Goal: Information Seeking & Learning: Learn about a topic

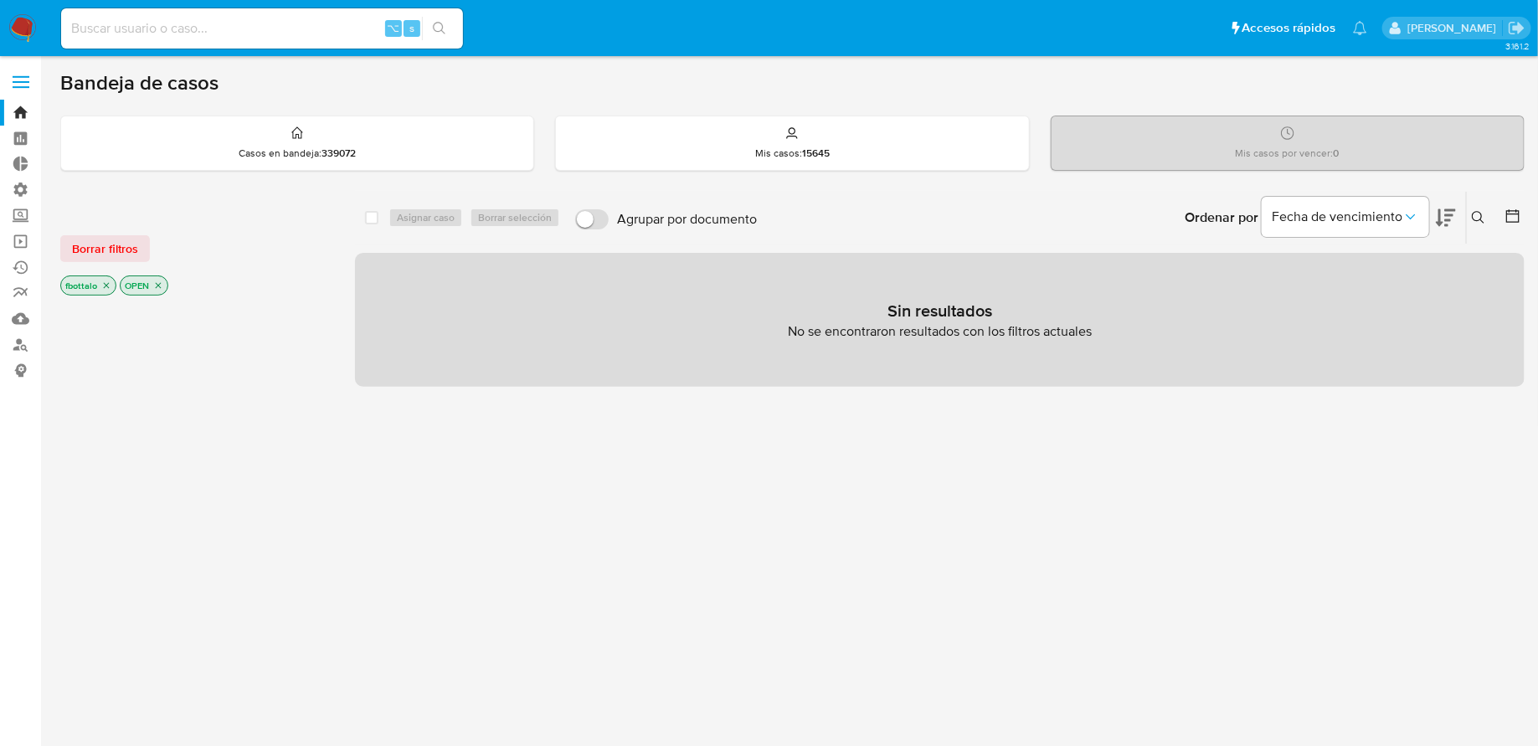
click at [158, 40] on div "⌥ s" at bounding box center [262, 28] width 402 height 40
click at [153, 36] on input at bounding box center [262, 29] width 402 height 22
paste input "1425498451"
type input "1425498451"
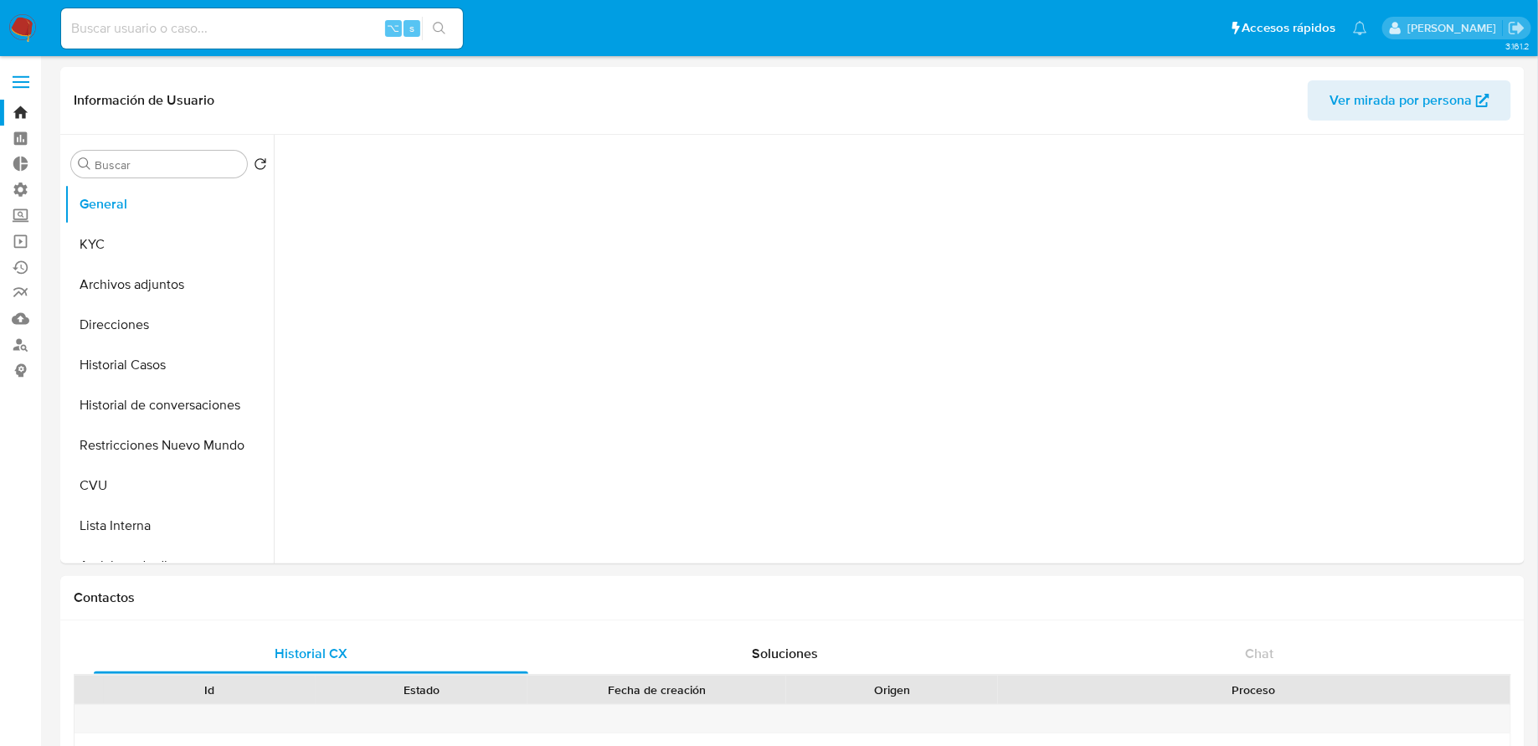
select select "10"
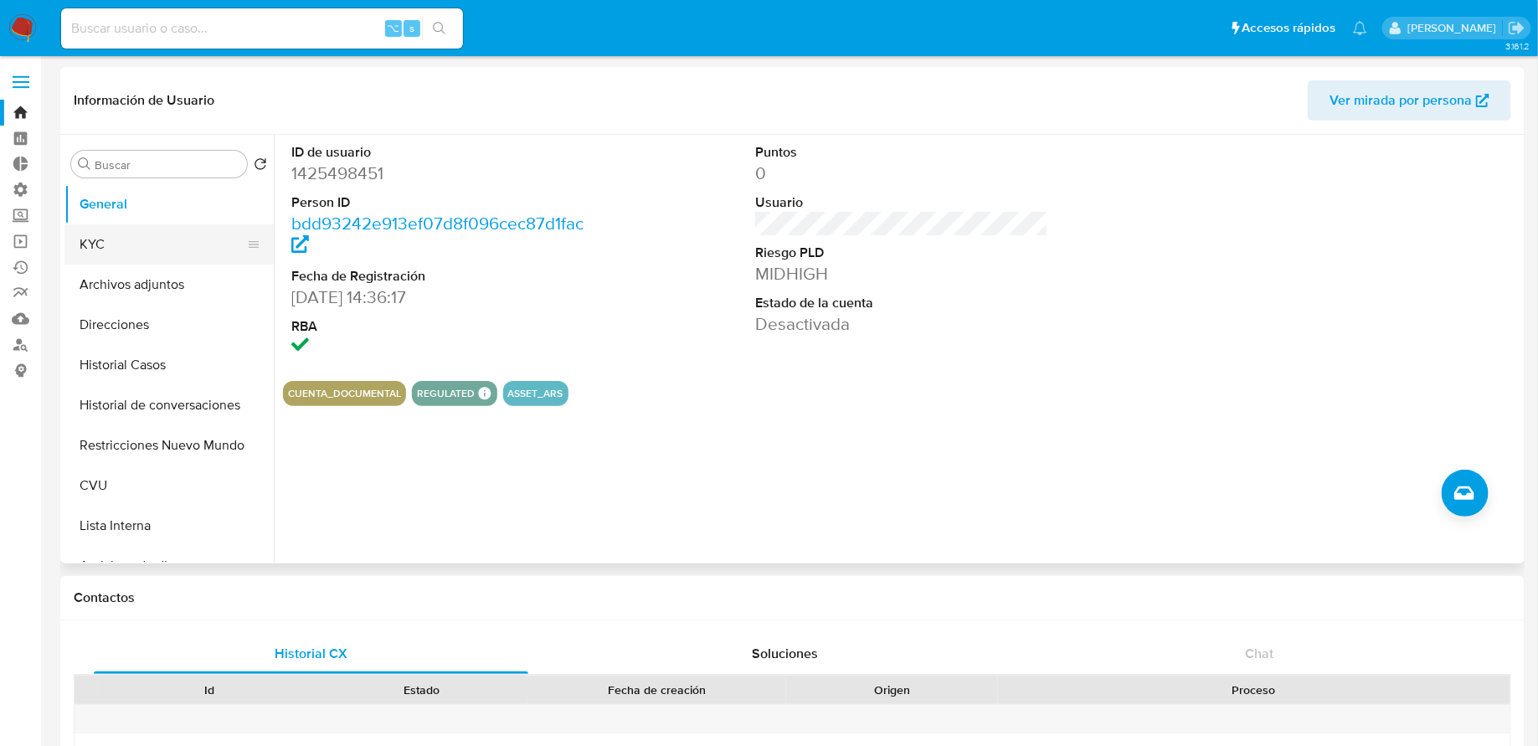
click at [152, 253] on button "KYC" at bounding box center [162, 244] width 196 height 40
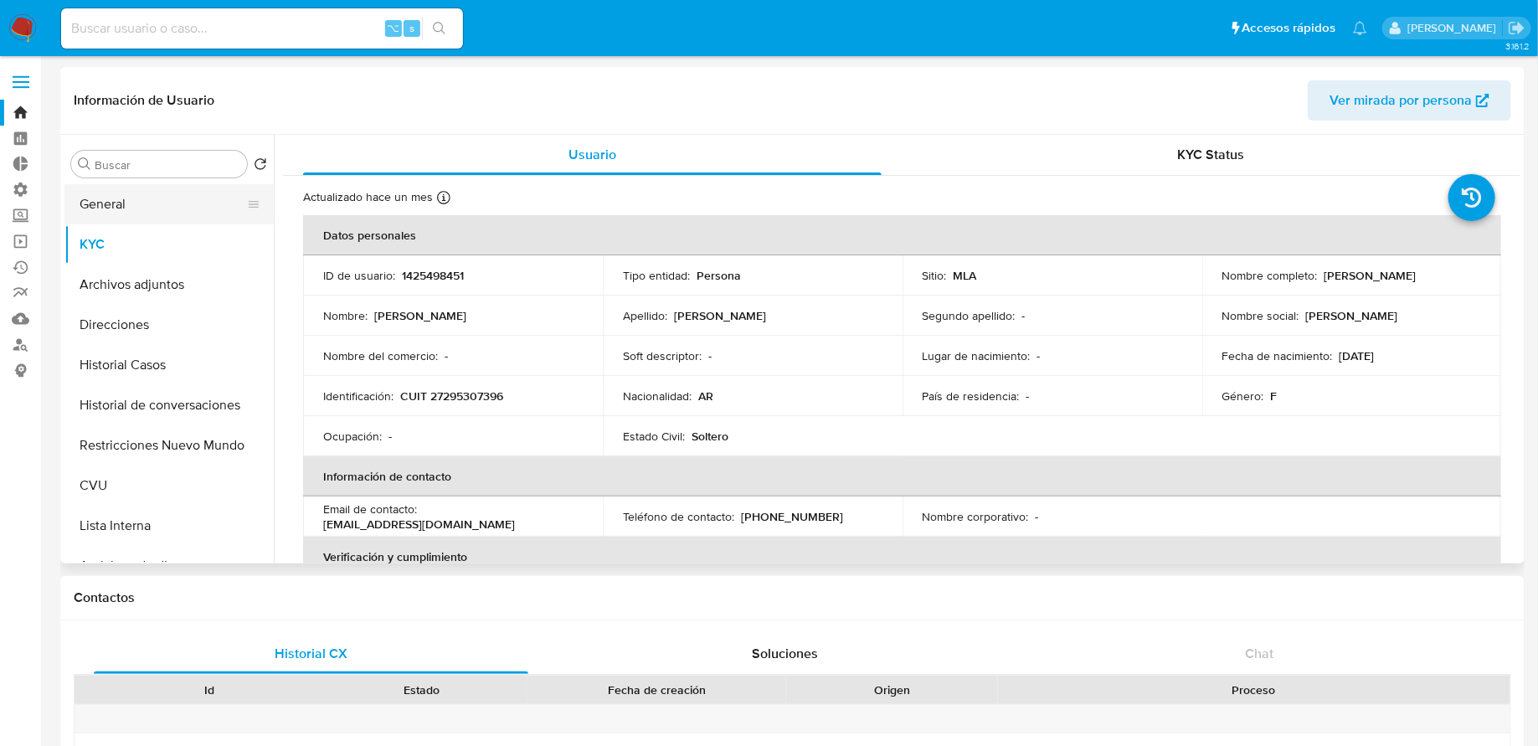
click at [138, 191] on button "General" at bounding box center [162, 204] width 196 height 40
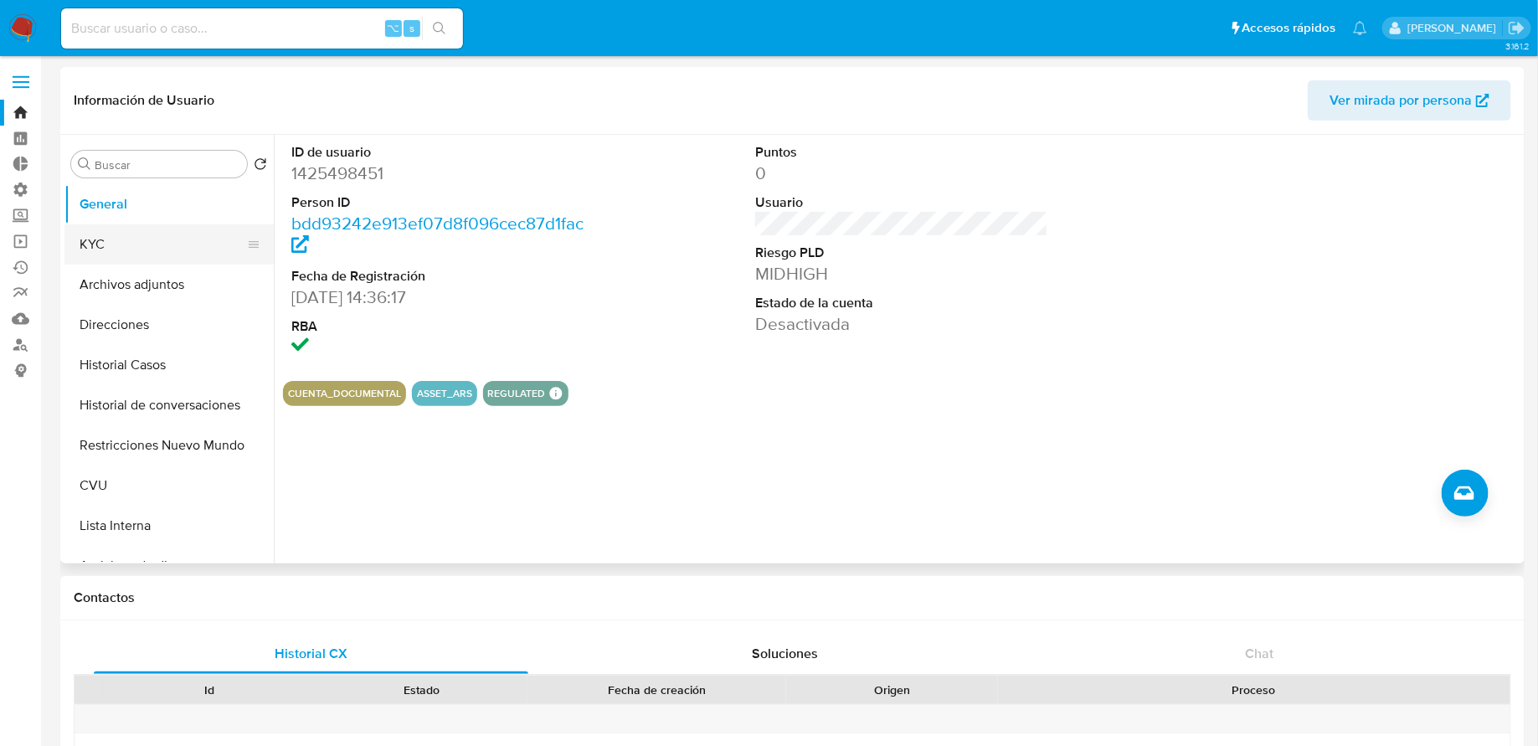
click at [152, 250] on button "KYC" at bounding box center [162, 244] width 196 height 40
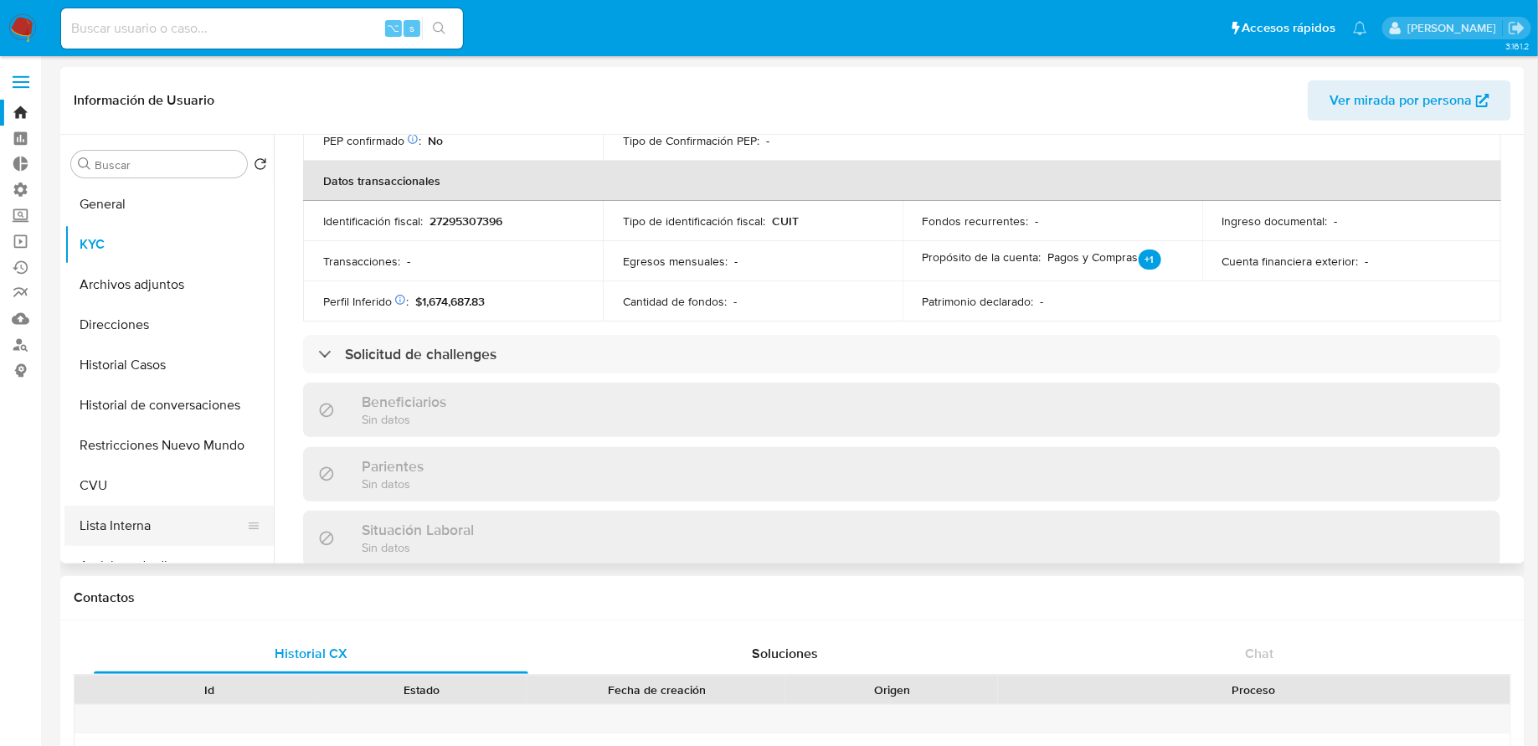
click at [145, 508] on button "Lista Interna" at bounding box center [162, 526] width 196 height 40
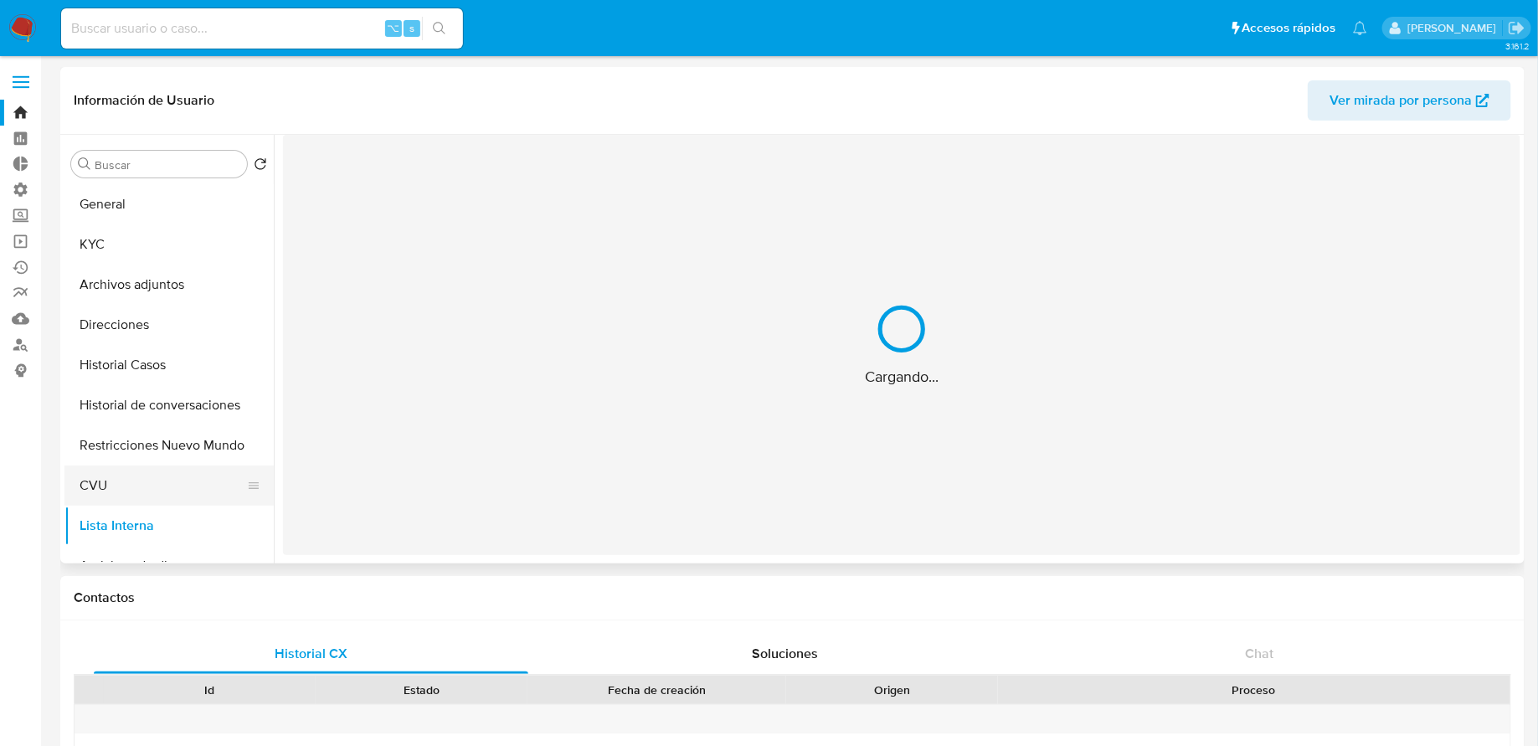
click at [145, 498] on button "CVU" at bounding box center [162, 486] width 196 height 40
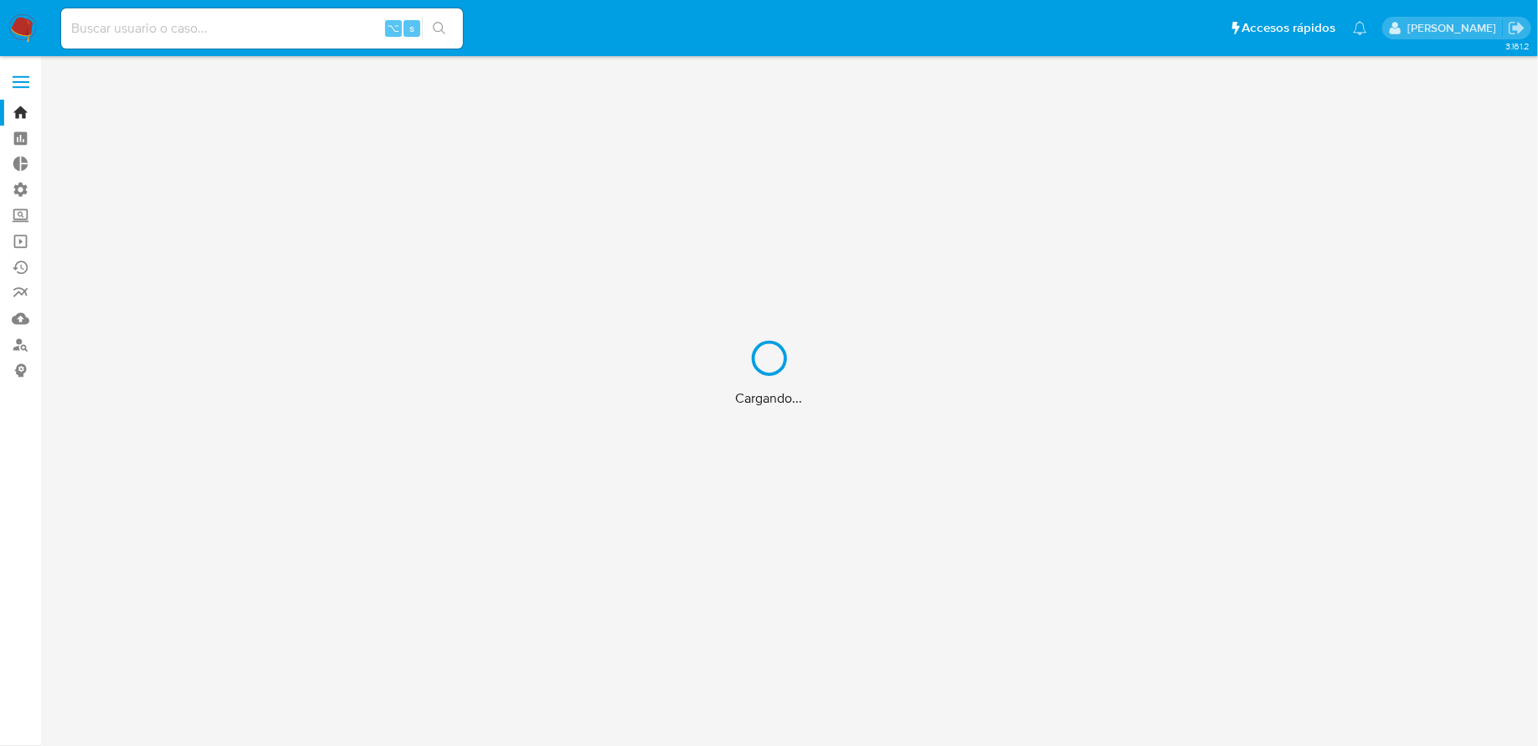
click at [246, 30] on div "Cargando..." at bounding box center [769, 373] width 1538 height 746
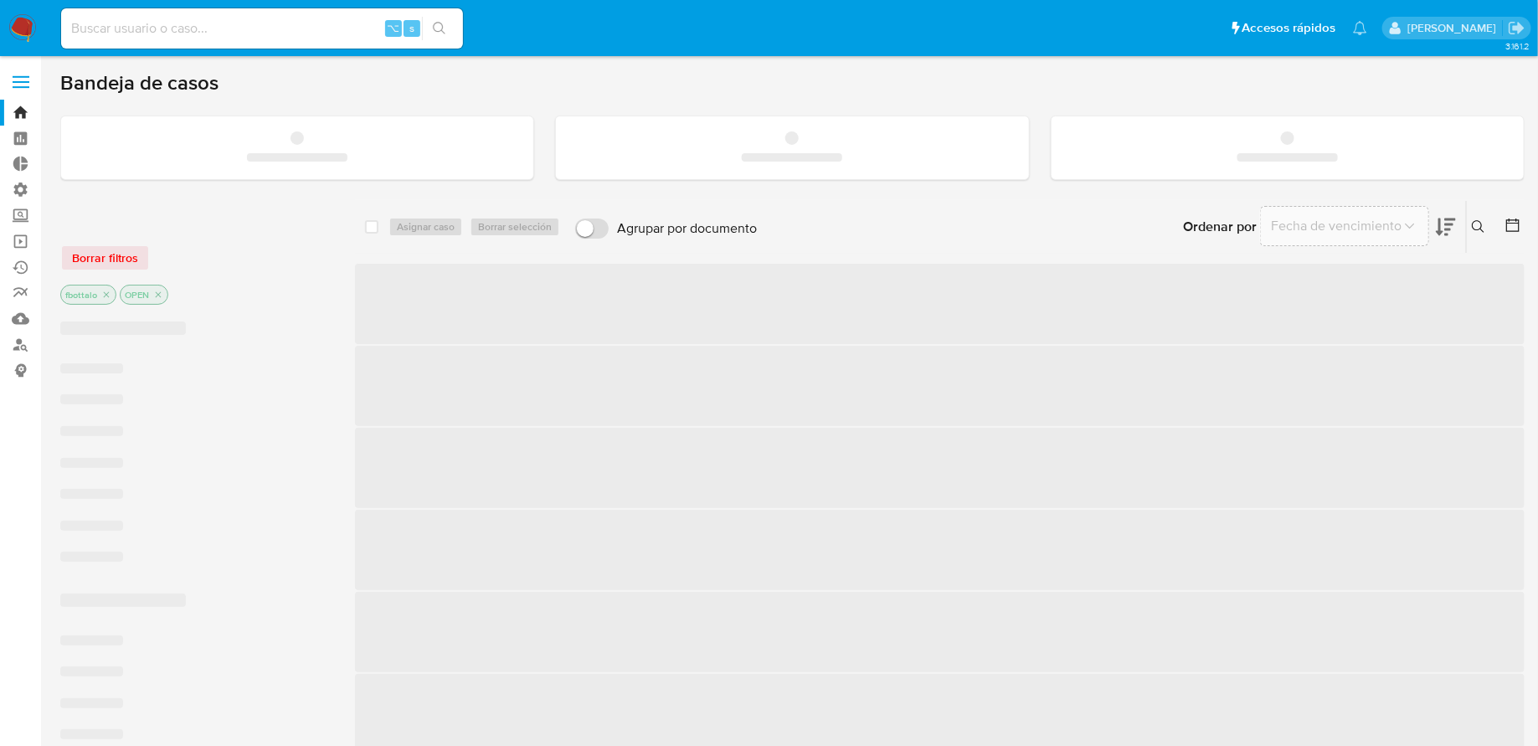
click at [239, 27] on input at bounding box center [262, 29] width 402 height 22
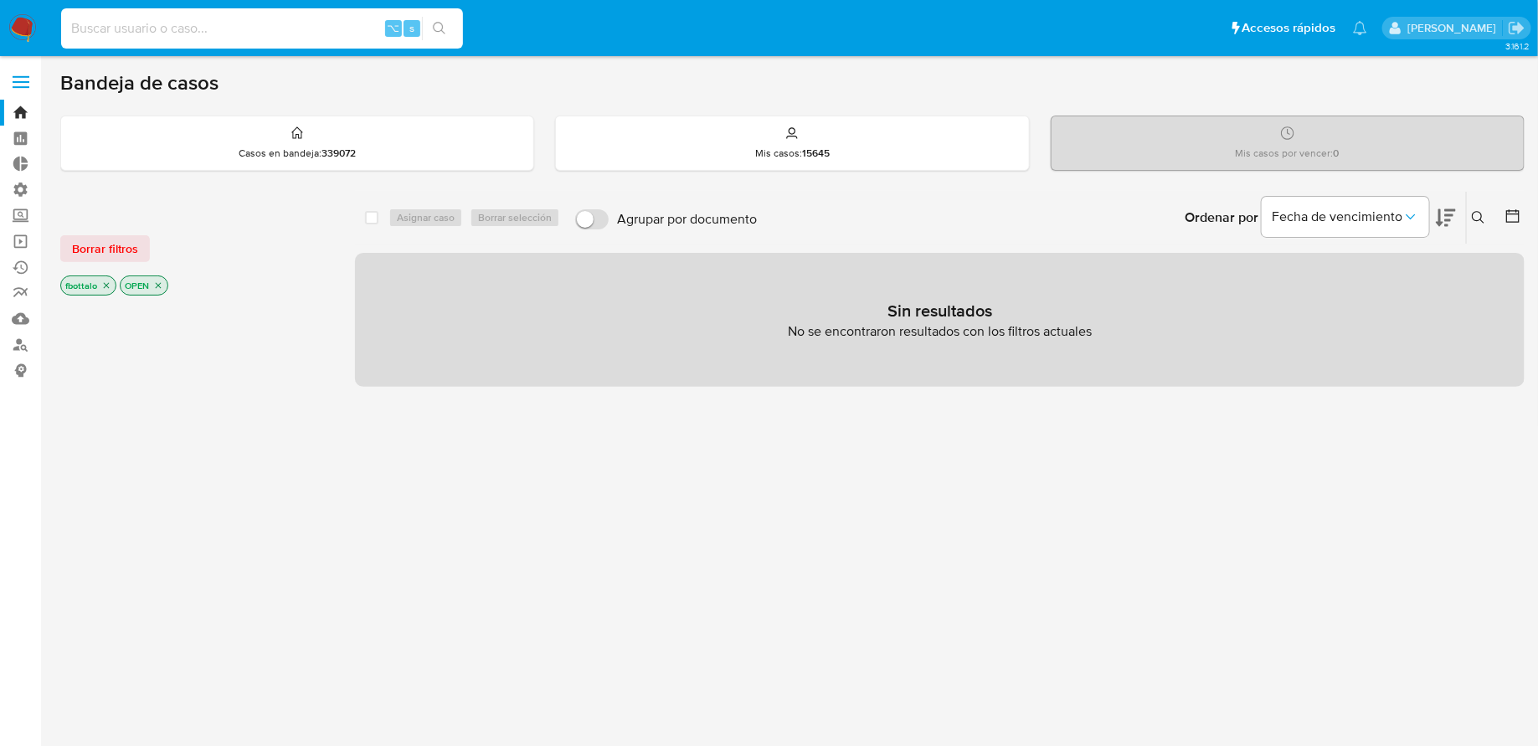
paste input "86617346"
type input "86617346"
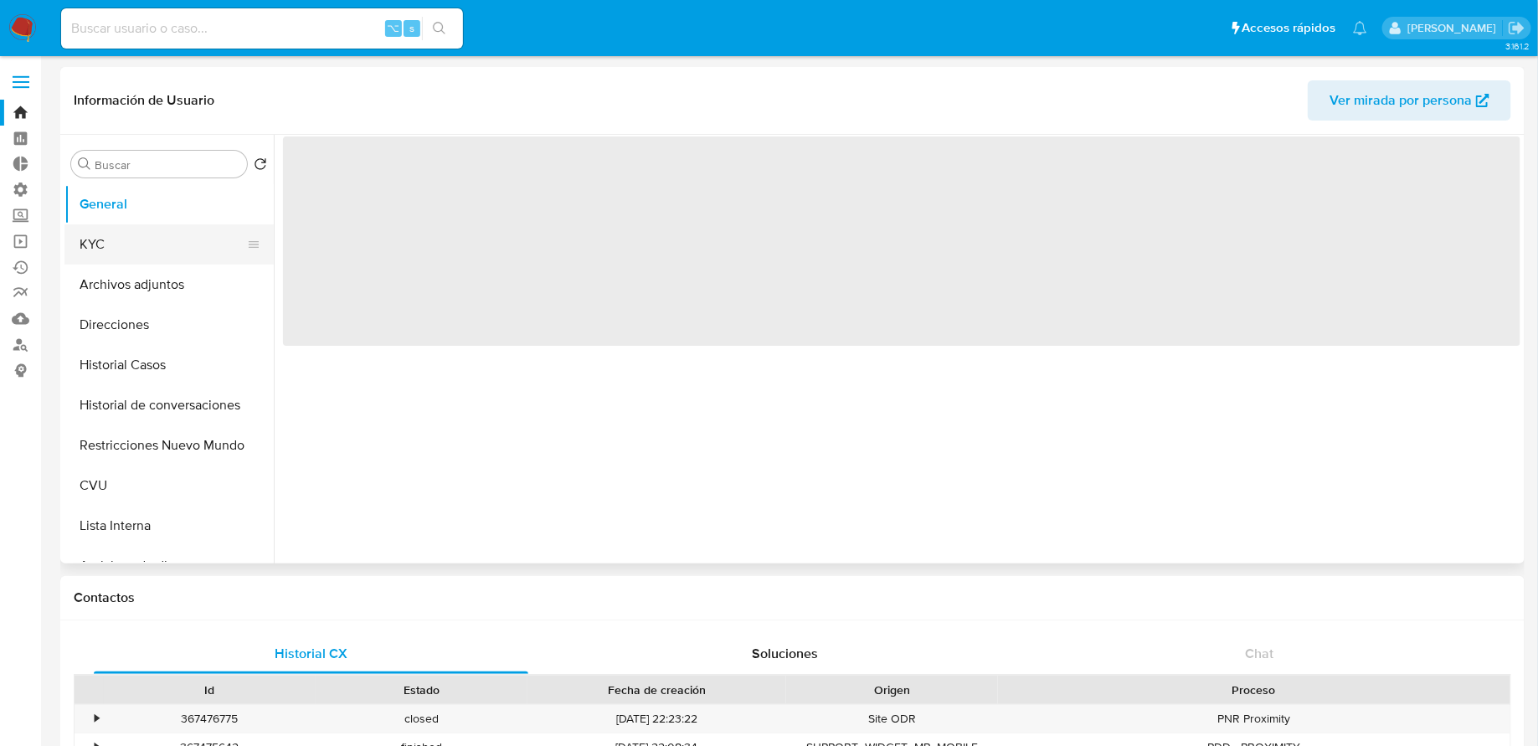
click at [137, 253] on button "KYC" at bounding box center [162, 244] width 196 height 40
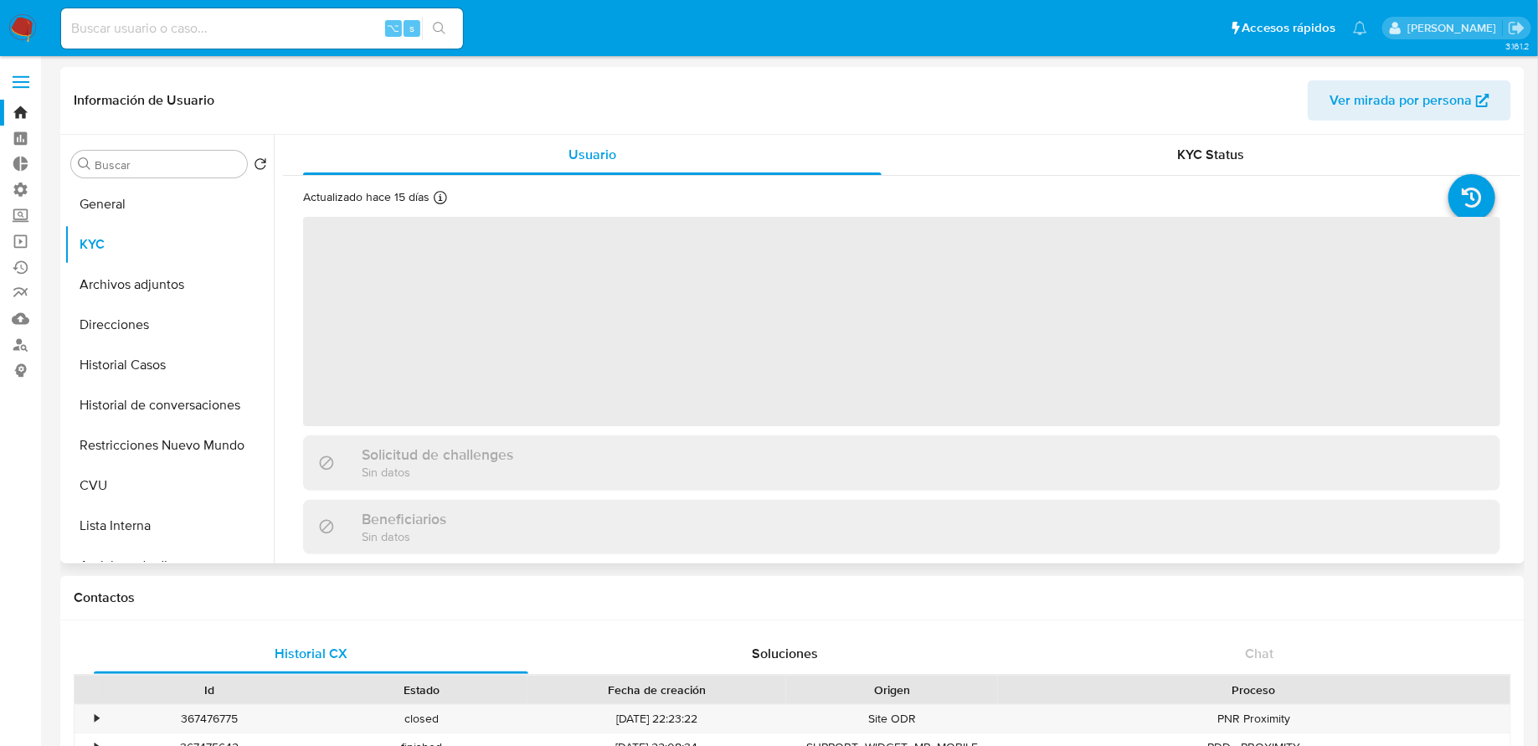
select select "10"
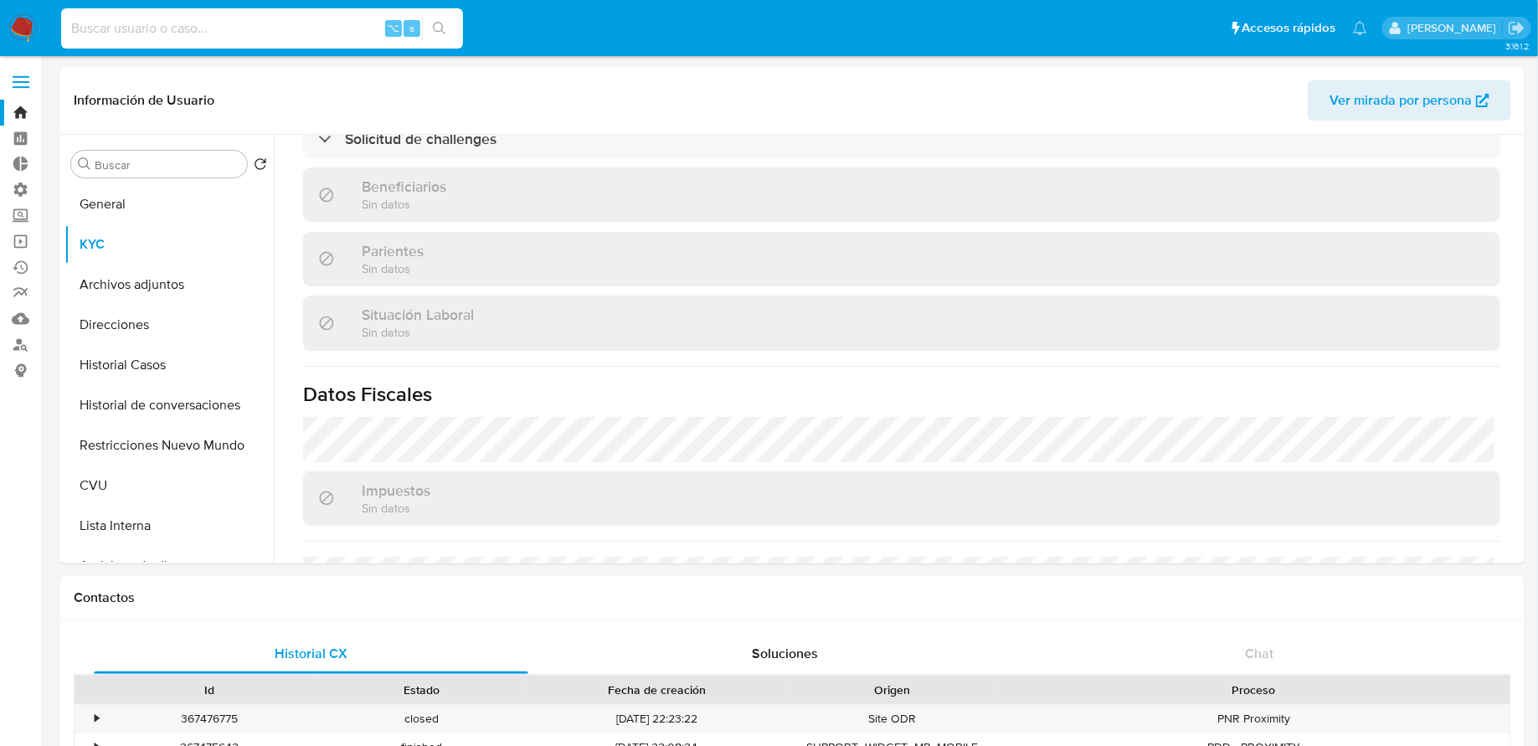
click at [201, 25] on input at bounding box center [262, 29] width 402 height 22
click at [105, 482] on button "CVU" at bounding box center [162, 486] width 196 height 40
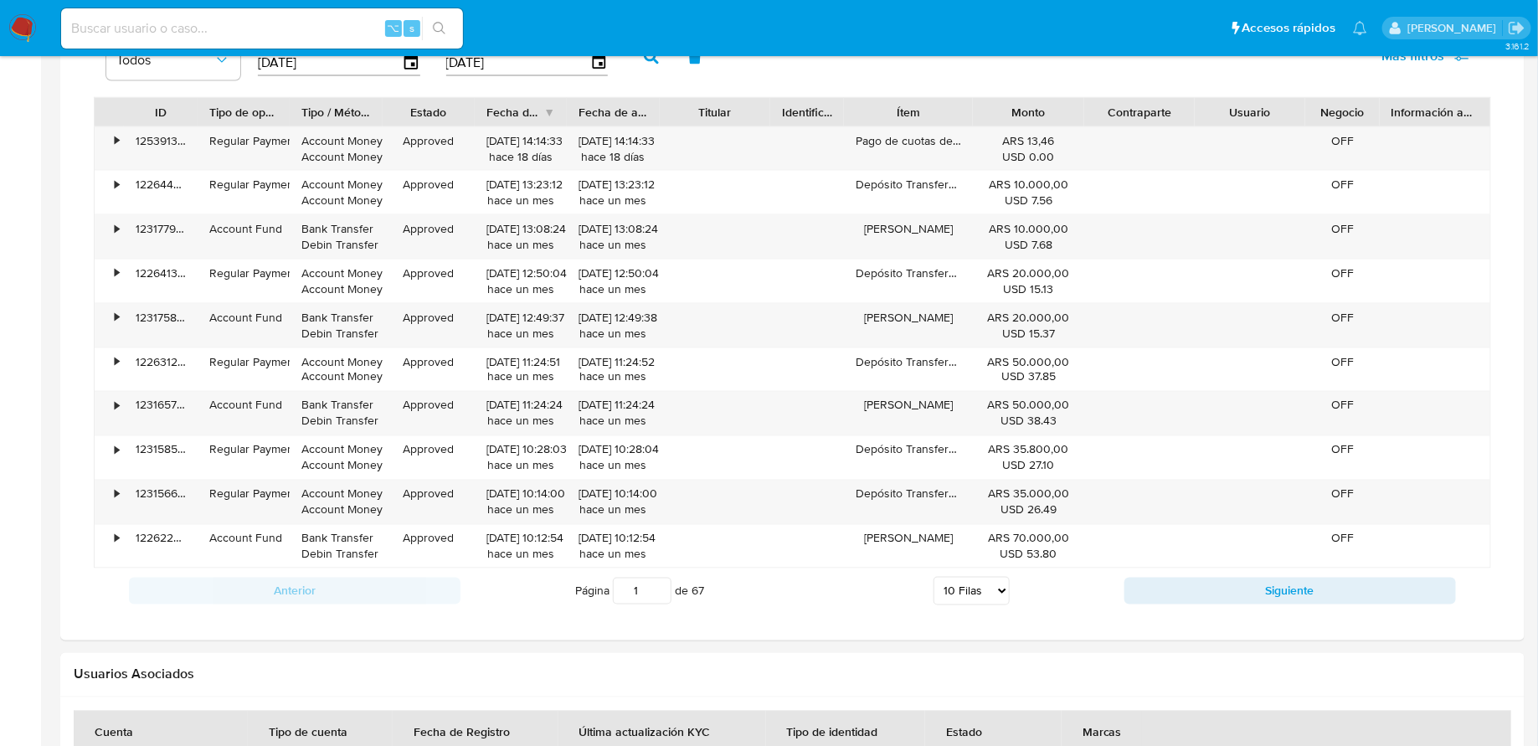
scroll to position [1044, 0]
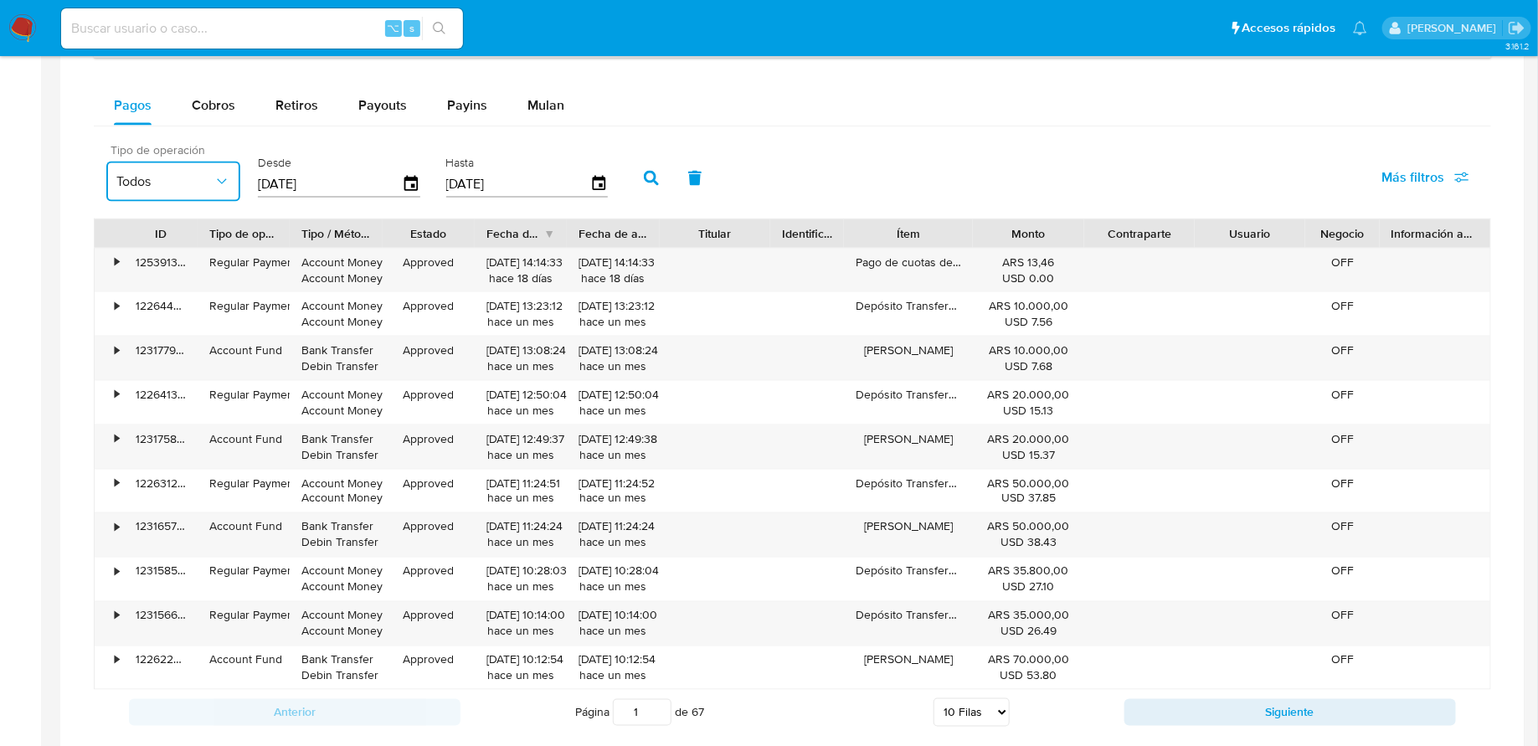
click at [215, 183] on icon "button" at bounding box center [222, 181] width 17 height 17
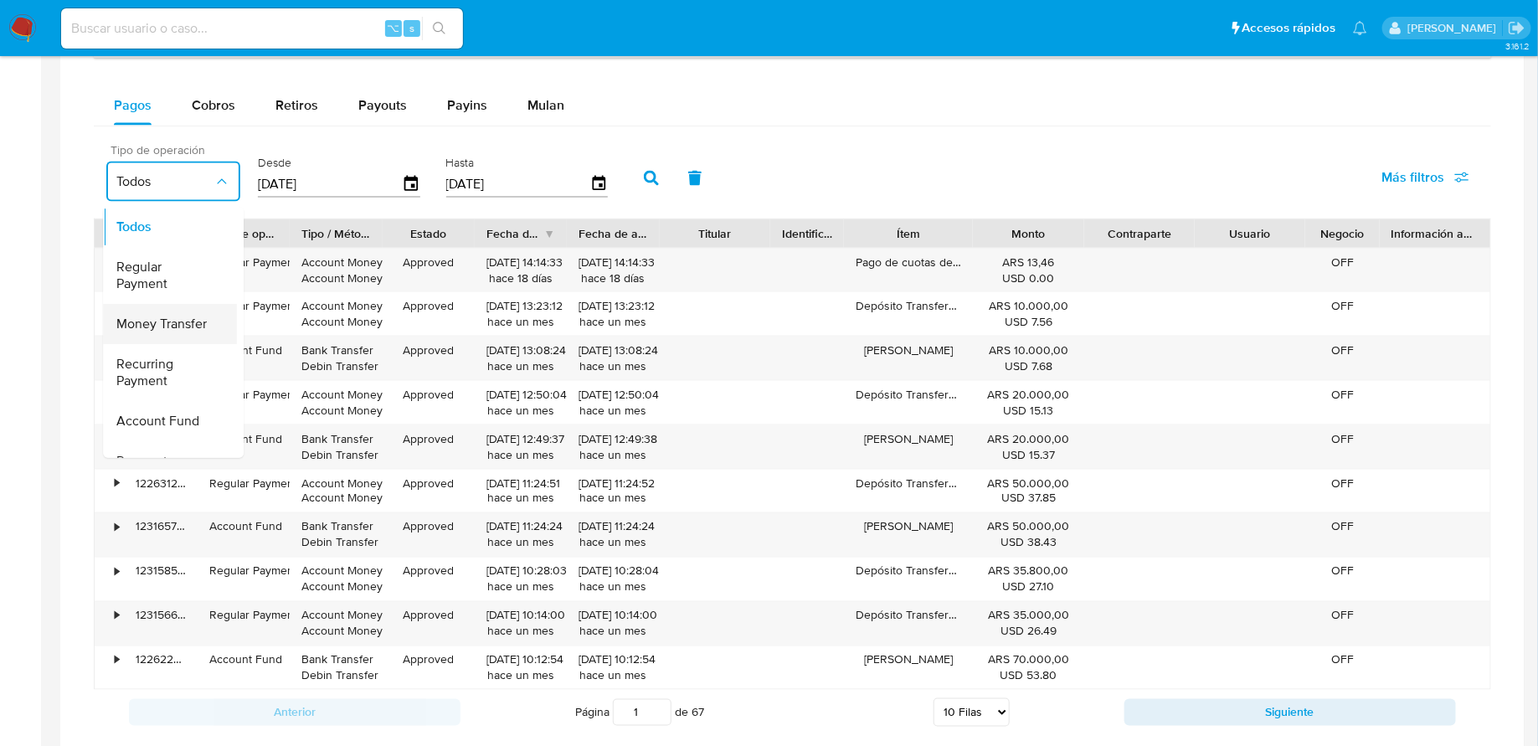
click at [171, 316] on span "Money Transfer" at bounding box center [161, 324] width 90 height 17
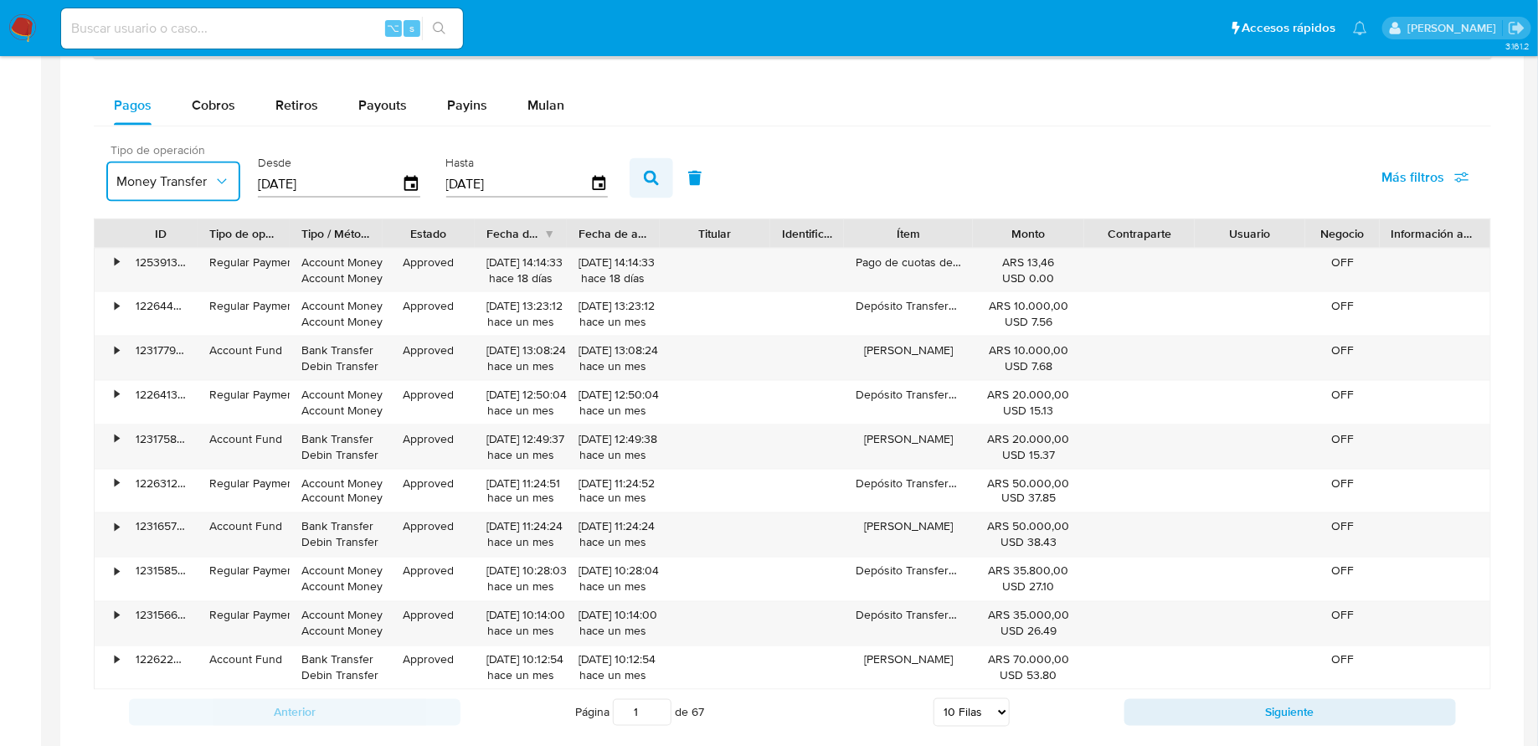
click at [644, 172] on icon "button" at bounding box center [651, 178] width 15 height 15
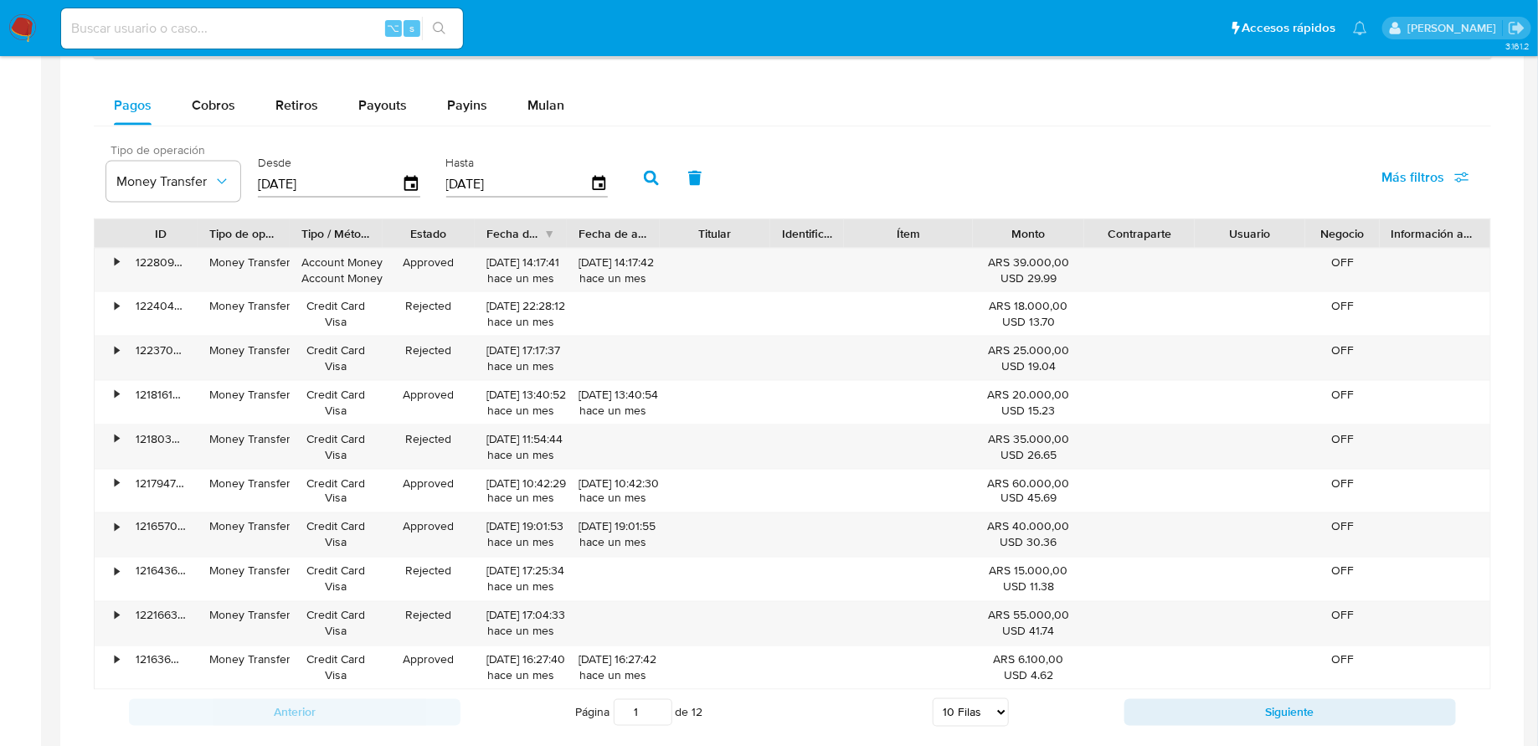
click at [1443, 182] on span "Más filtros" at bounding box center [1413, 177] width 63 height 40
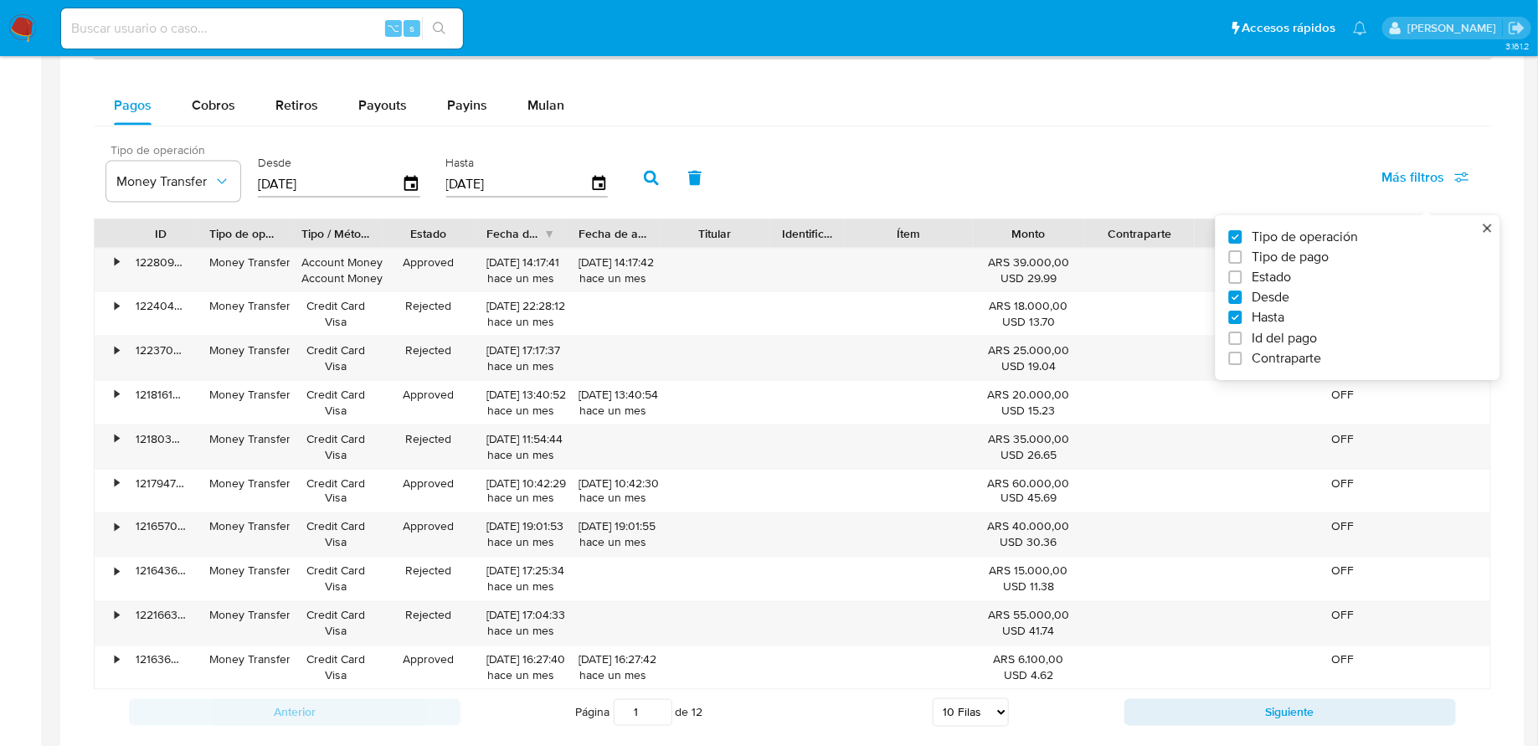
click at [1280, 271] on span "Estado" at bounding box center [1272, 277] width 39 height 17
click at [1243, 271] on input "Estado" at bounding box center [1235, 277] width 13 height 13
checkbox input "true"
type input "[DATE]"
click at [312, 186] on button "Todos" at bounding box center [321, 182] width 134 height 40
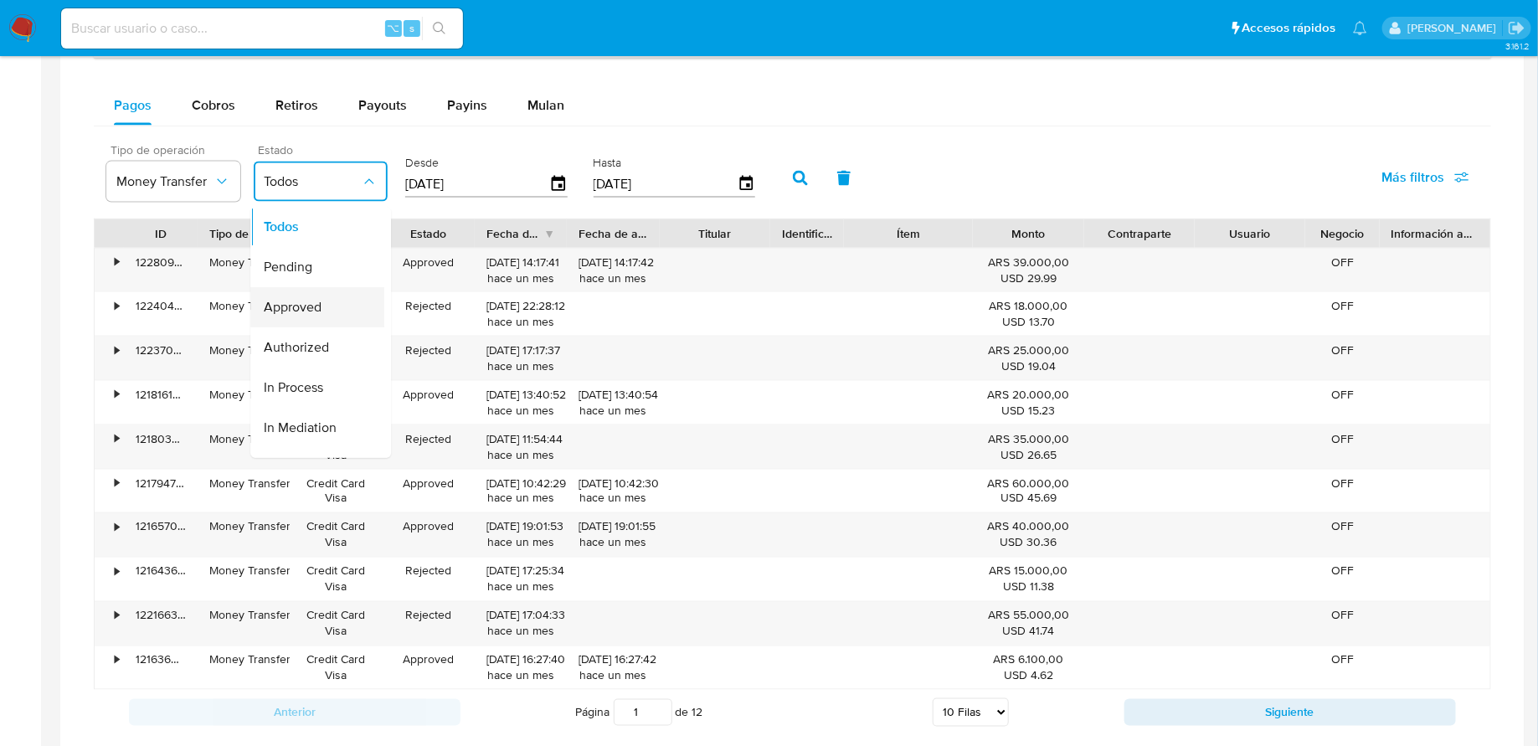
click at [328, 293] on div "Approved" at bounding box center [312, 307] width 97 height 40
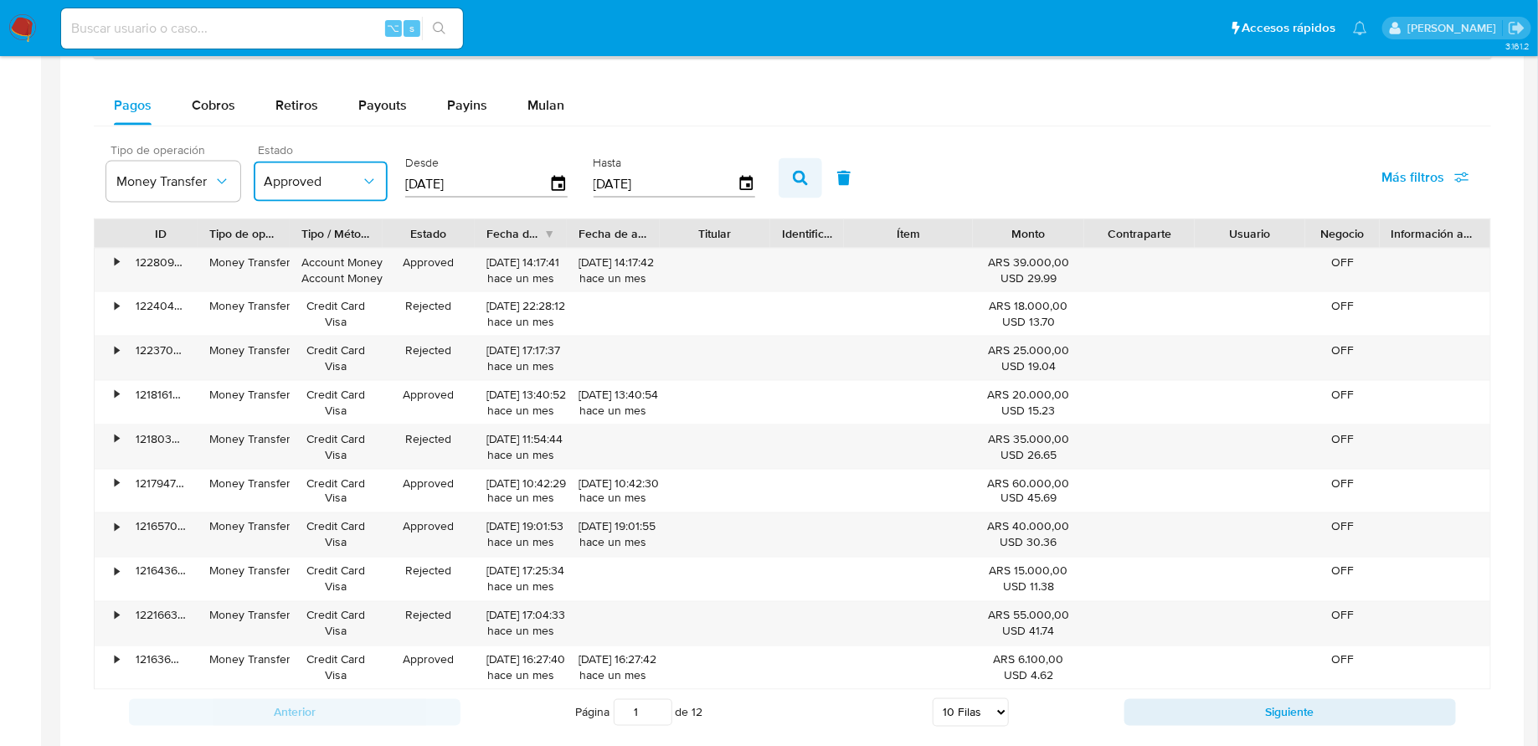
click at [811, 171] on button "button" at bounding box center [801, 178] width 44 height 40
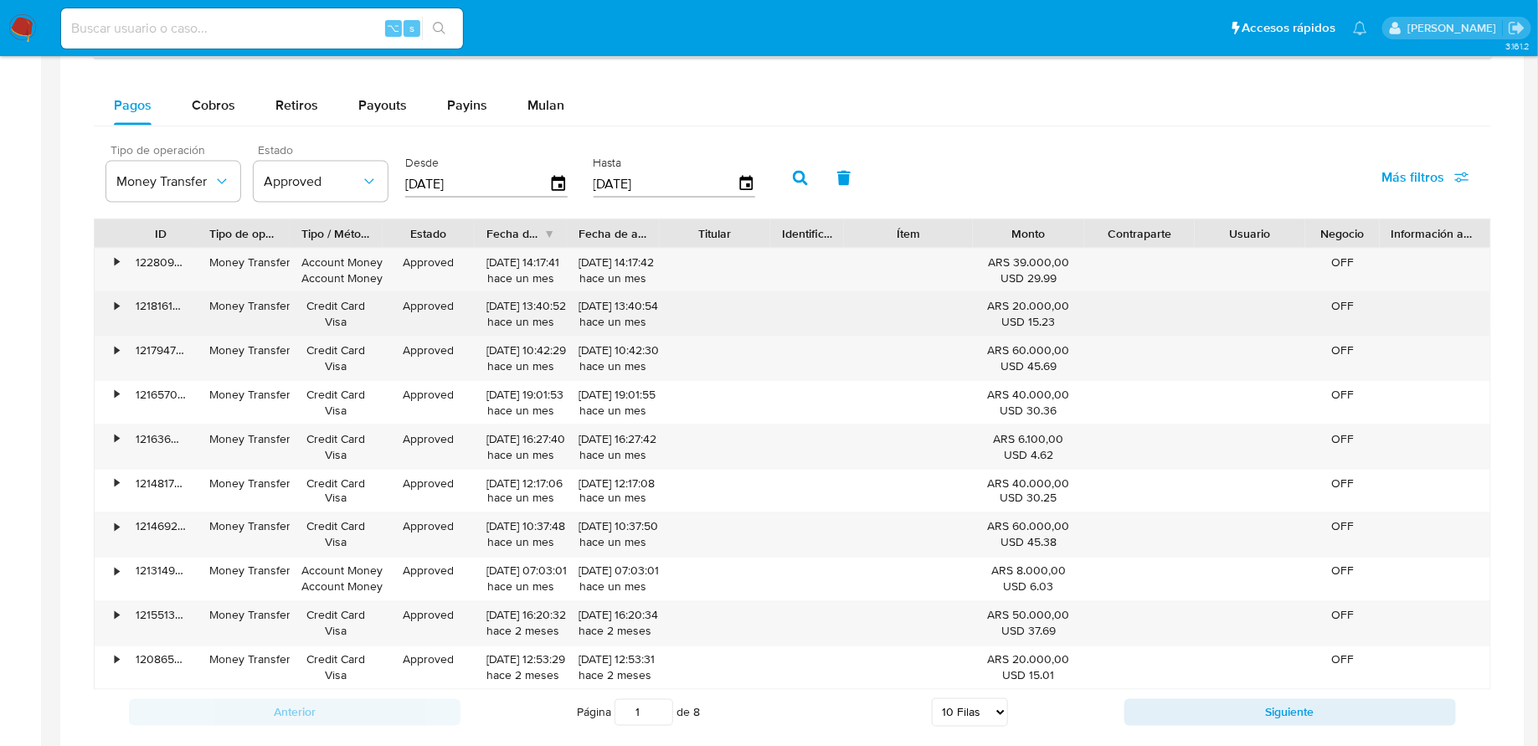
click at [118, 303] on div "•" at bounding box center [117, 306] width 4 height 16
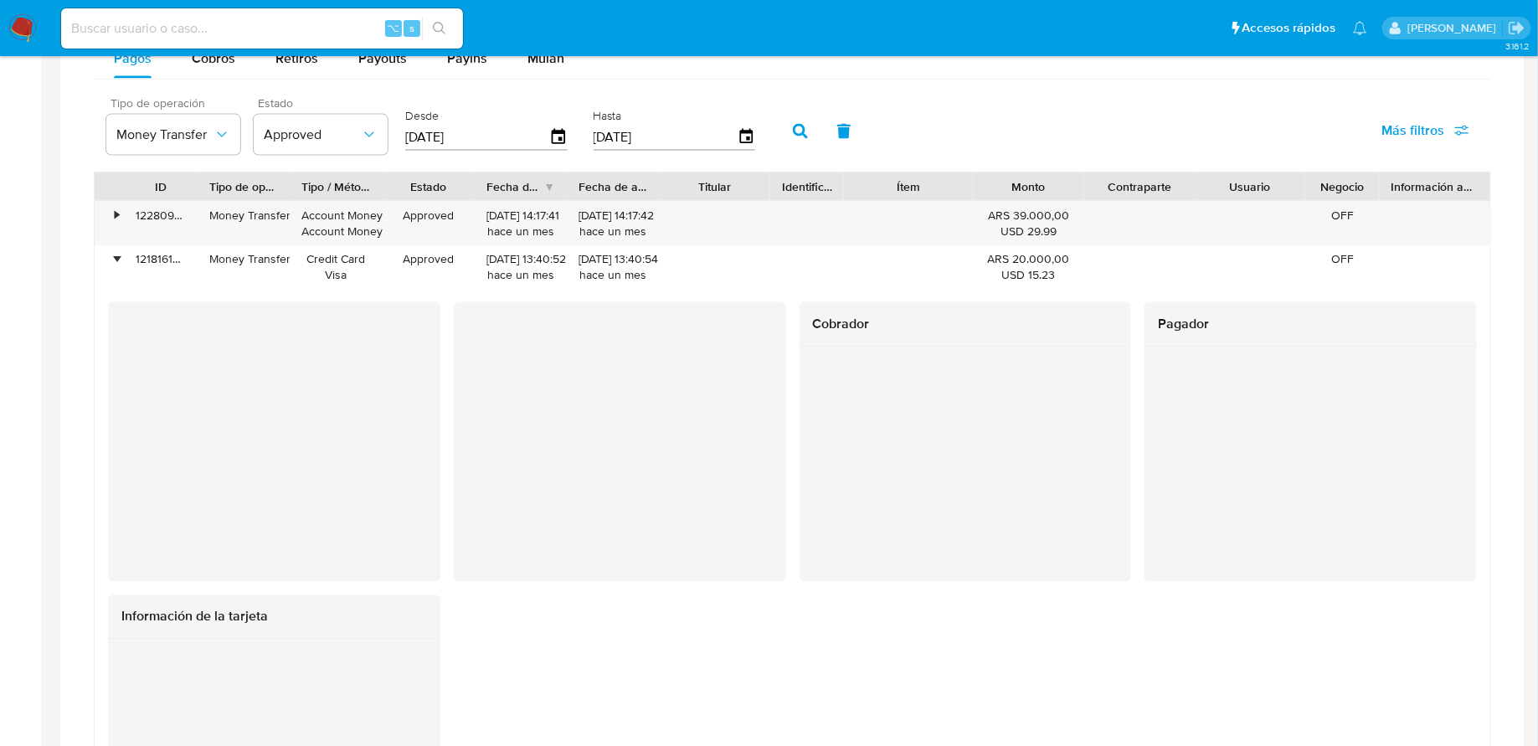
scroll to position [1094, 0]
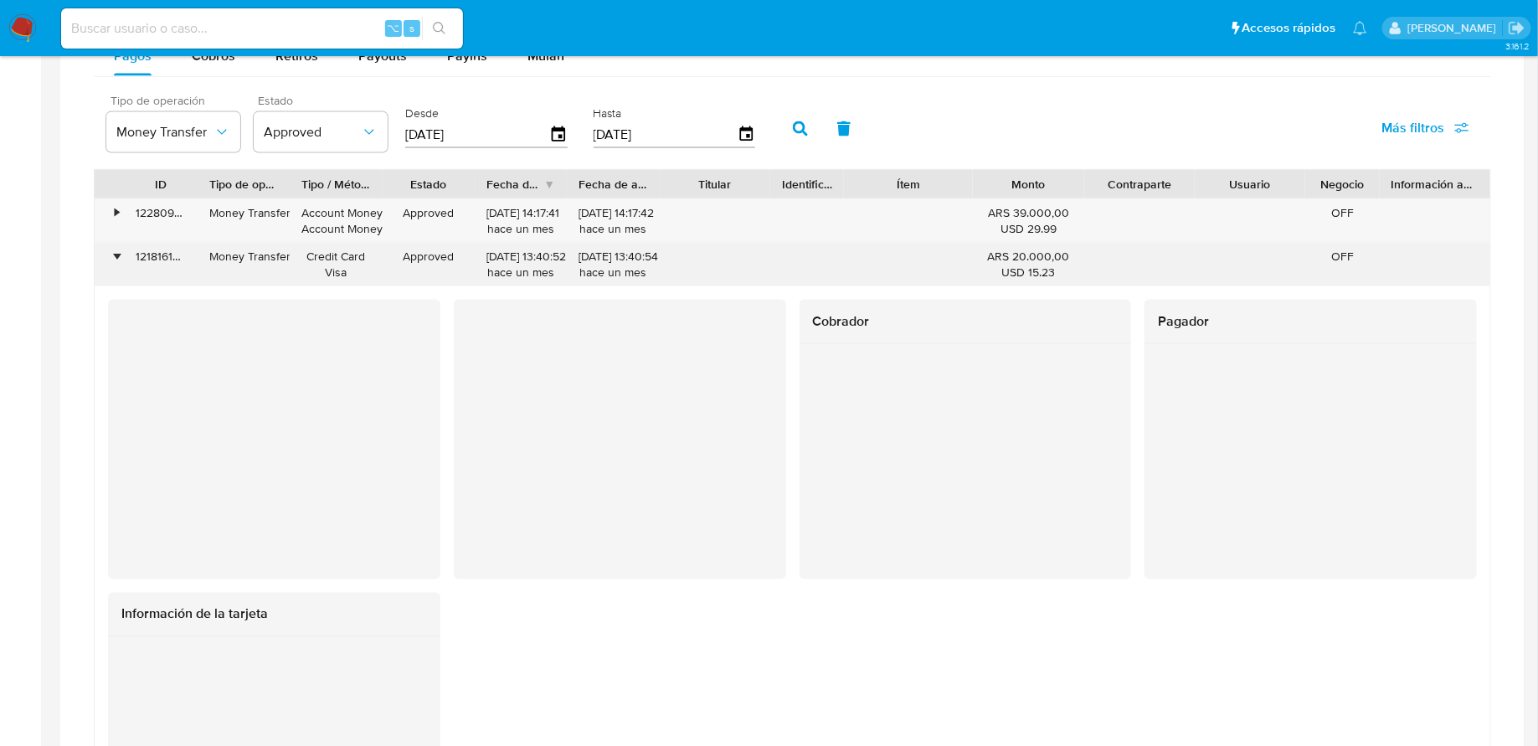
click at [117, 249] on div "•" at bounding box center [117, 257] width 4 height 16
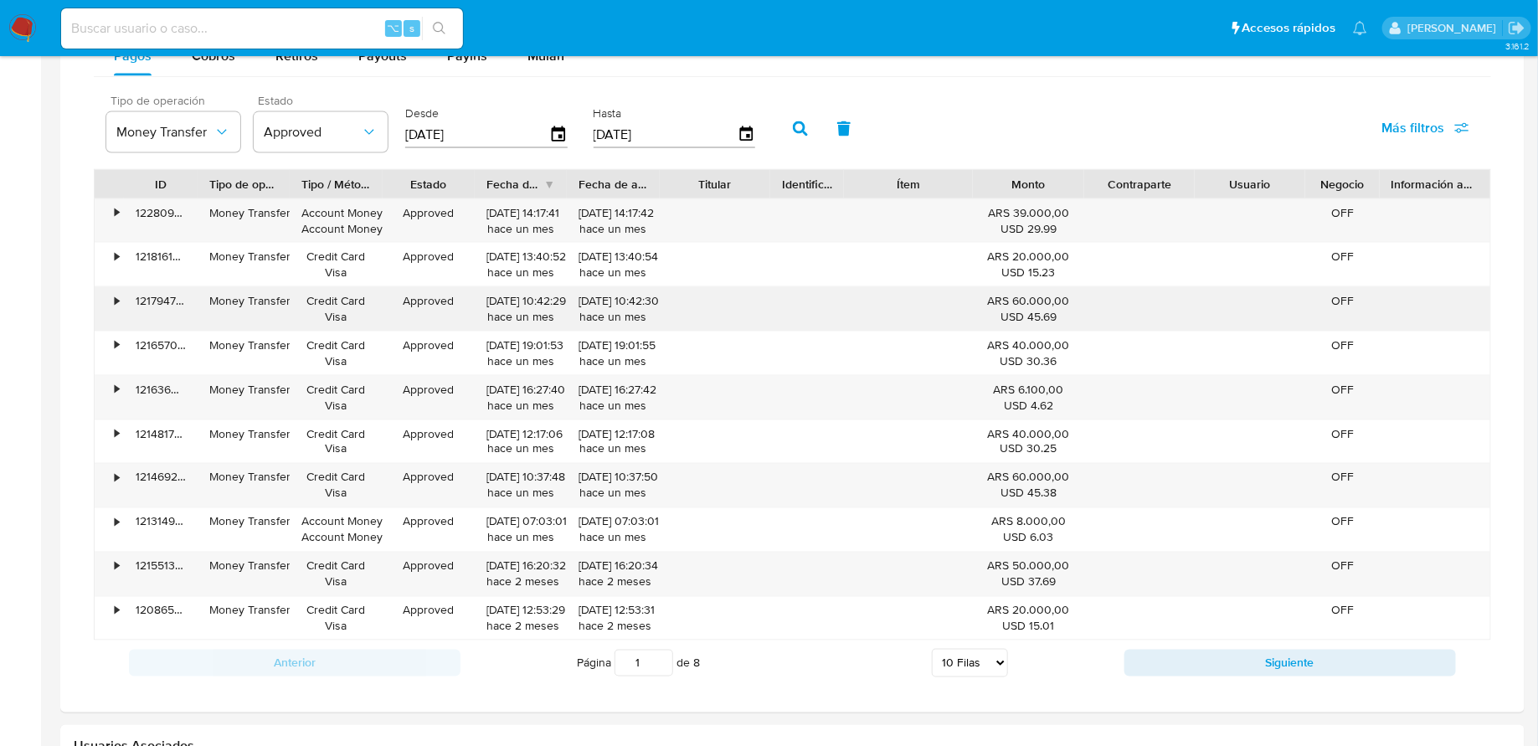
click at [112, 297] on div "•" at bounding box center [109, 309] width 29 height 44
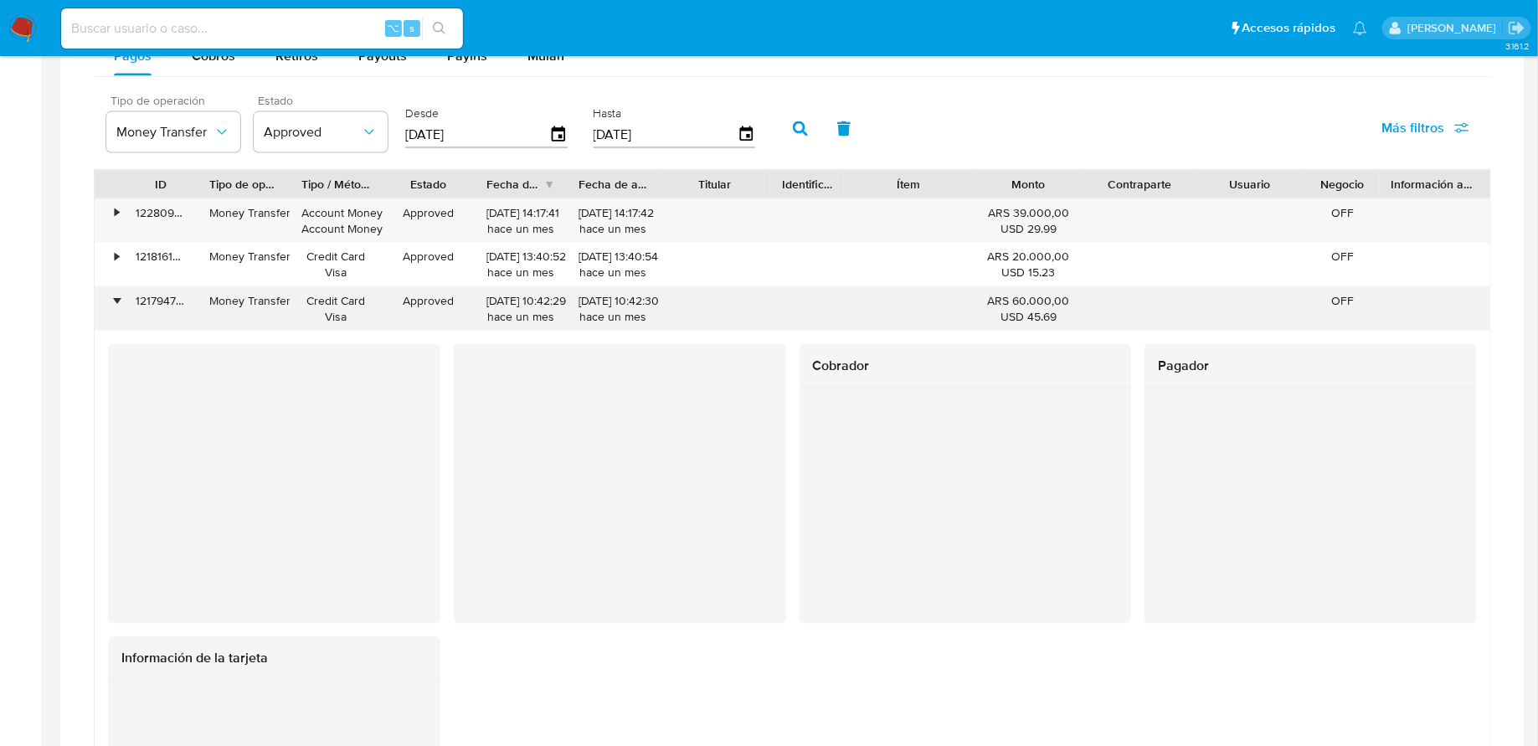
click at [115, 297] on div "•" at bounding box center [117, 301] width 4 height 16
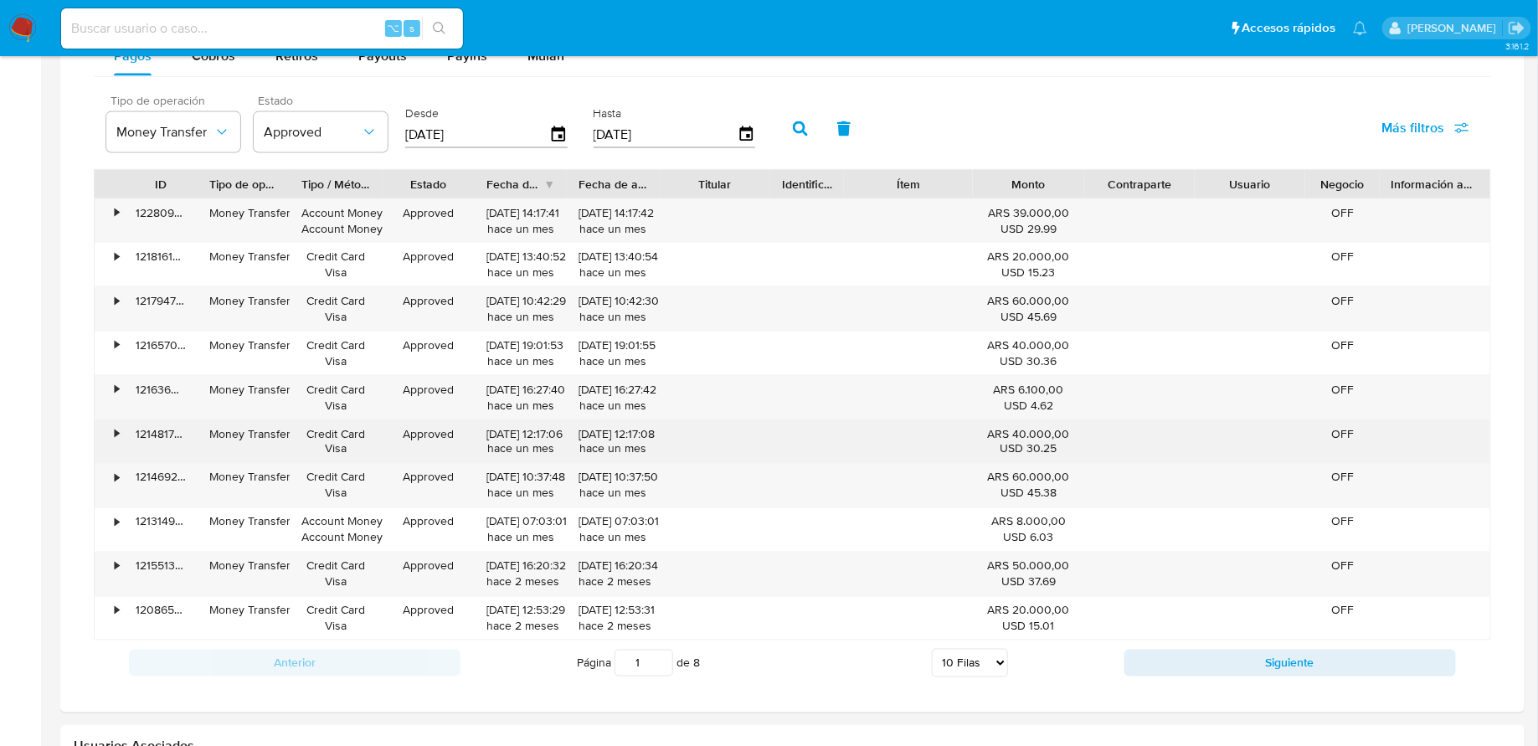
scroll to position [1148, 0]
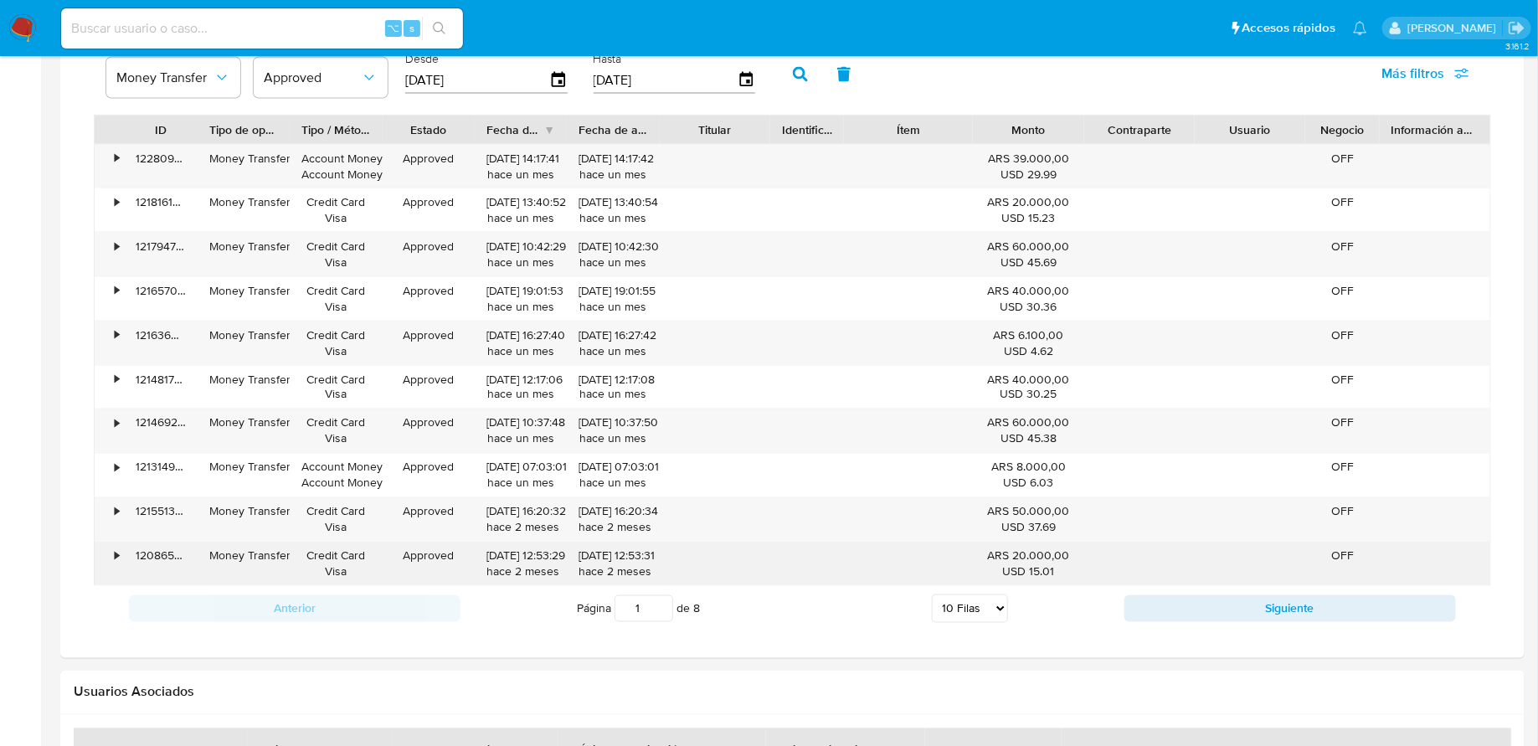
click at [117, 549] on div "•" at bounding box center [117, 557] width 4 height 16
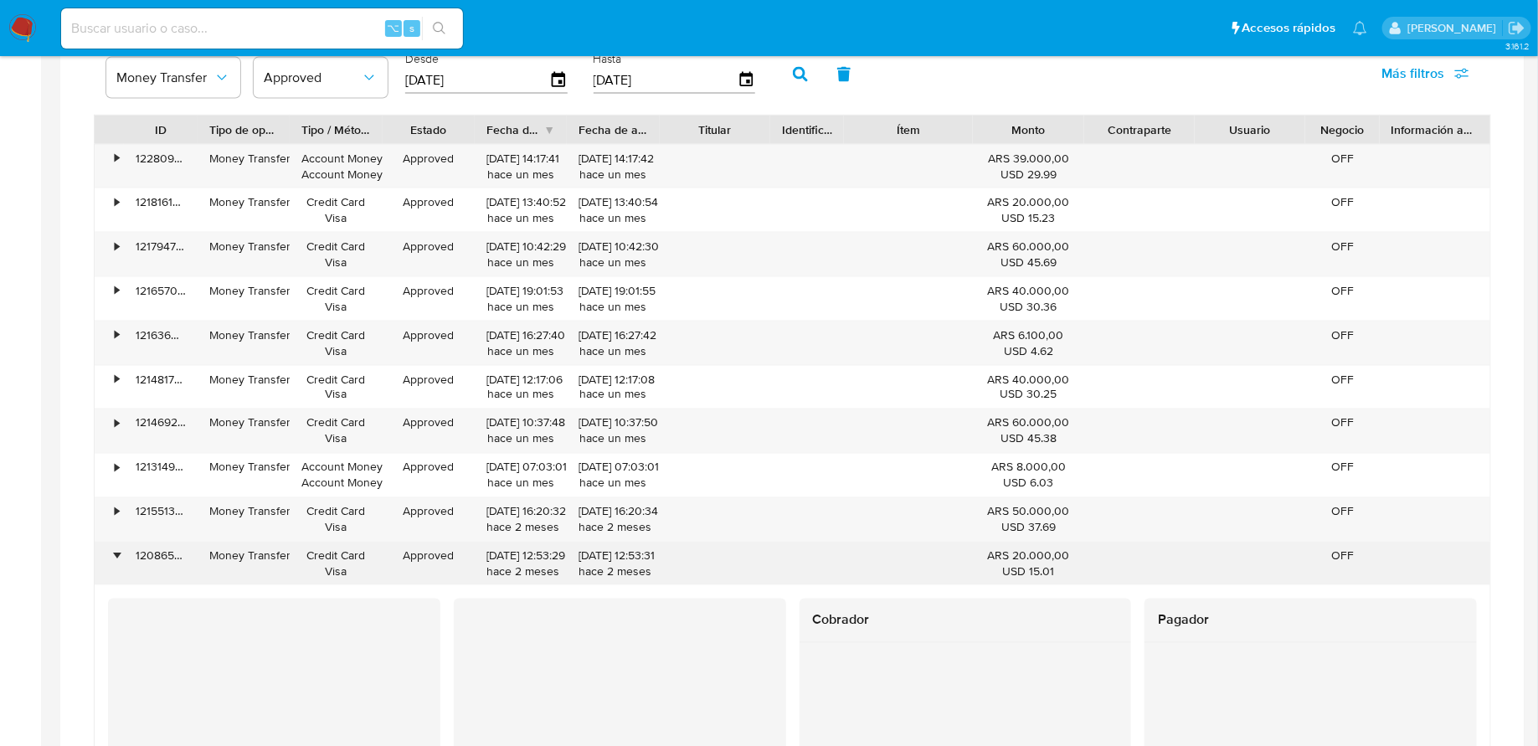
click at [117, 549] on div "•" at bounding box center [117, 557] width 4 height 16
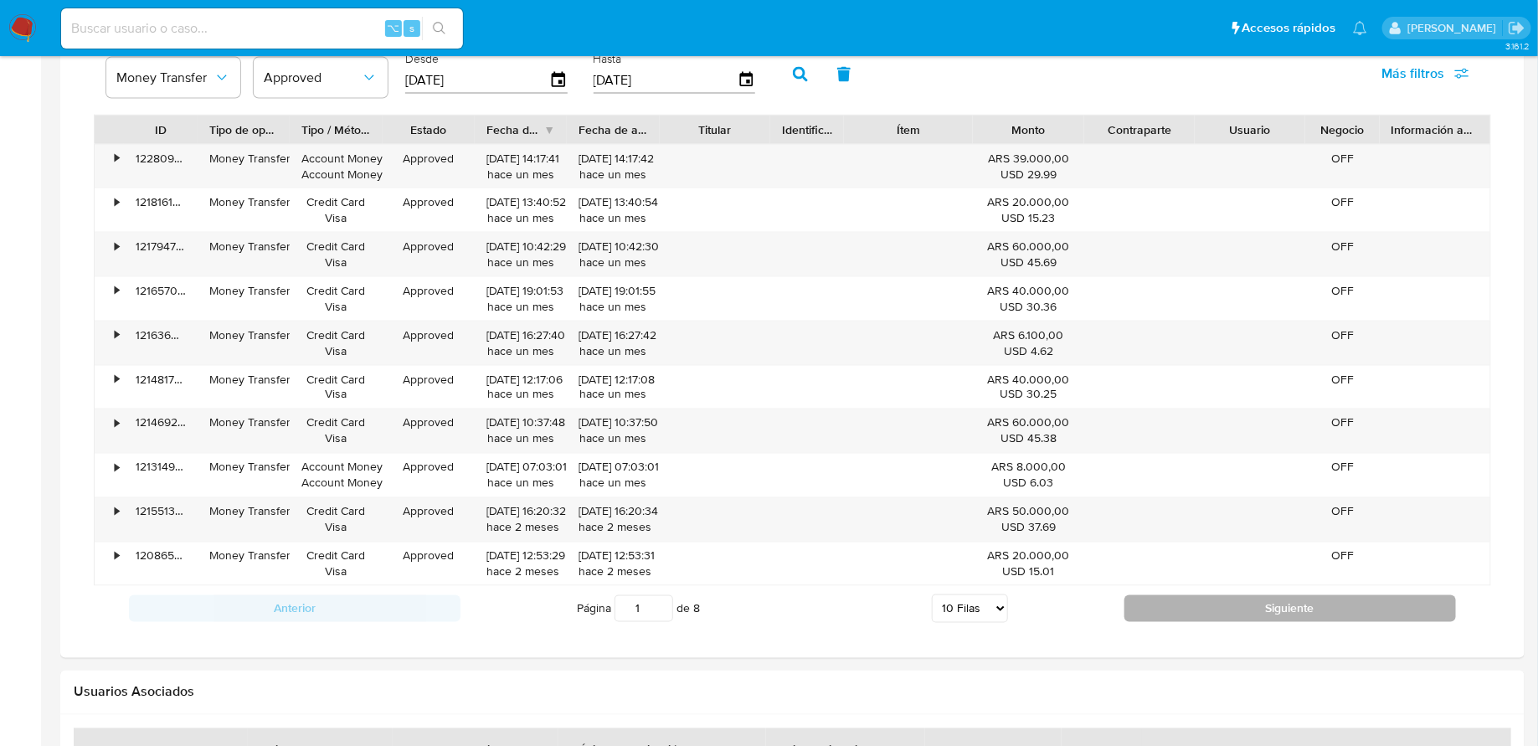
click at [1157, 595] on button "Siguiente" at bounding box center [1291, 608] width 332 height 27
click at [1181, 604] on button "Siguiente" at bounding box center [1291, 608] width 332 height 27
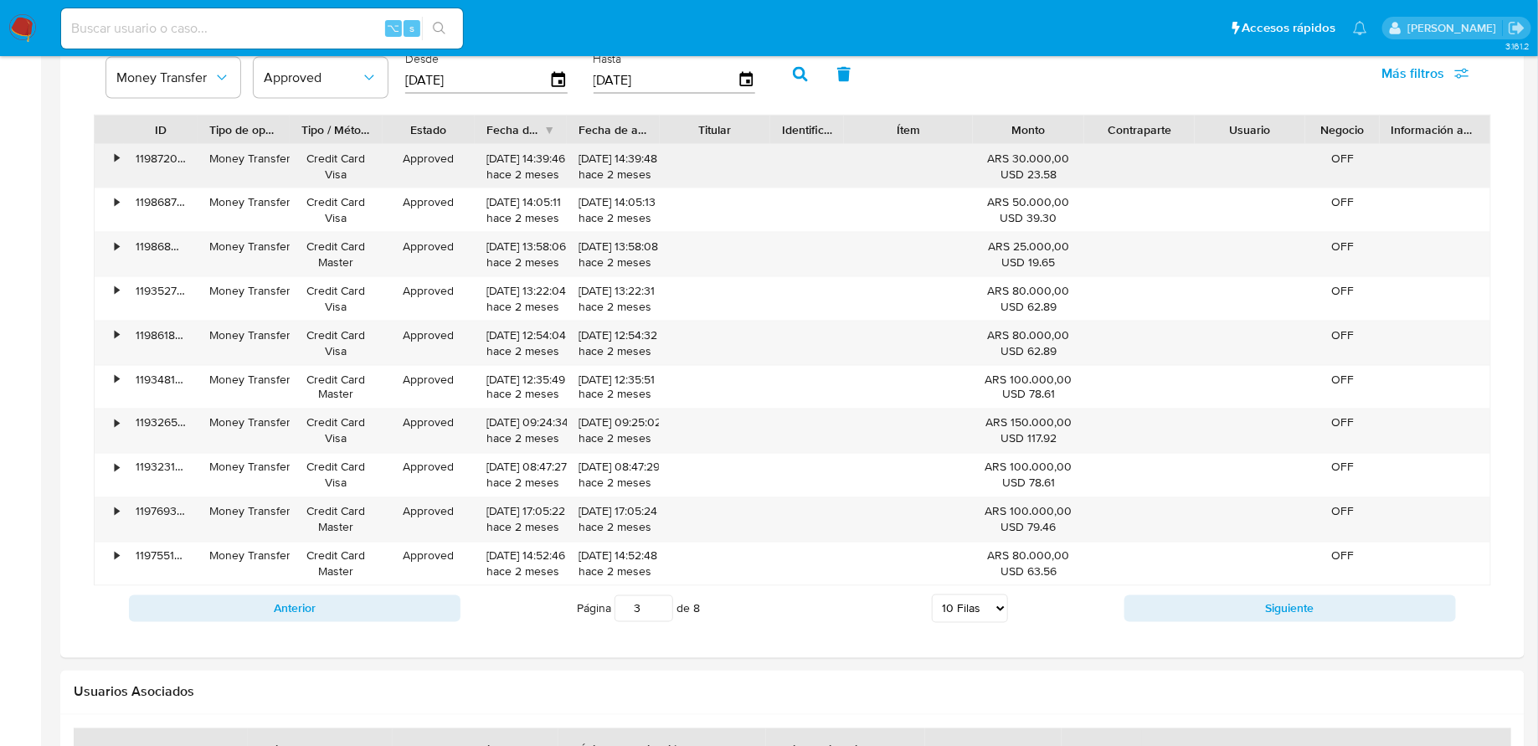
click at [109, 155] on div "•" at bounding box center [109, 167] width 29 height 44
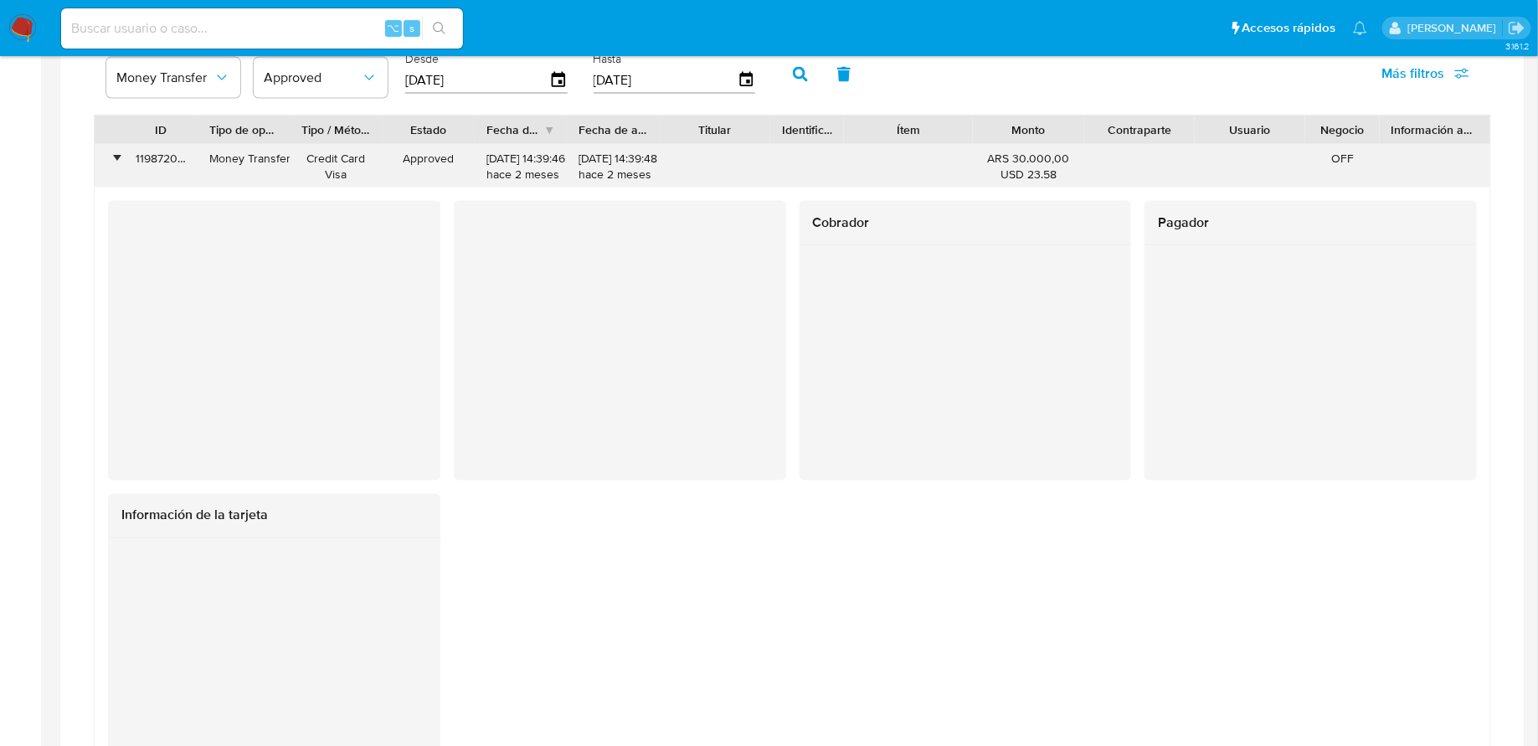
click at [109, 155] on div "•" at bounding box center [109, 167] width 29 height 44
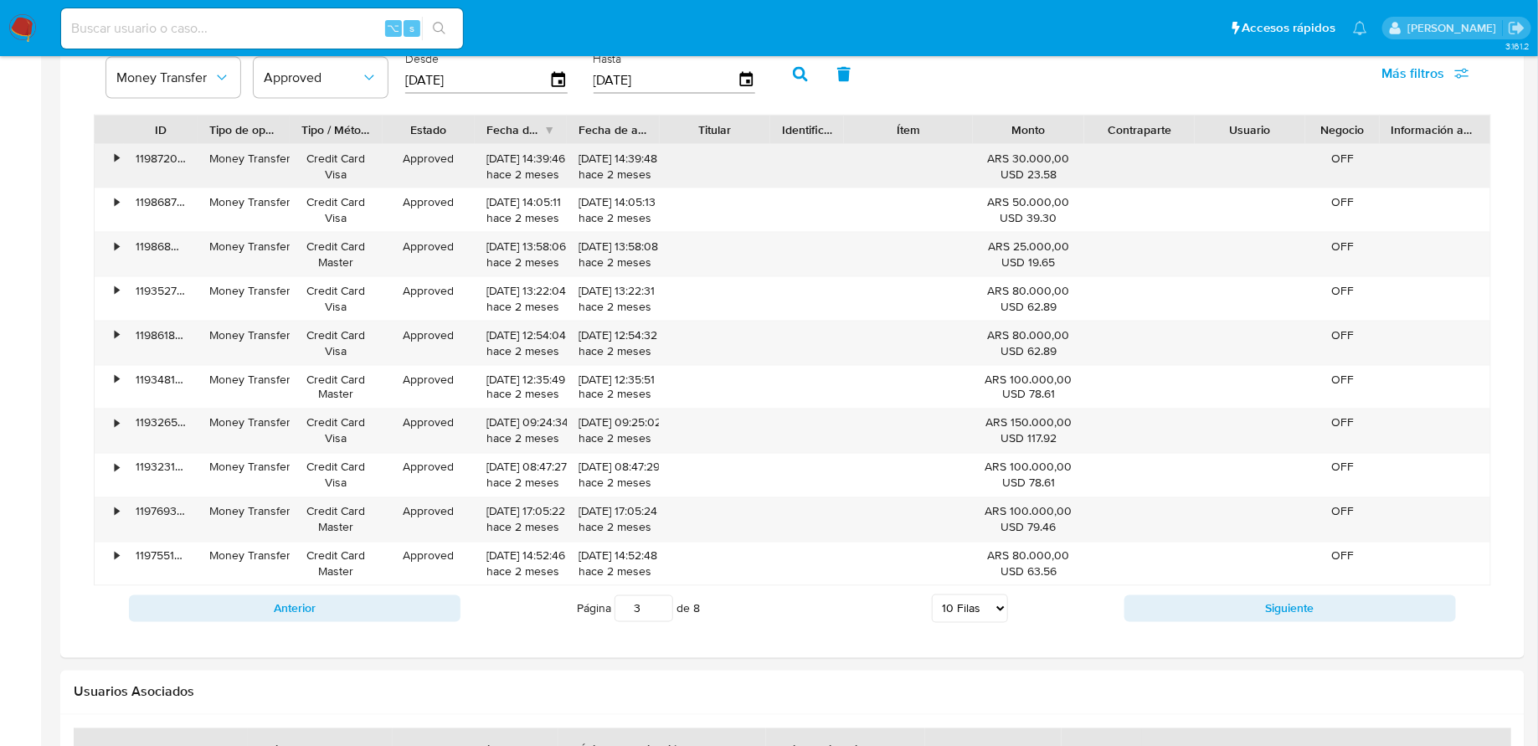
click at [109, 183] on div "•" at bounding box center [109, 167] width 29 height 44
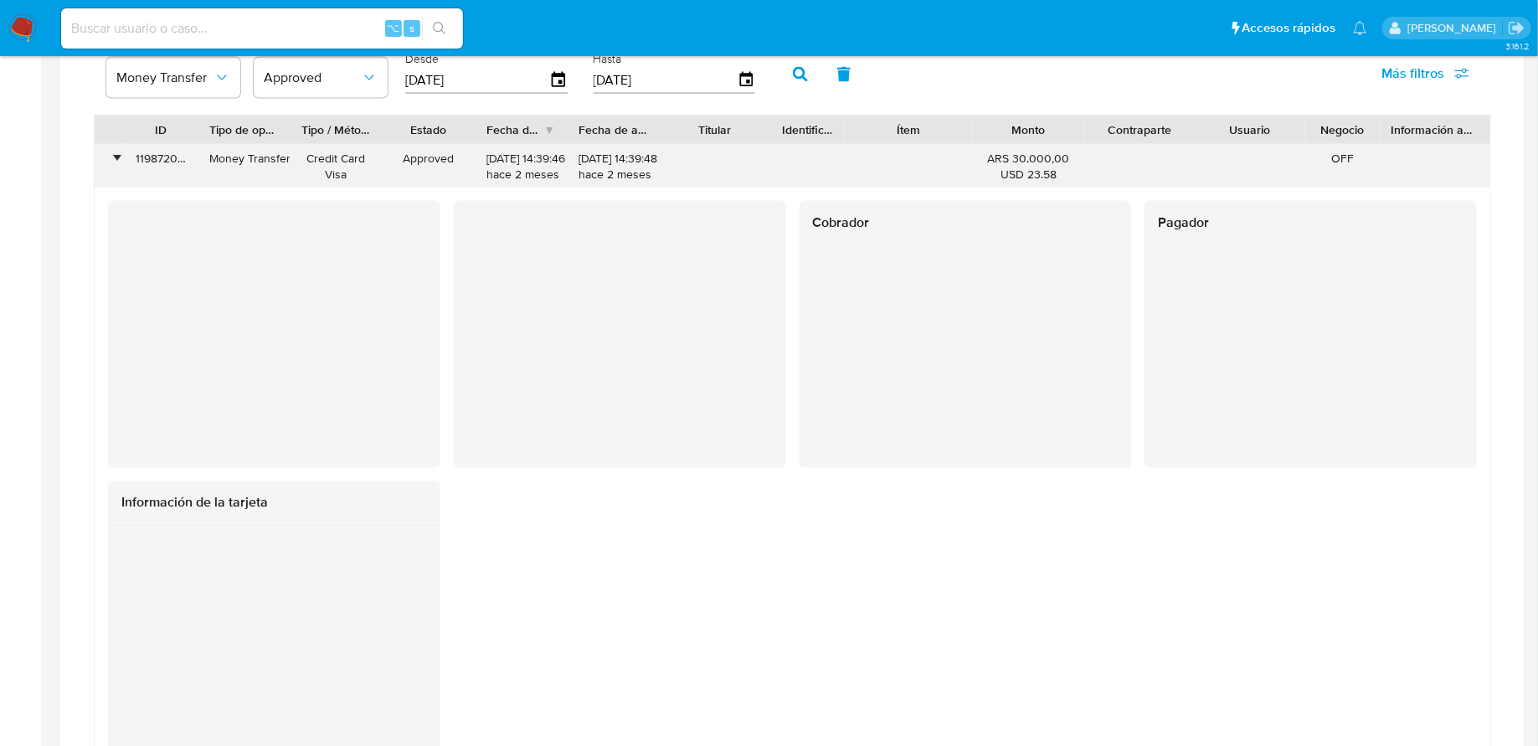
click at [116, 164] on div "•" at bounding box center [109, 167] width 29 height 44
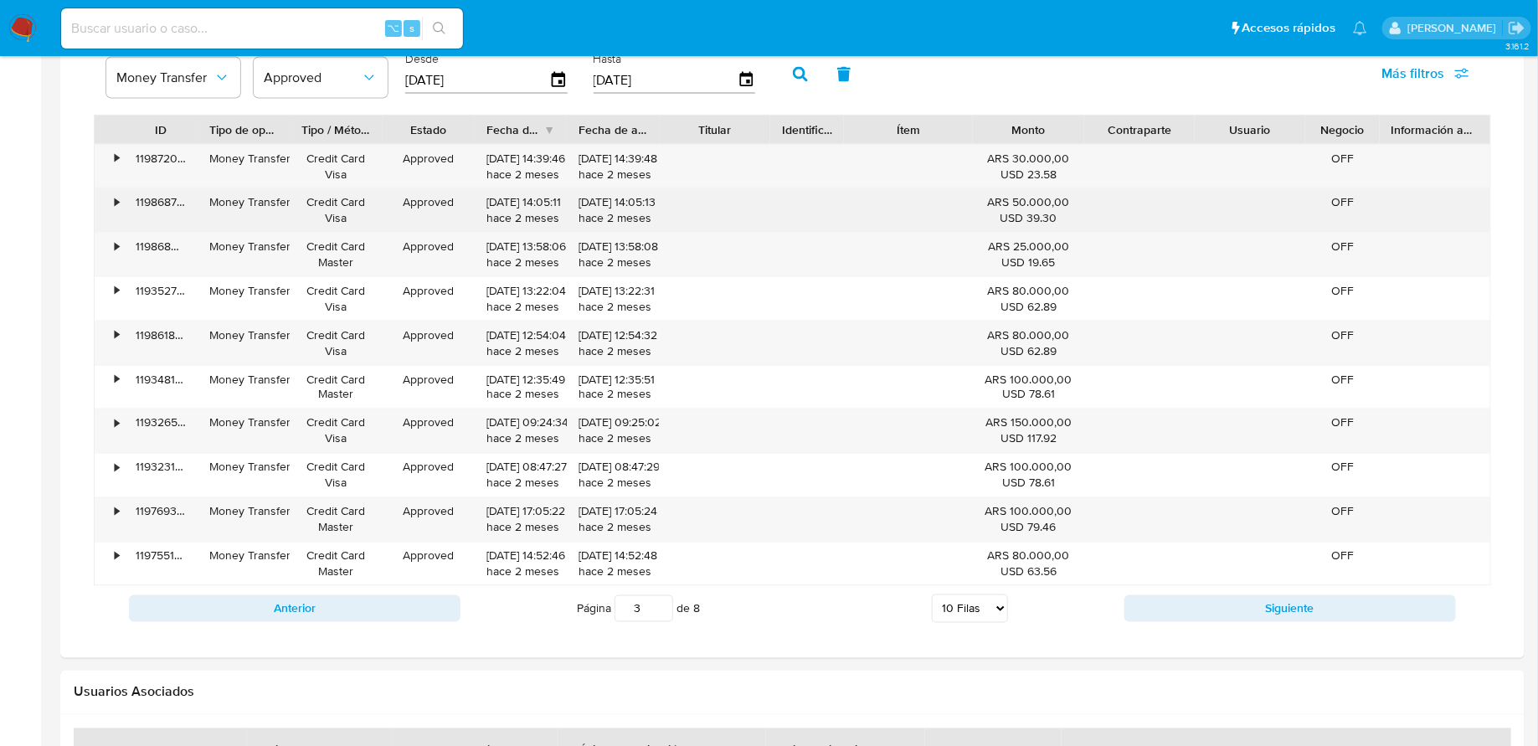
click at [116, 194] on div "•" at bounding box center [117, 202] width 4 height 16
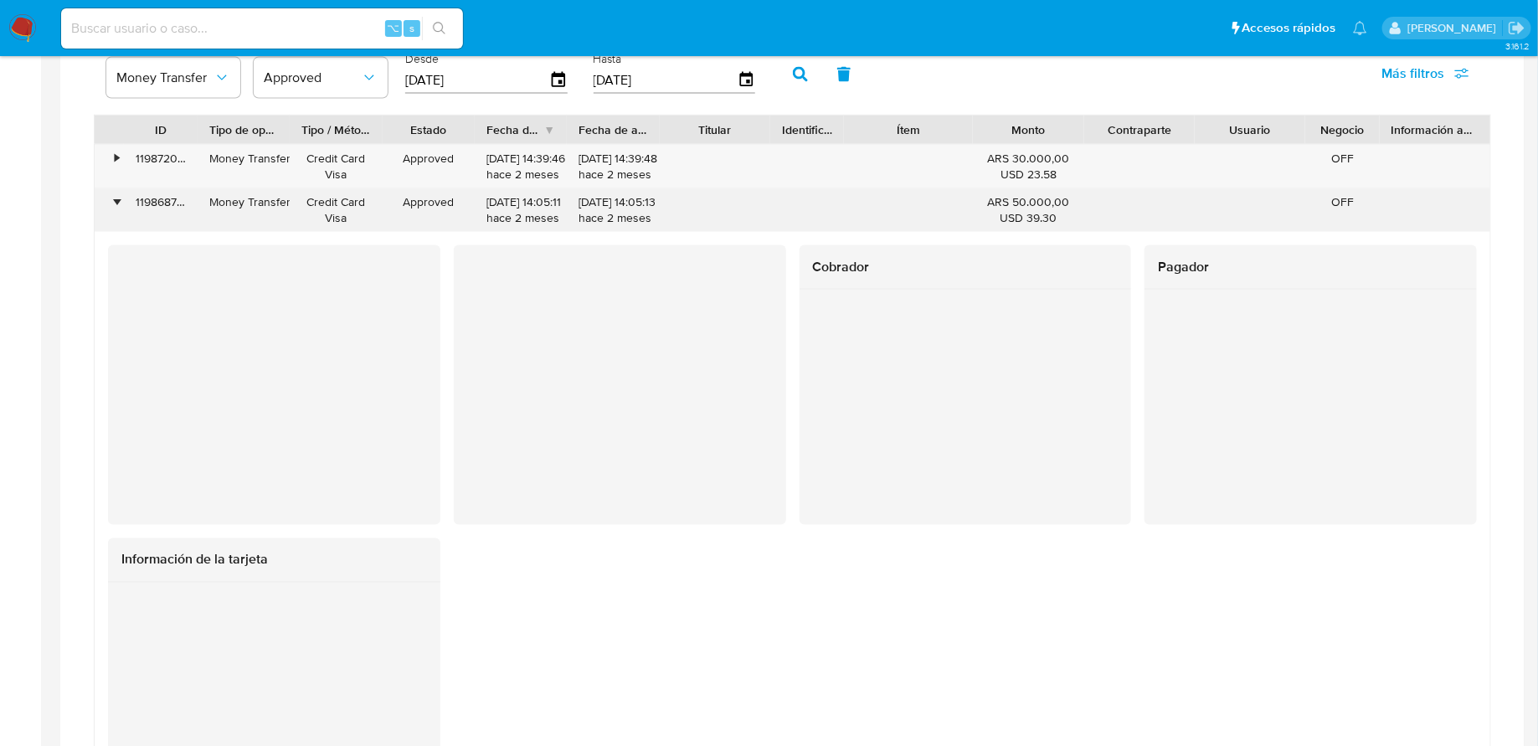
click at [116, 195] on div "•" at bounding box center [117, 202] width 4 height 16
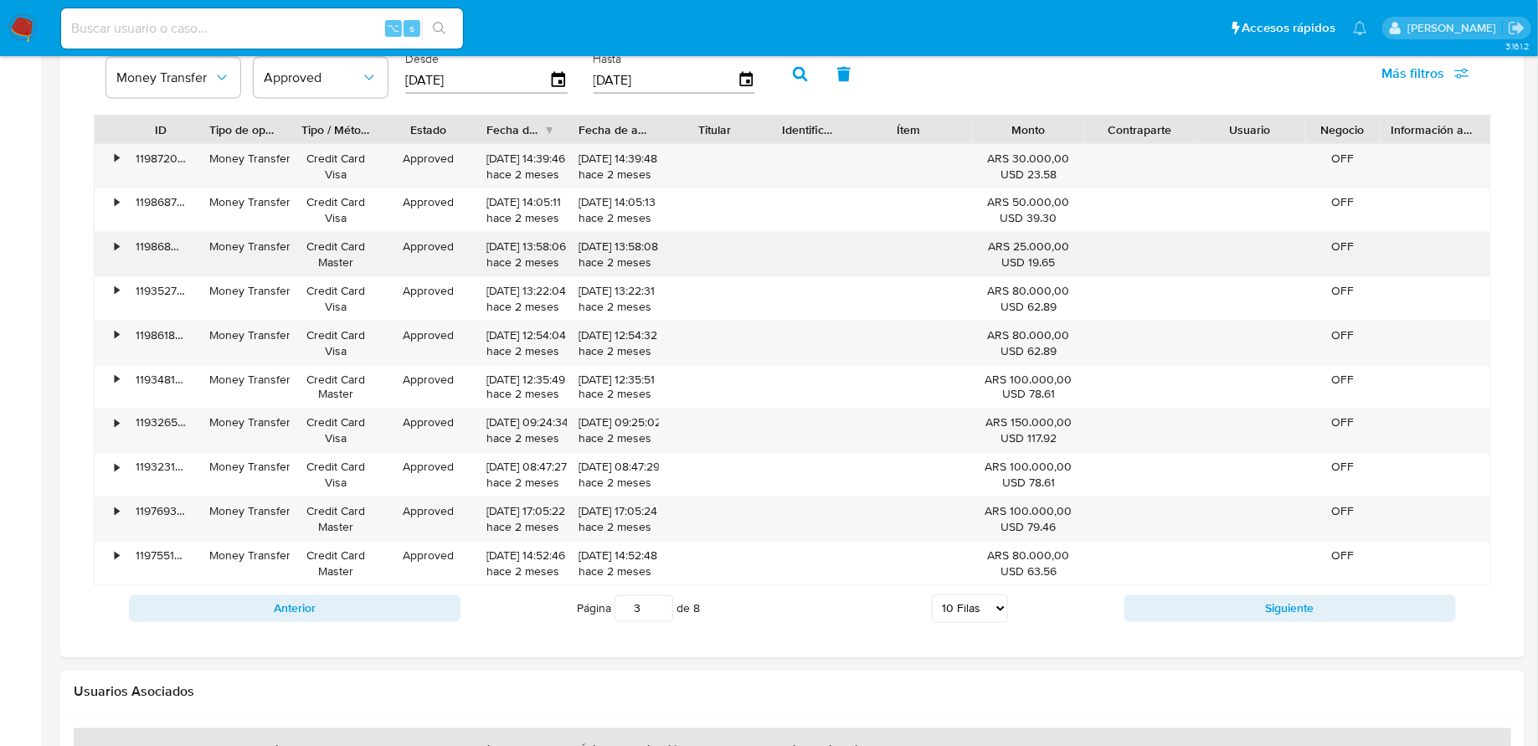
click at [117, 248] on div "•" at bounding box center [117, 247] width 4 height 16
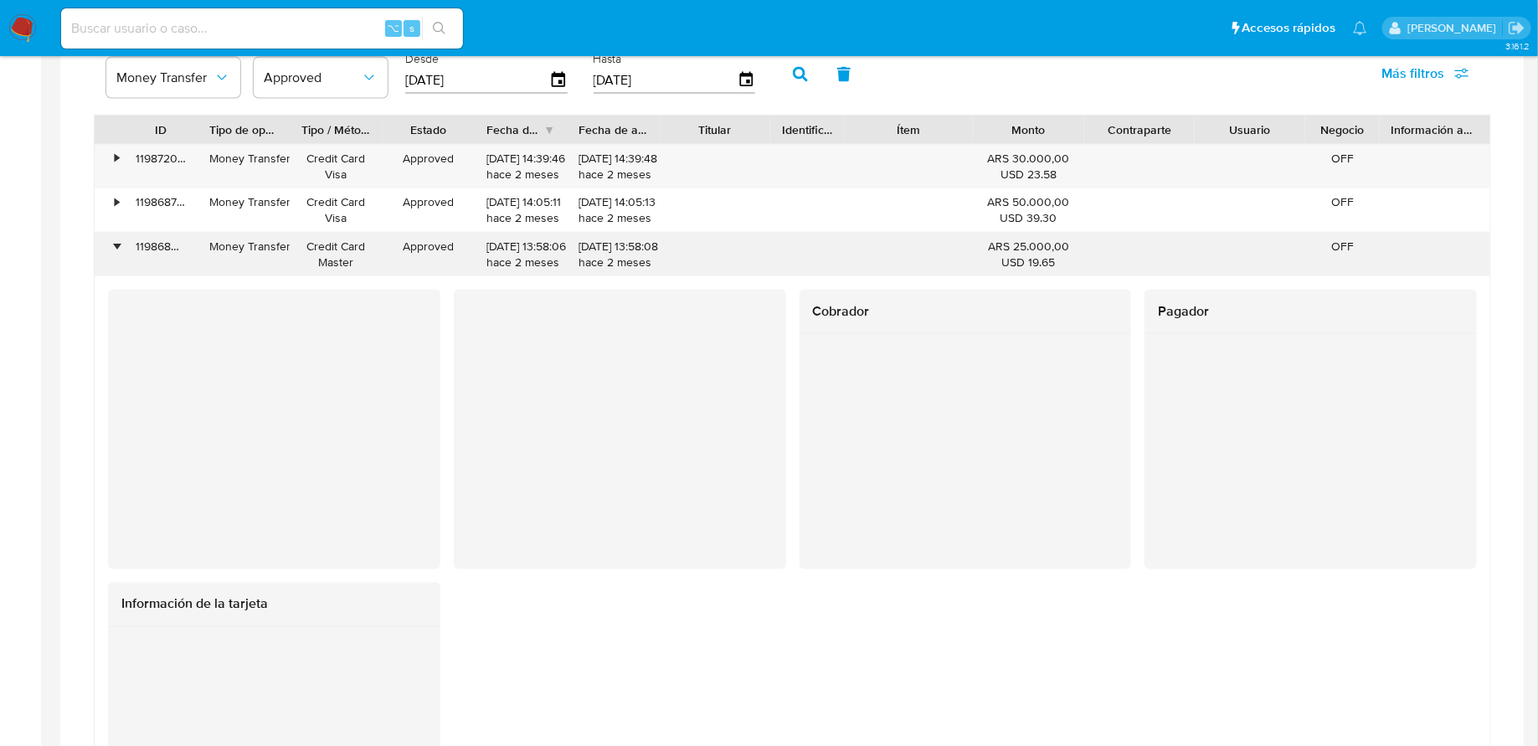
click at [117, 248] on div "•" at bounding box center [117, 247] width 4 height 16
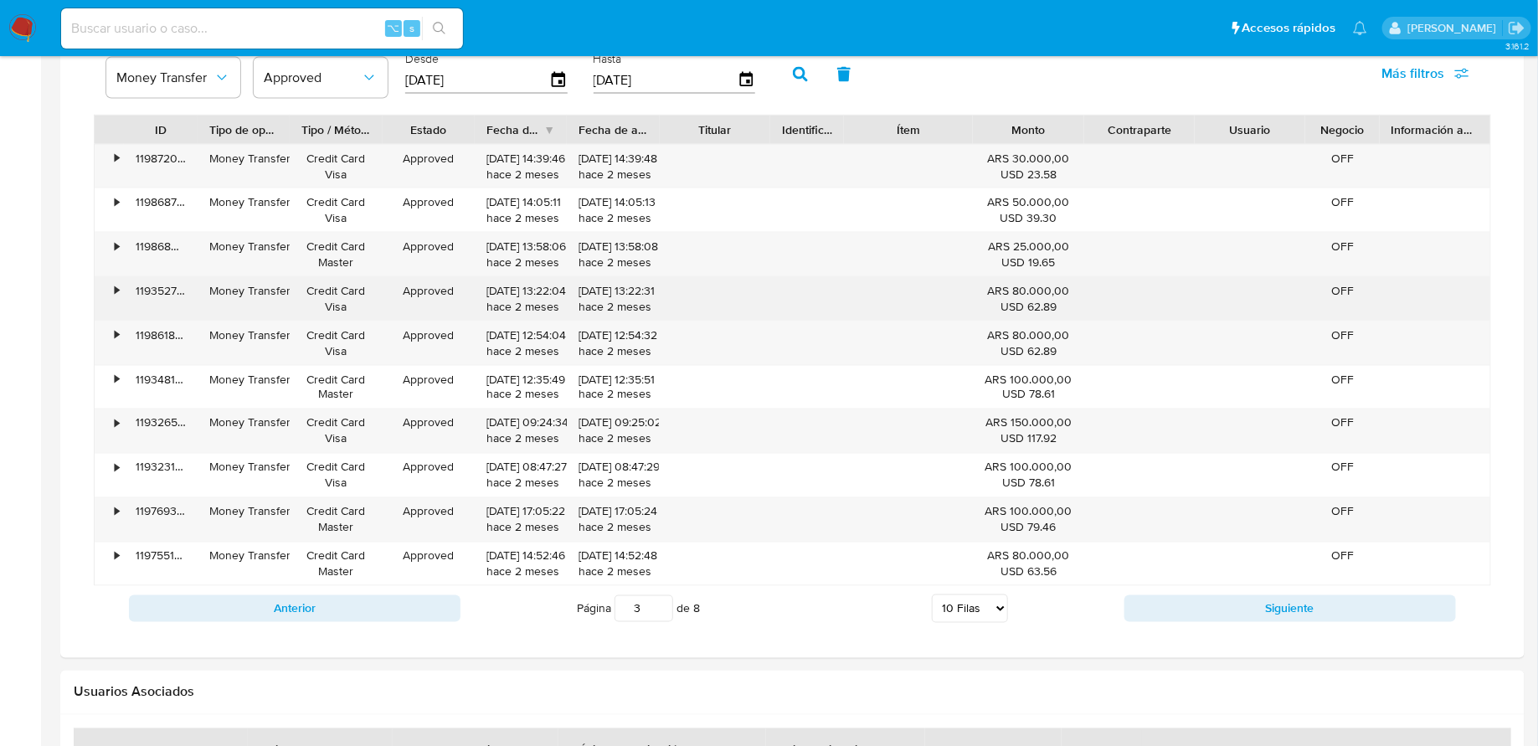
click at [117, 296] on div "•" at bounding box center [109, 299] width 29 height 44
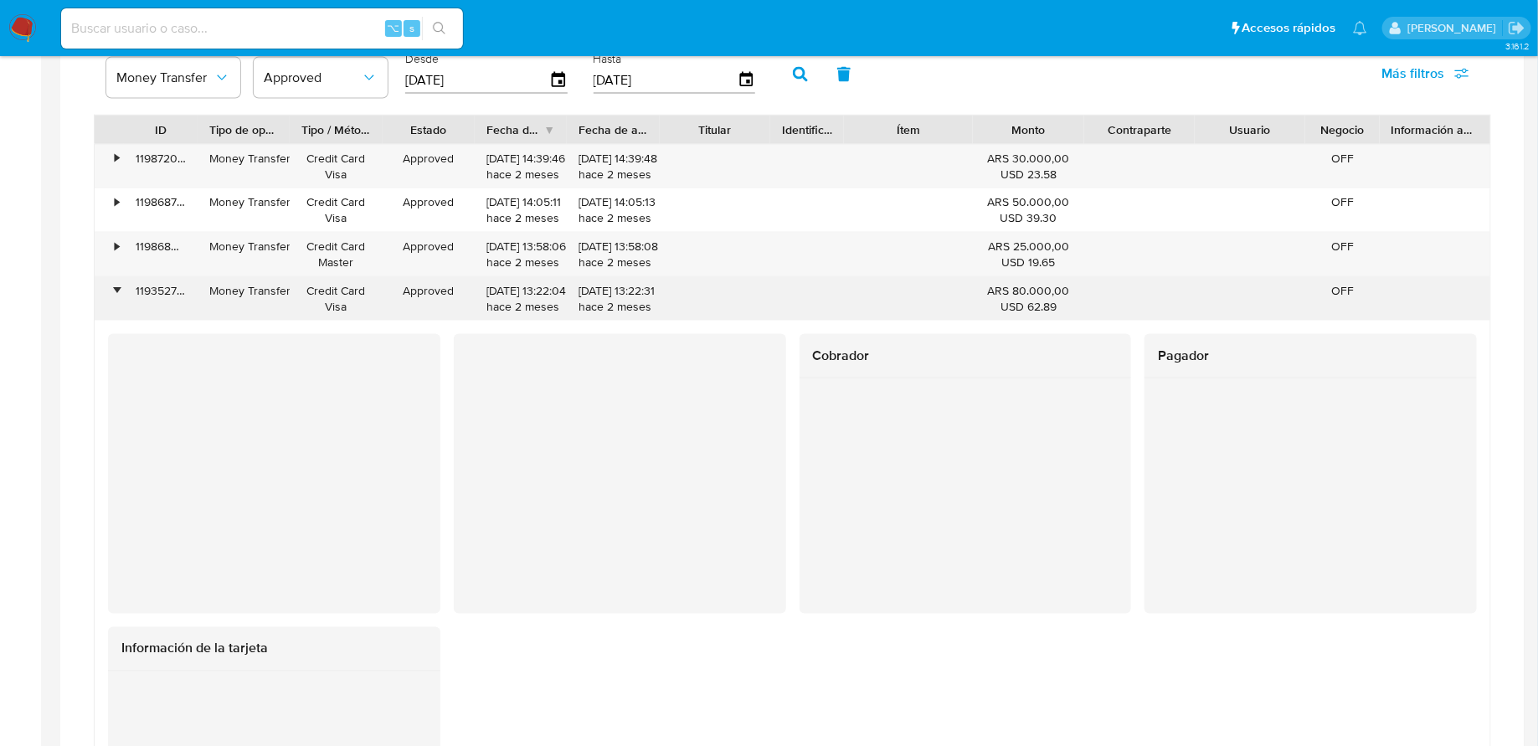
click at [117, 293] on div "•" at bounding box center [109, 299] width 29 height 44
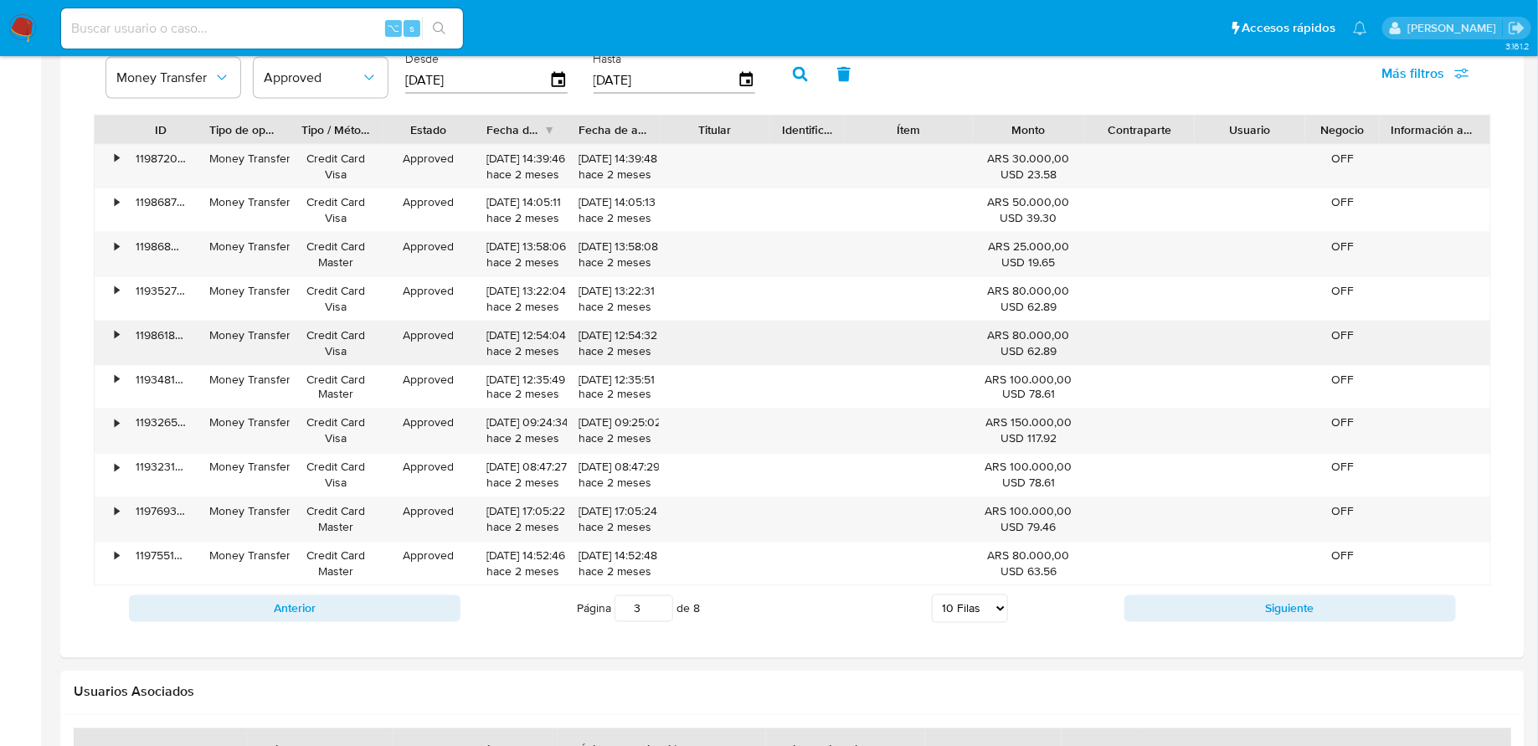
click at [117, 340] on div "•" at bounding box center [109, 344] width 29 height 44
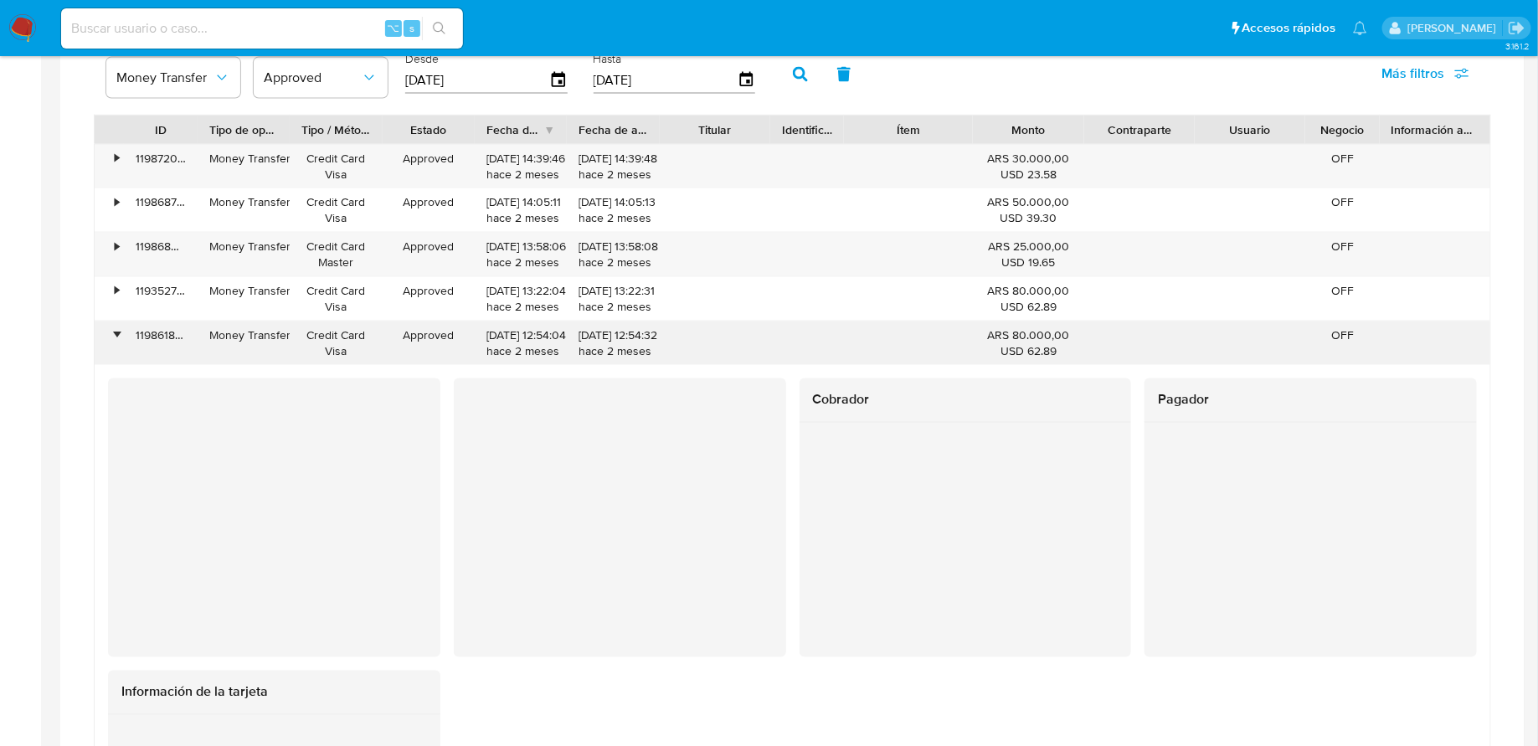
click at [117, 341] on div "•" at bounding box center [109, 344] width 29 height 44
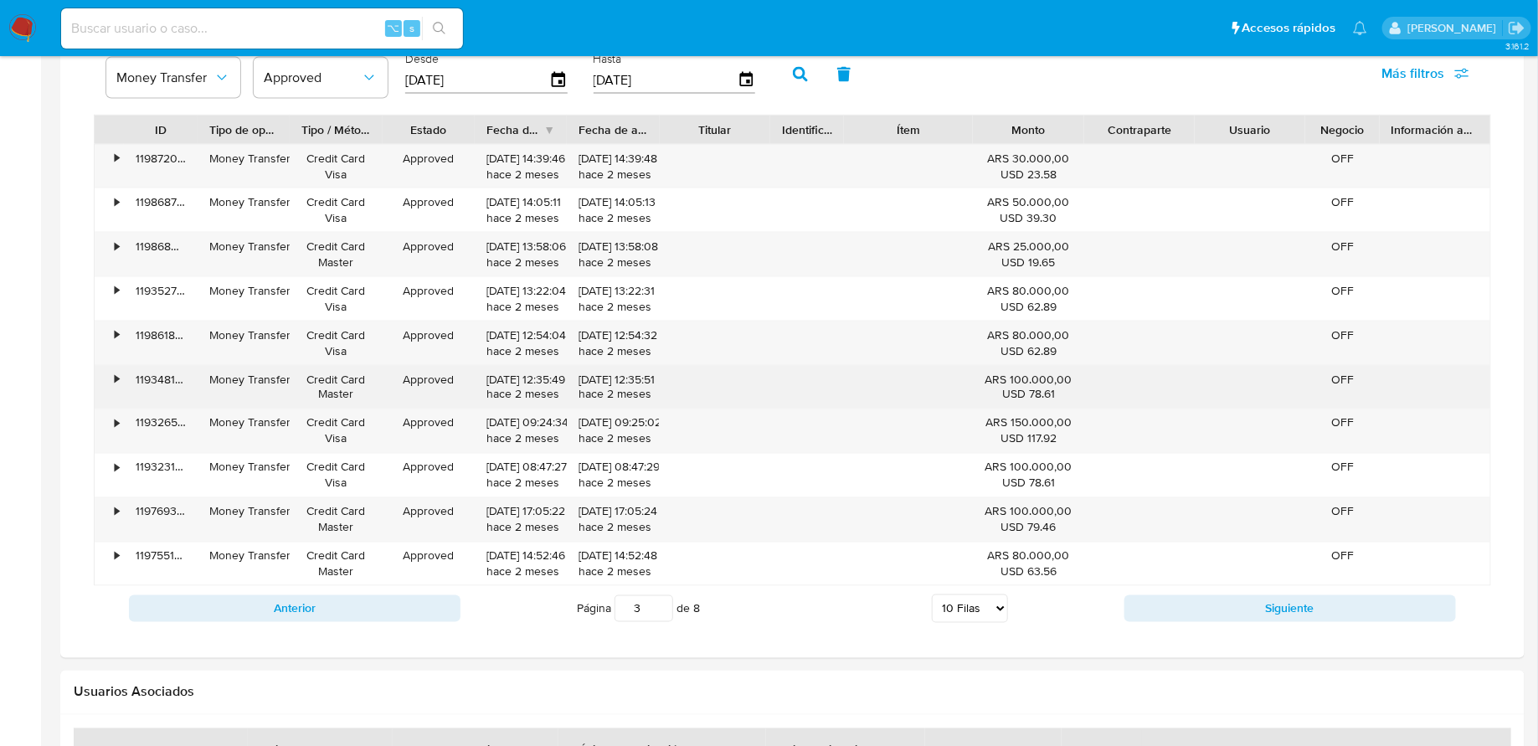
click at [117, 378] on div "•" at bounding box center [117, 380] width 4 height 16
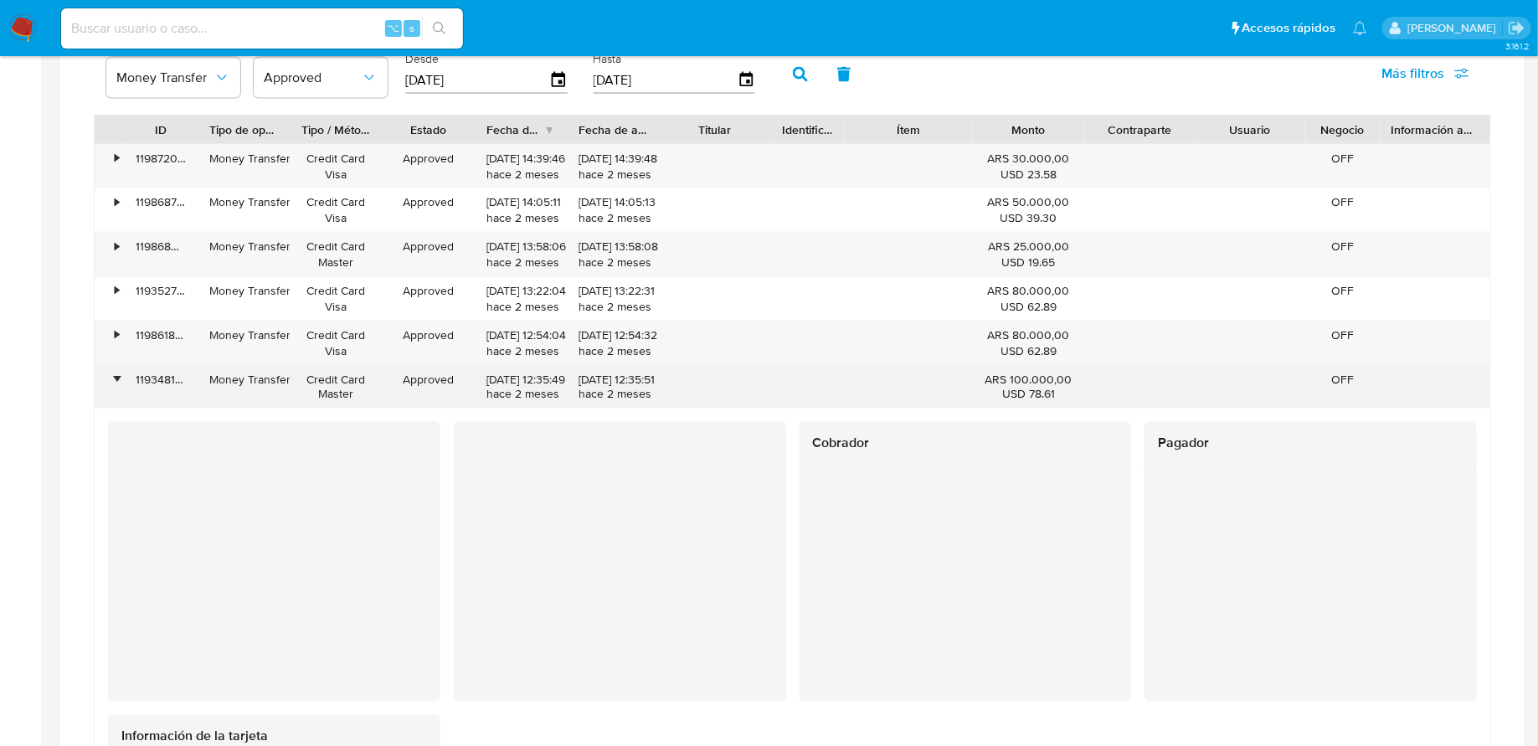
click at [117, 378] on div "•" at bounding box center [117, 380] width 4 height 16
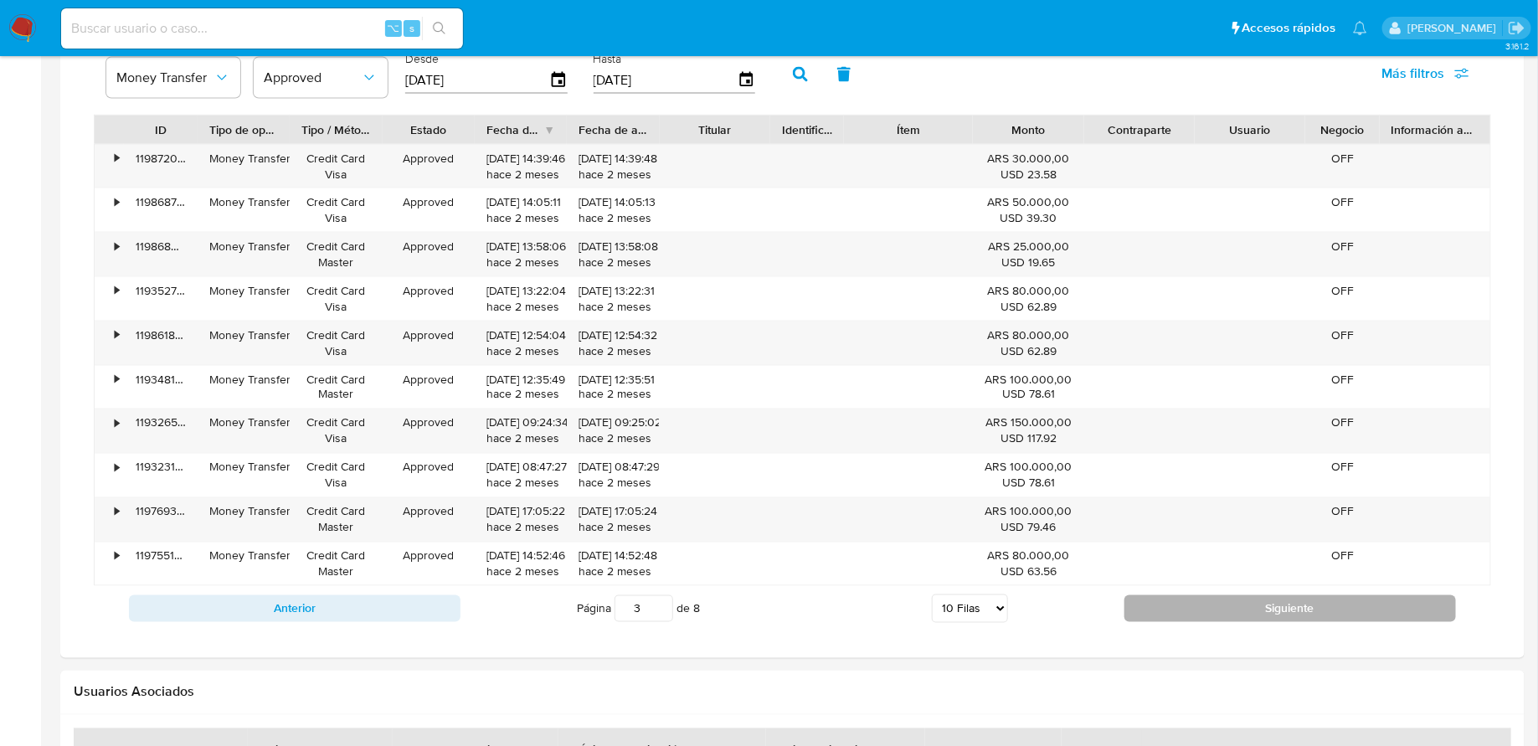
click at [1207, 609] on button "Siguiente" at bounding box center [1291, 608] width 332 height 27
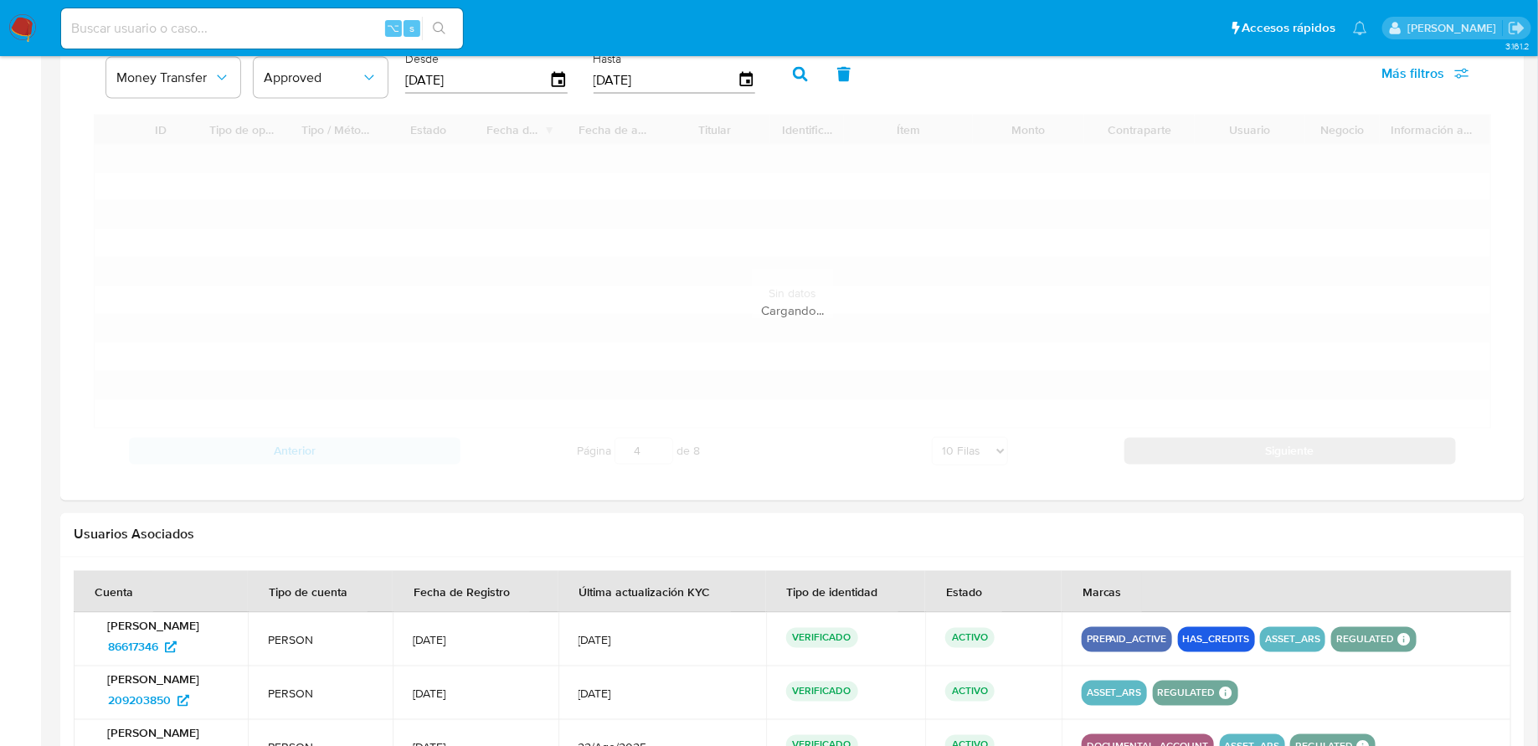
click at [1207, 613] on td at bounding box center [1287, 640] width 450 height 54
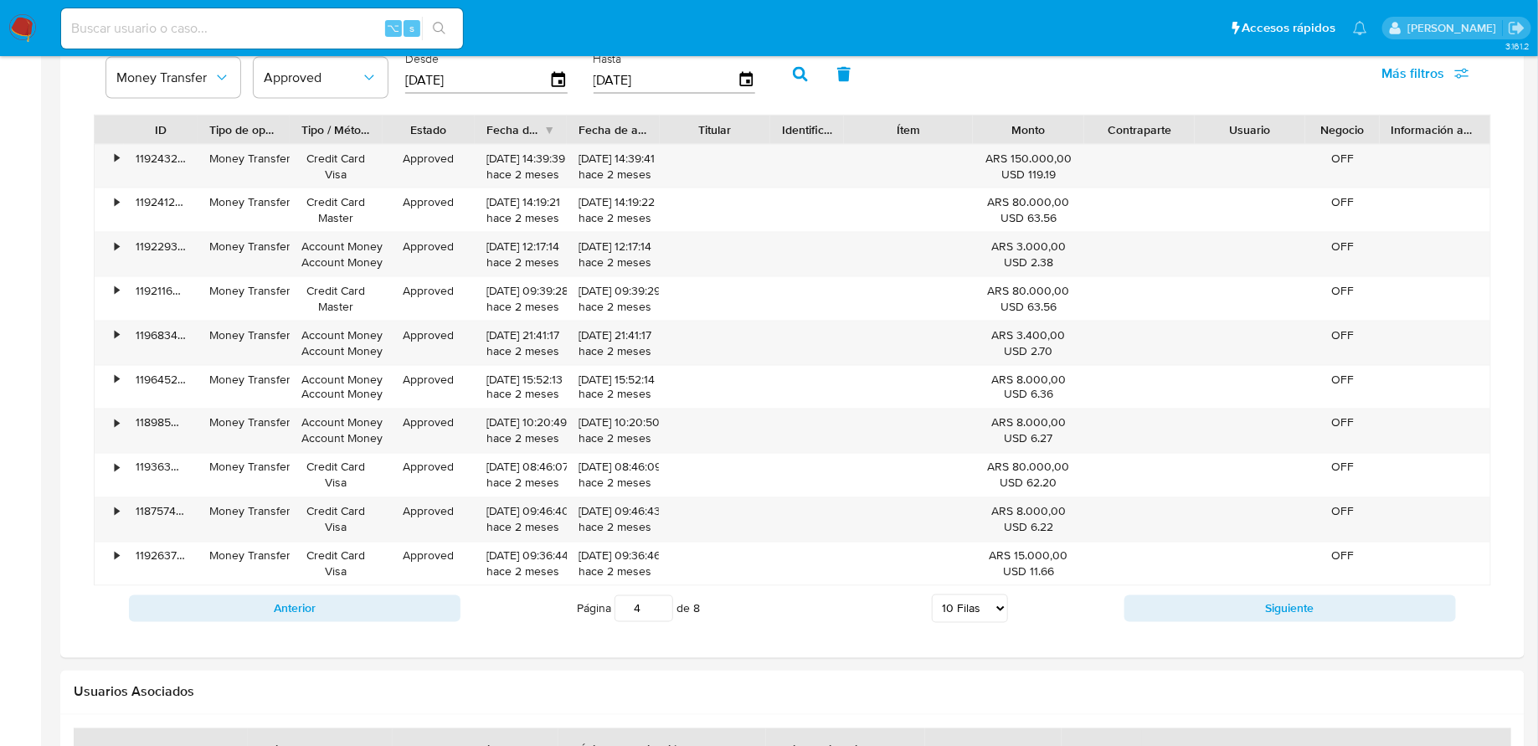
click at [1207, 609] on button "Siguiente" at bounding box center [1291, 608] width 332 height 27
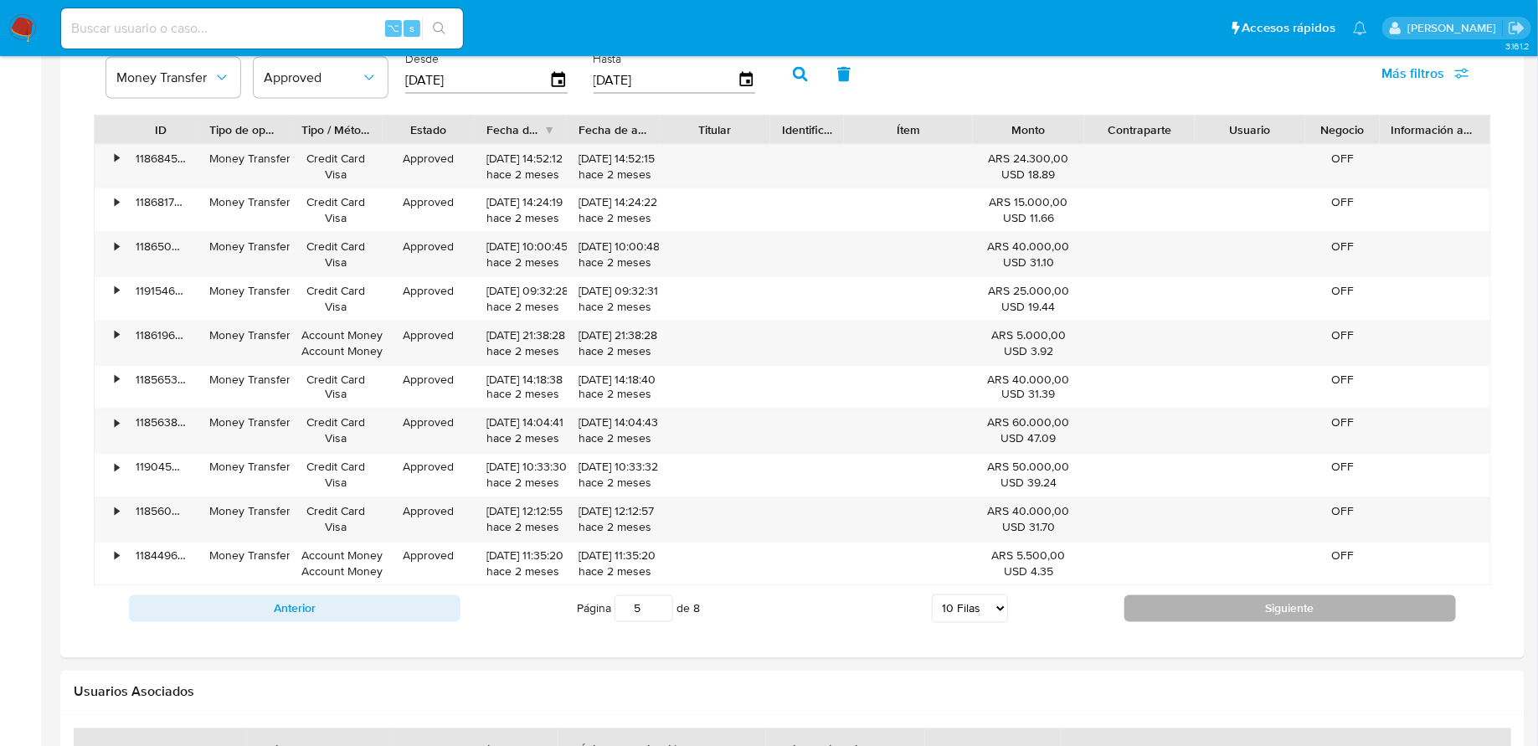
click at [1207, 609] on button "Siguiente" at bounding box center [1291, 608] width 332 height 27
type input "8"
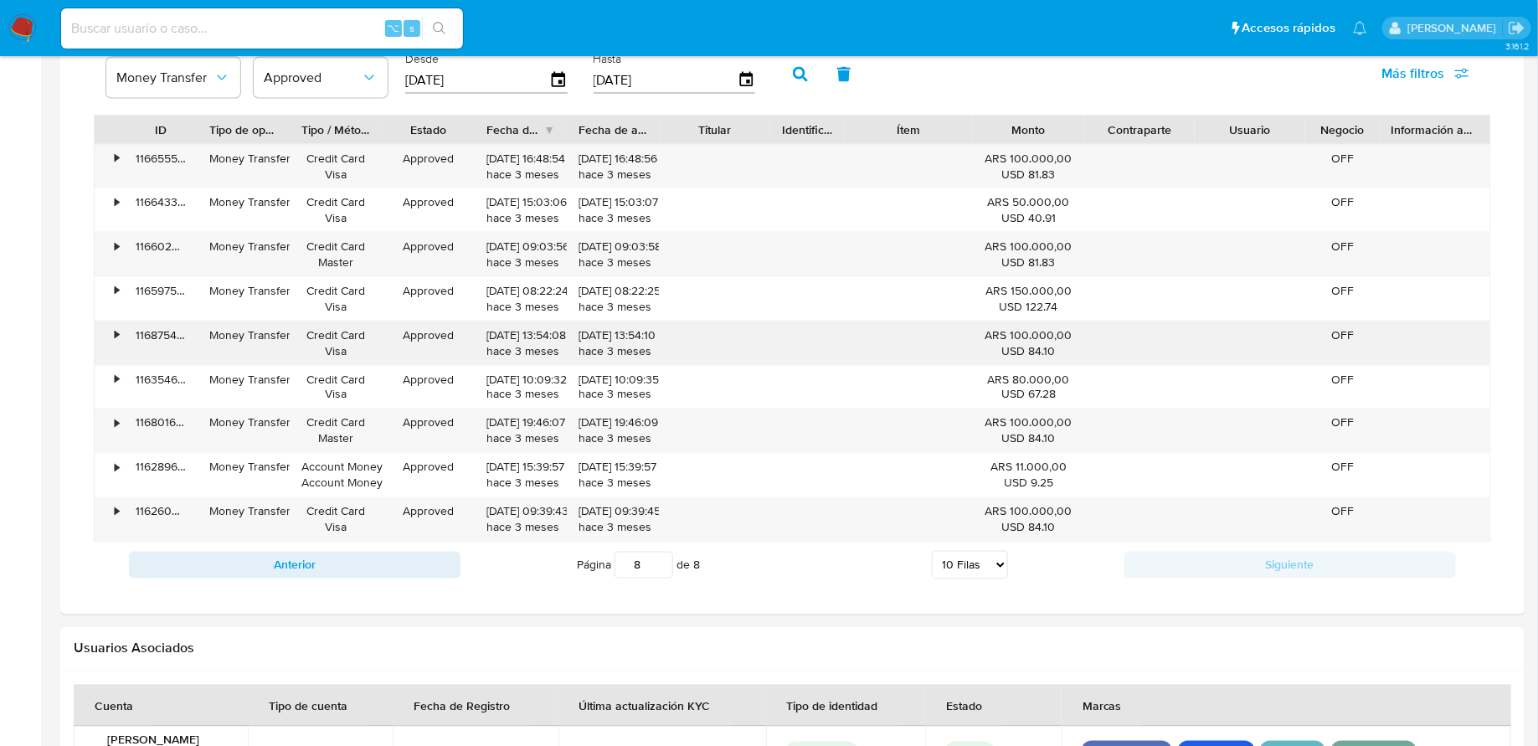
click at [115, 331] on div "•" at bounding box center [117, 335] width 4 height 16
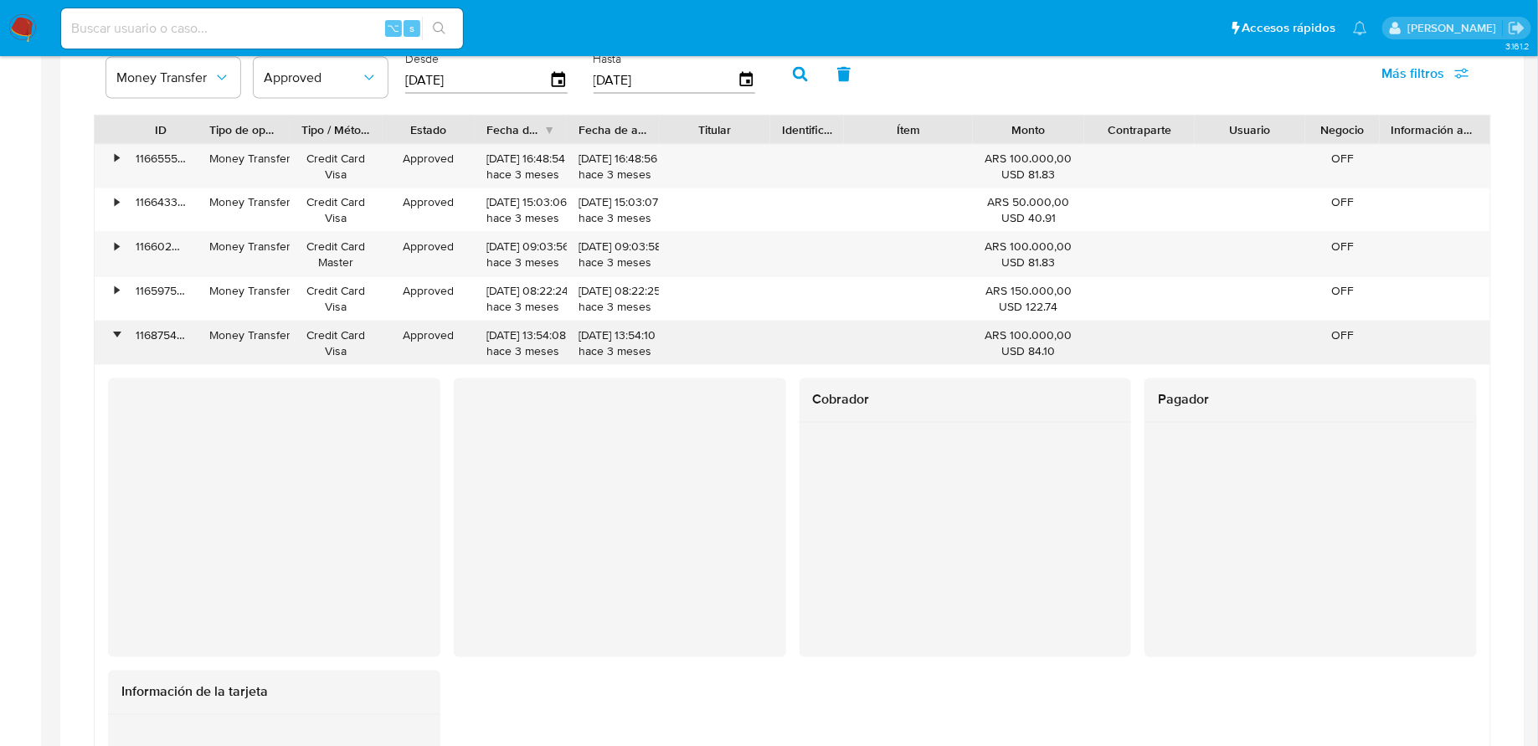
click at [115, 331] on div "•" at bounding box center [117, 335] width 4 height 16
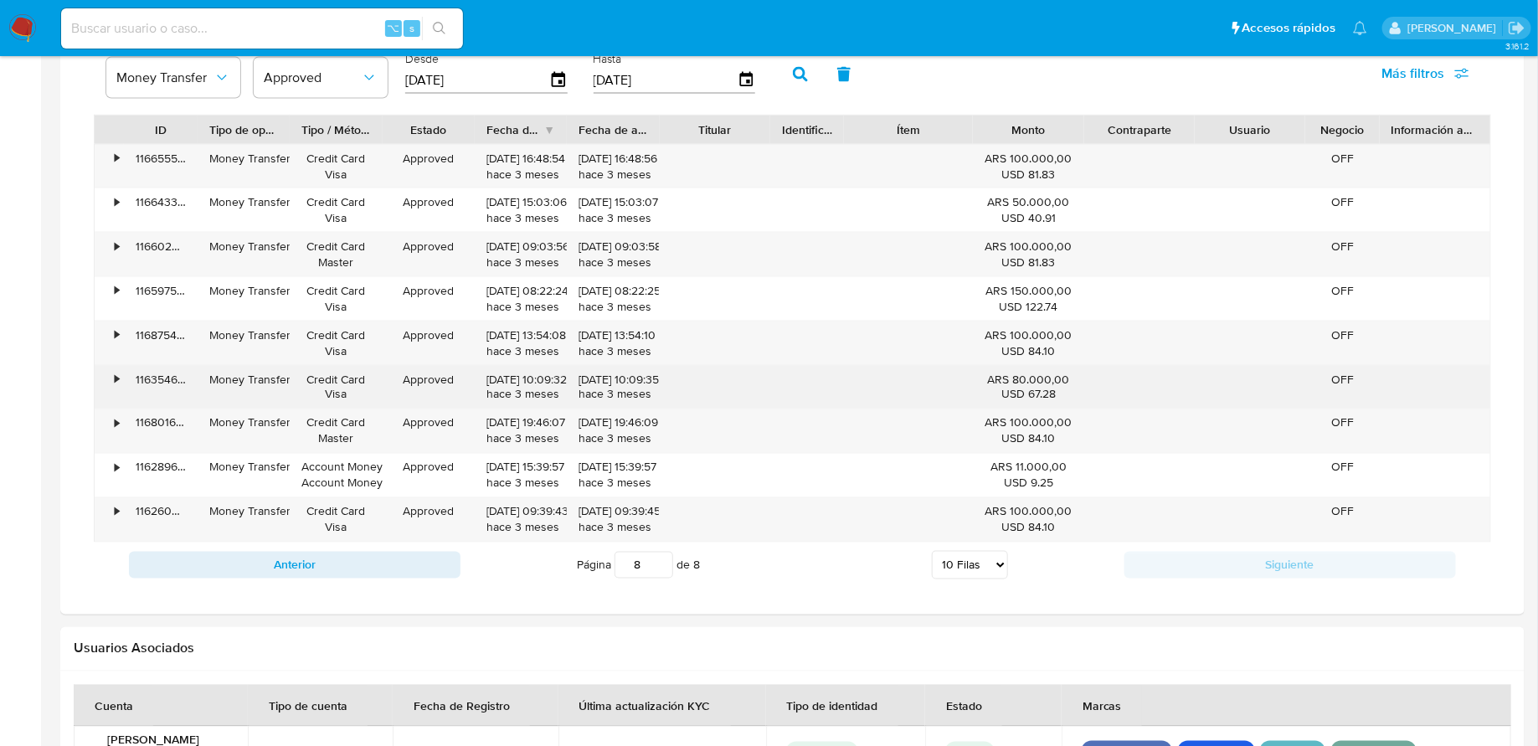
click at [115, 372] on div "•" at bounding box center [117, 380] width 4 height 16
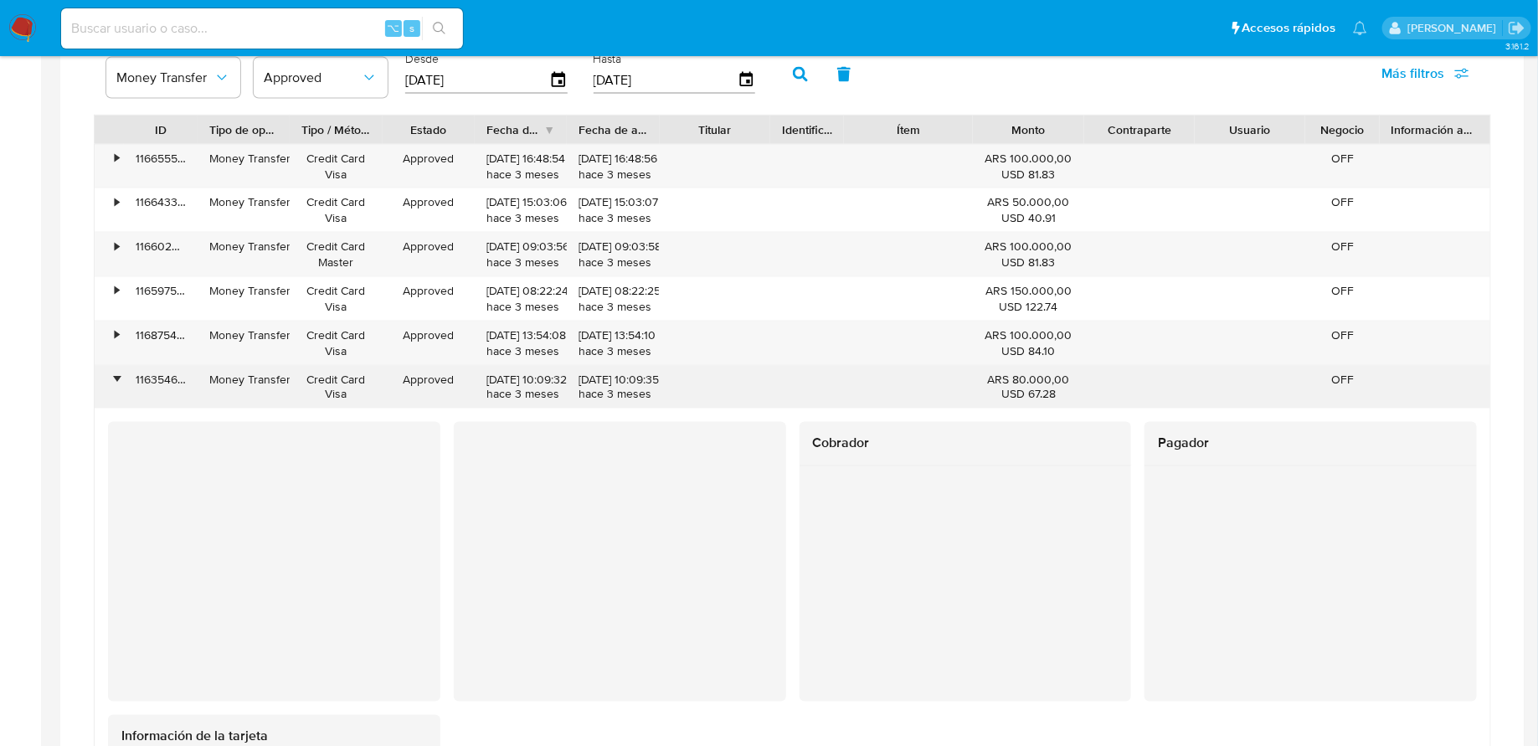
click at [115, 372] on div "•" at bounding box center [117, 380] width 4 height 16
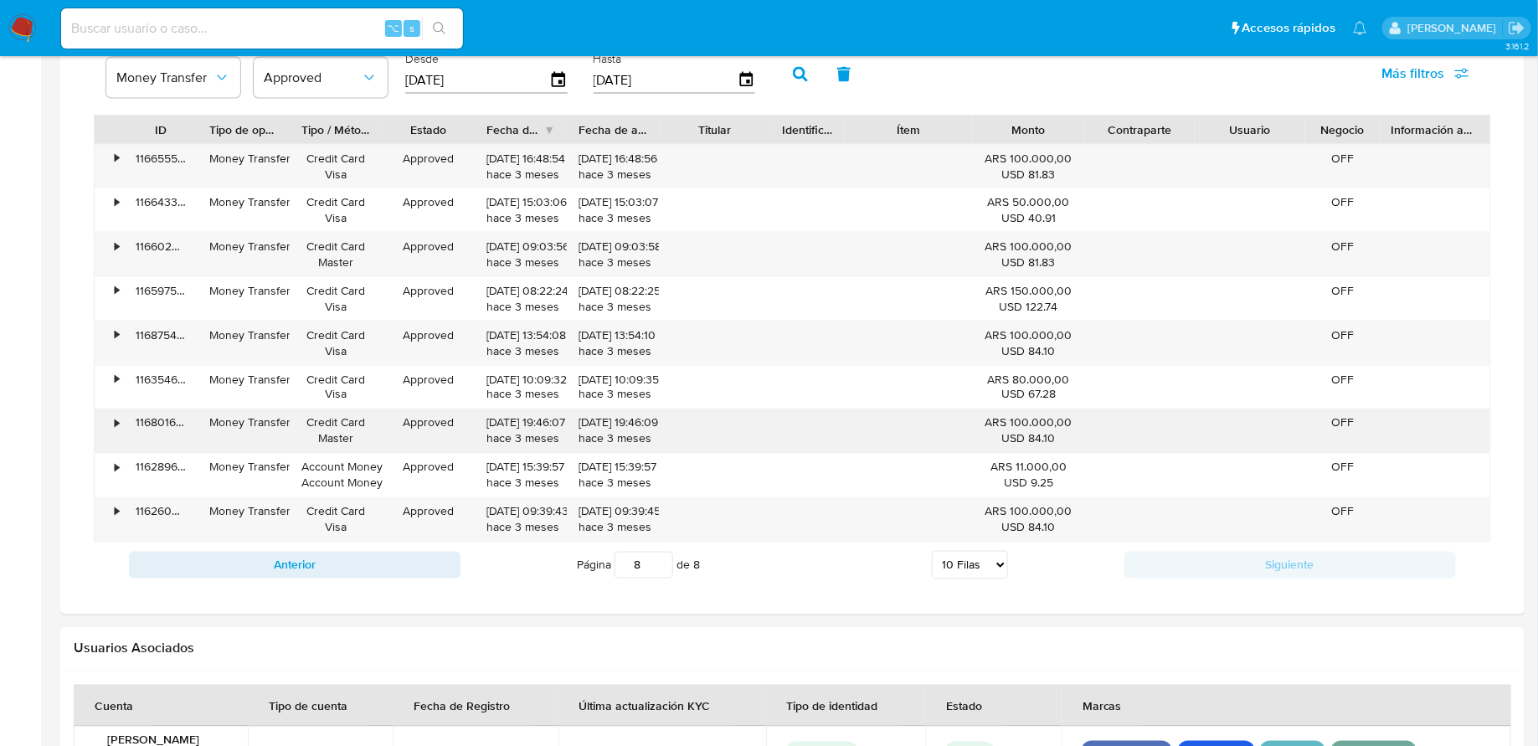
click at [115, 420] on div "•" at bounding box center [117, 423] width 4 height 16
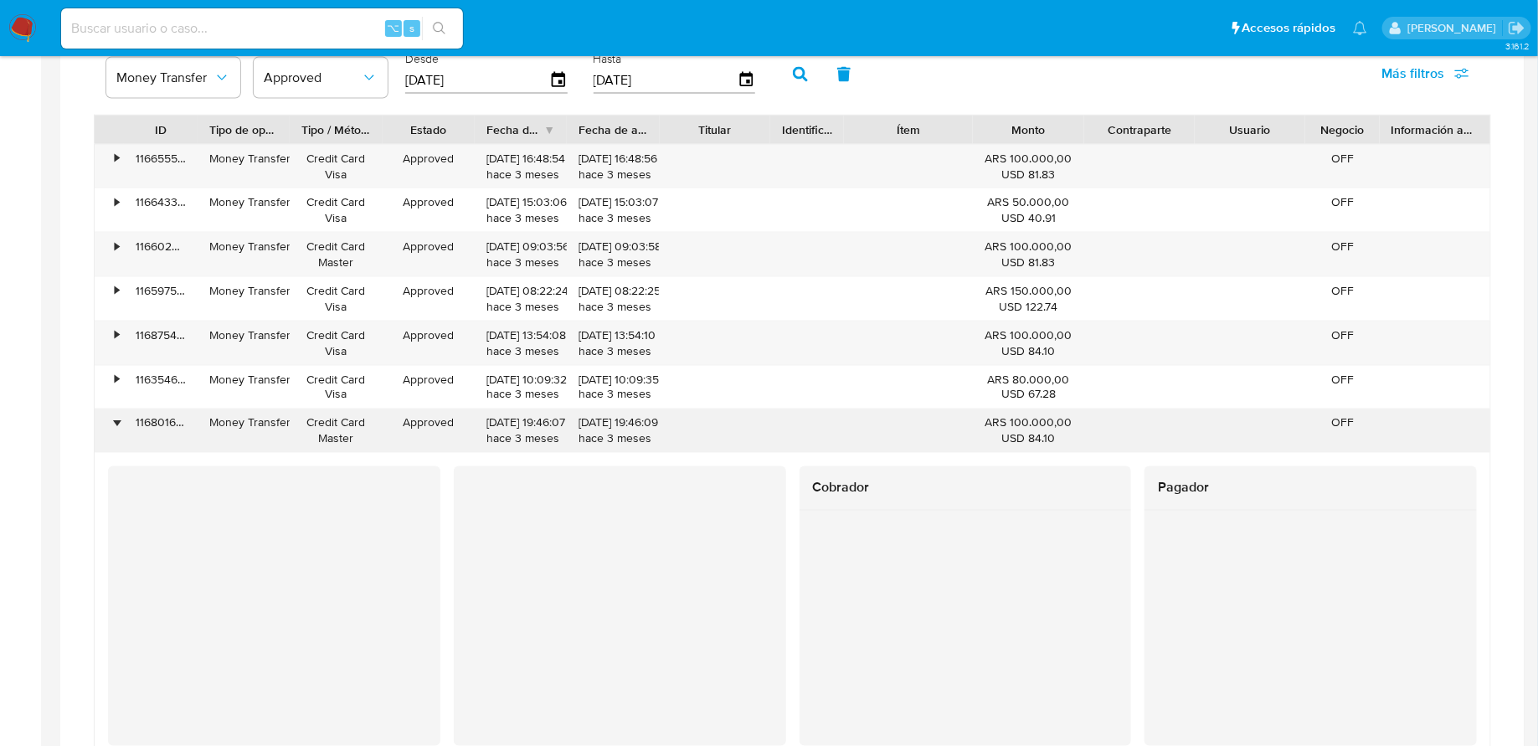
click at [115, 421] on div "•" at bounding box center [117, 423] width 4 height 16
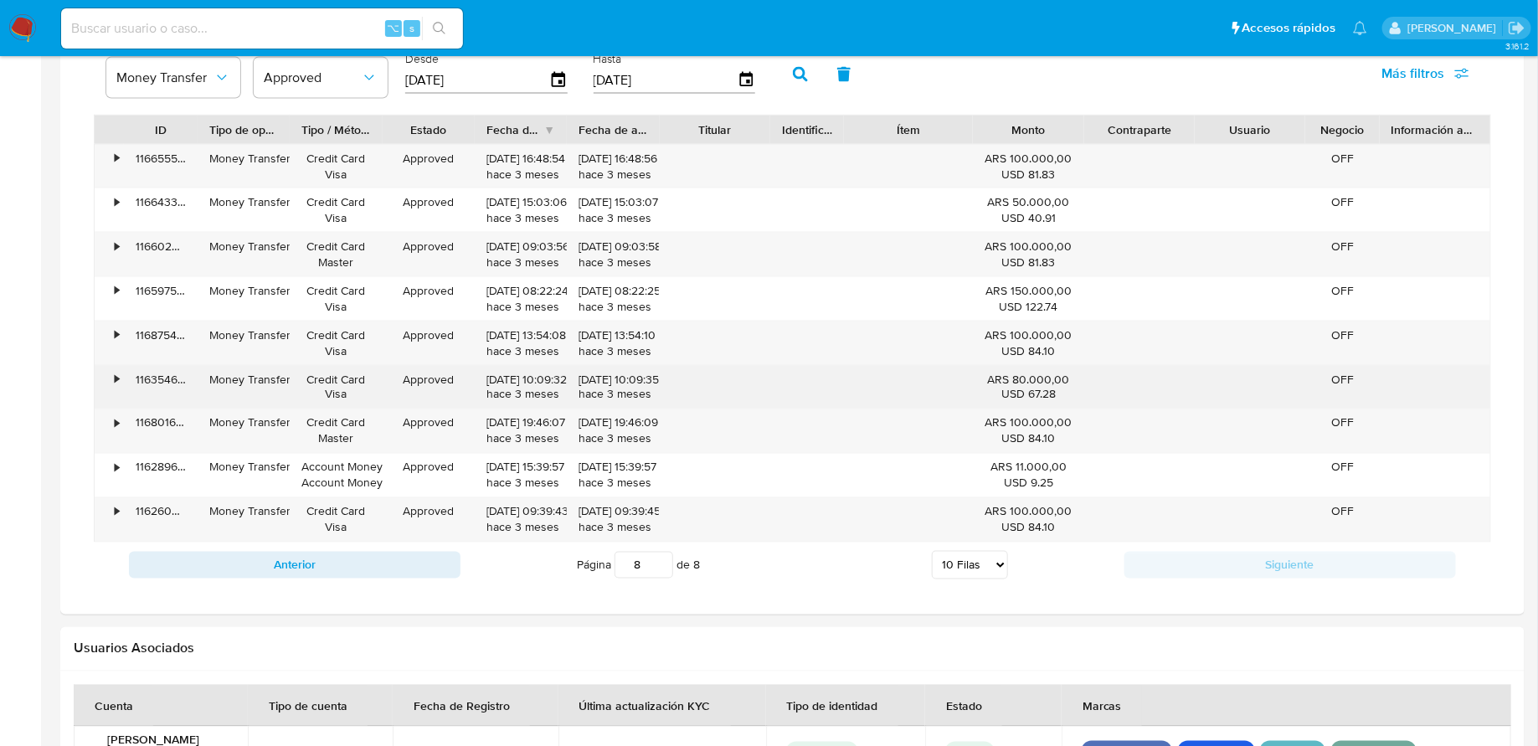
click at [119, 372] on div "•" at bounding box center [117, 380] width 4 height 16
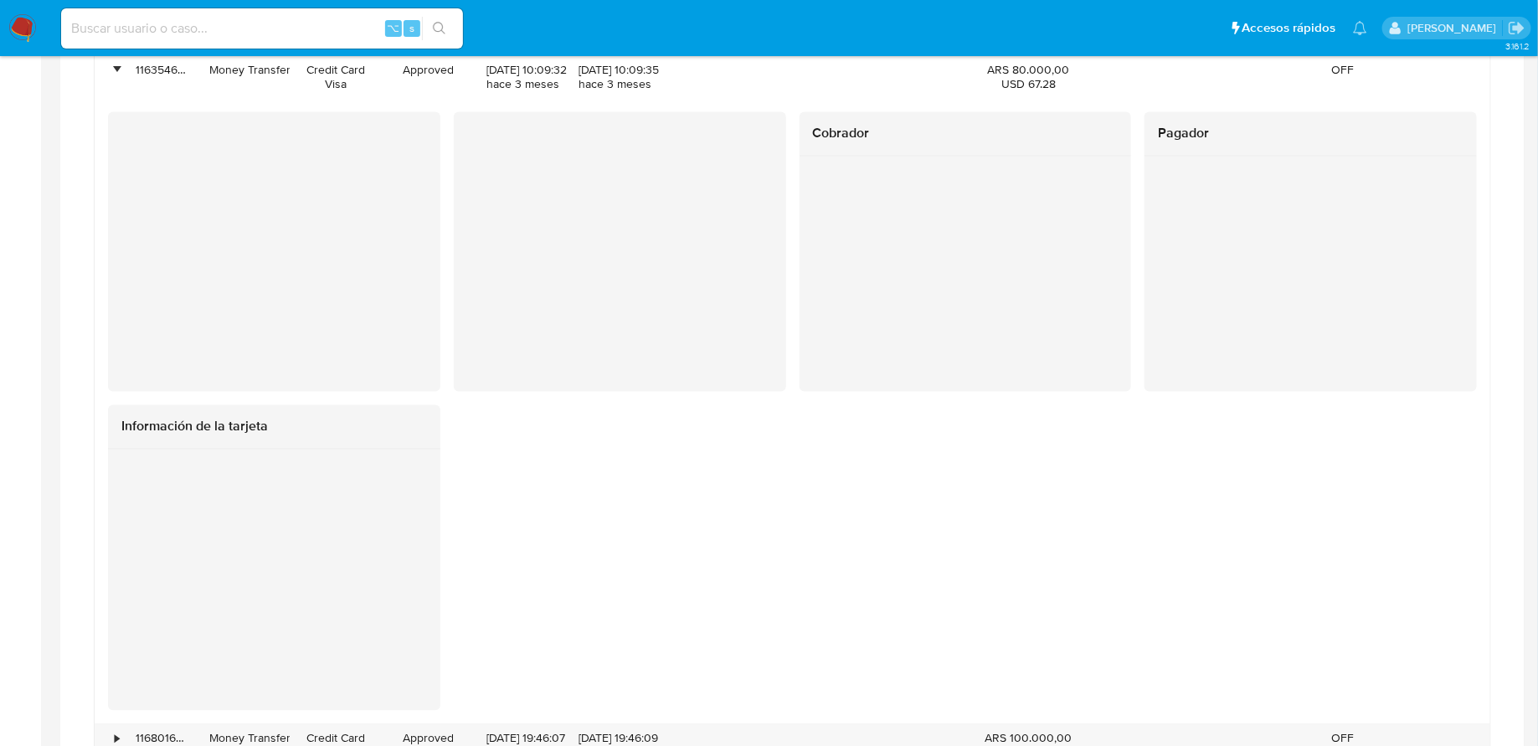
scroll to position [1466, 0]
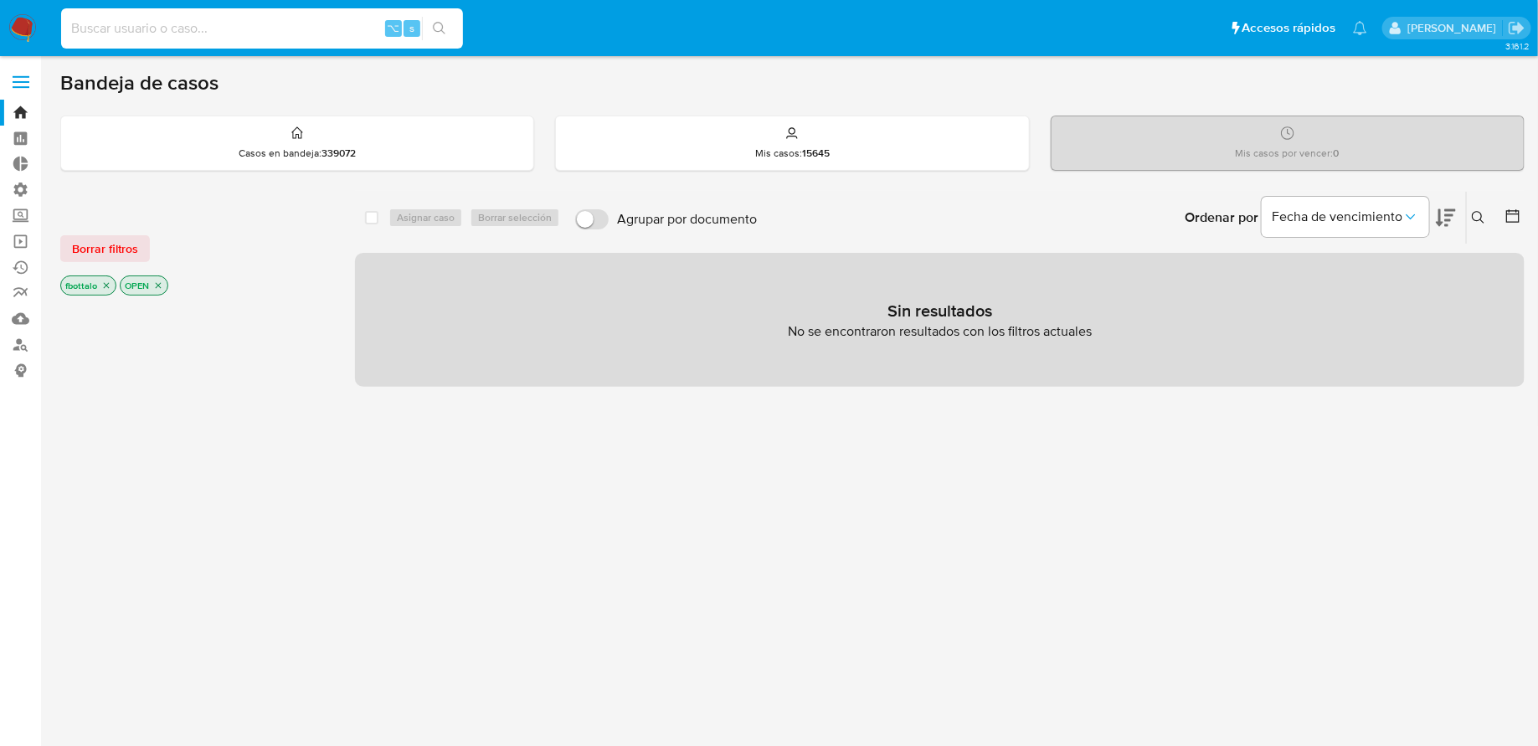
click at [146, 23] on input at bounding box center [262, 29] width 402 height 22
paste input "209203850"
type input "209203850"
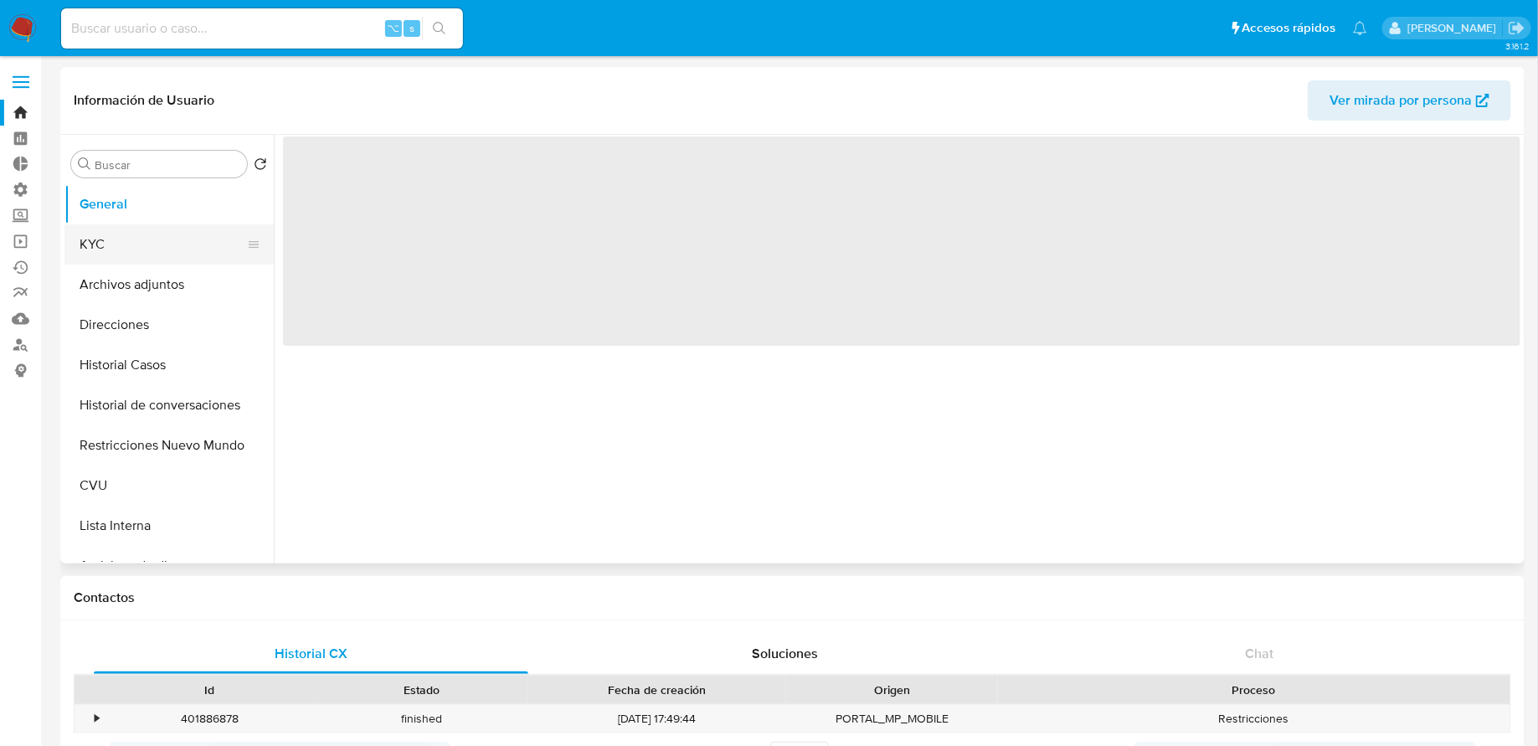
click at [157, 233] on button "KYC" at bounding box center [162, 244] width 196 height 40
select select "10"
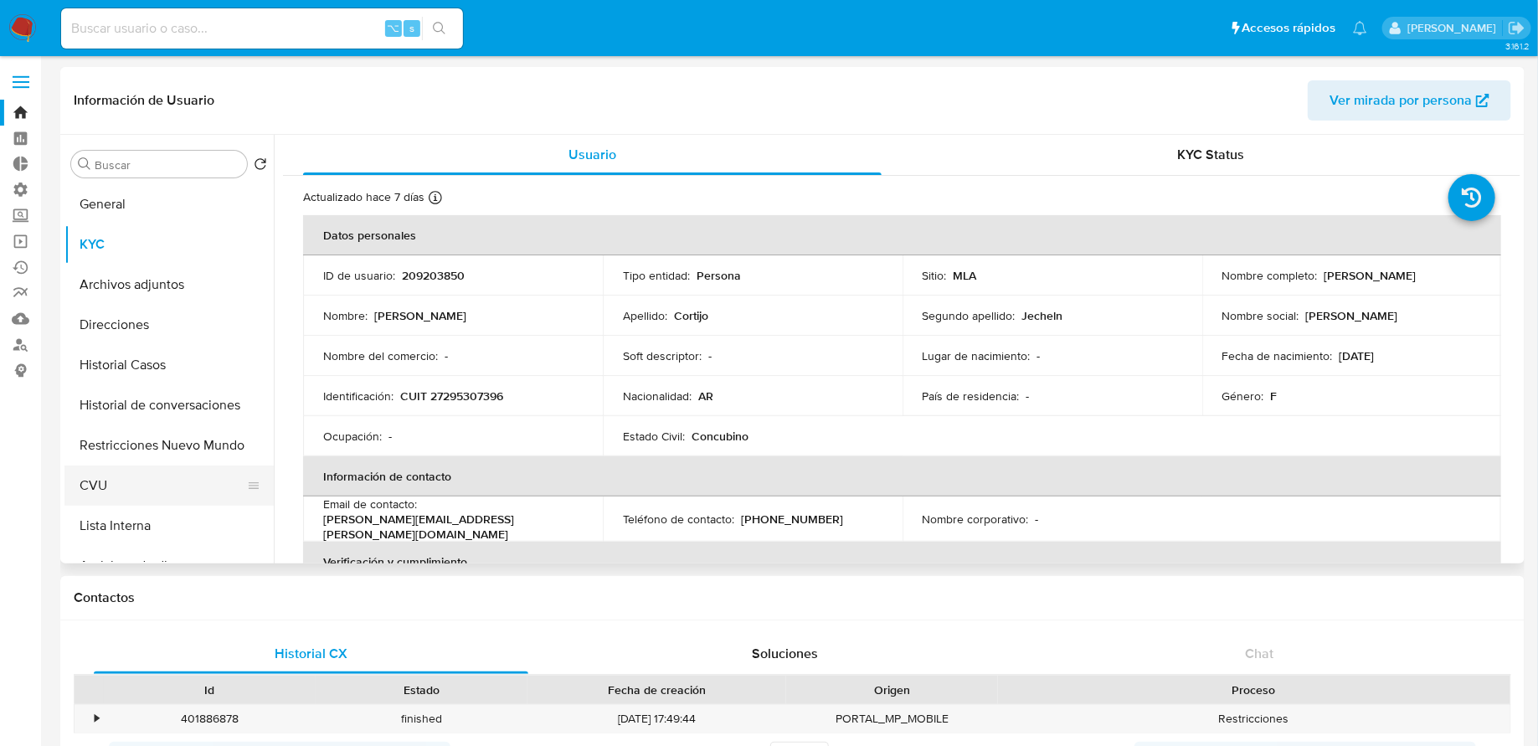
click at [154, 482] on button "CVU" at bounding box center [162, 486] width 196 height 40
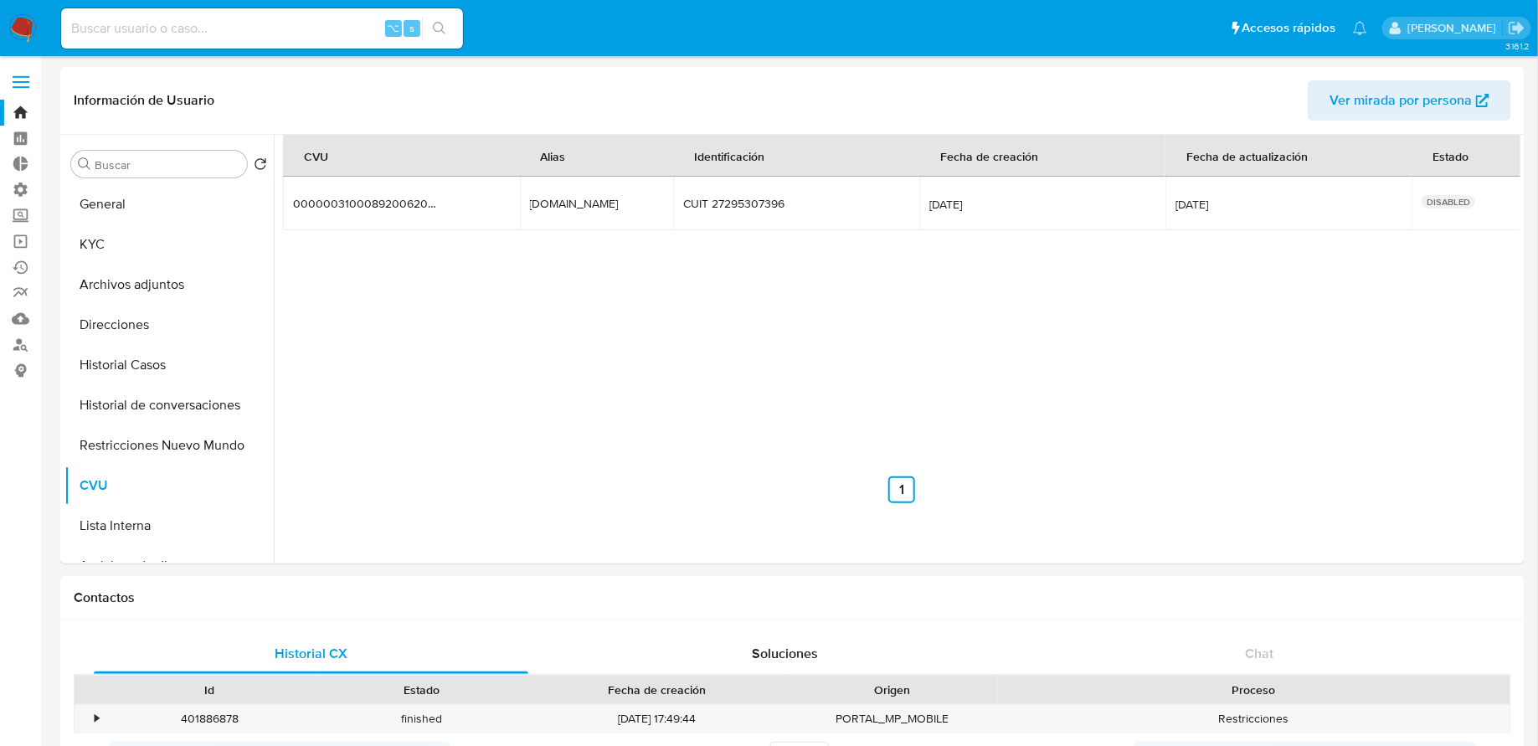
click at [286, 35] on input at bounding box center [262, 29] width 402 height 22
type input "fabriciobottalo"
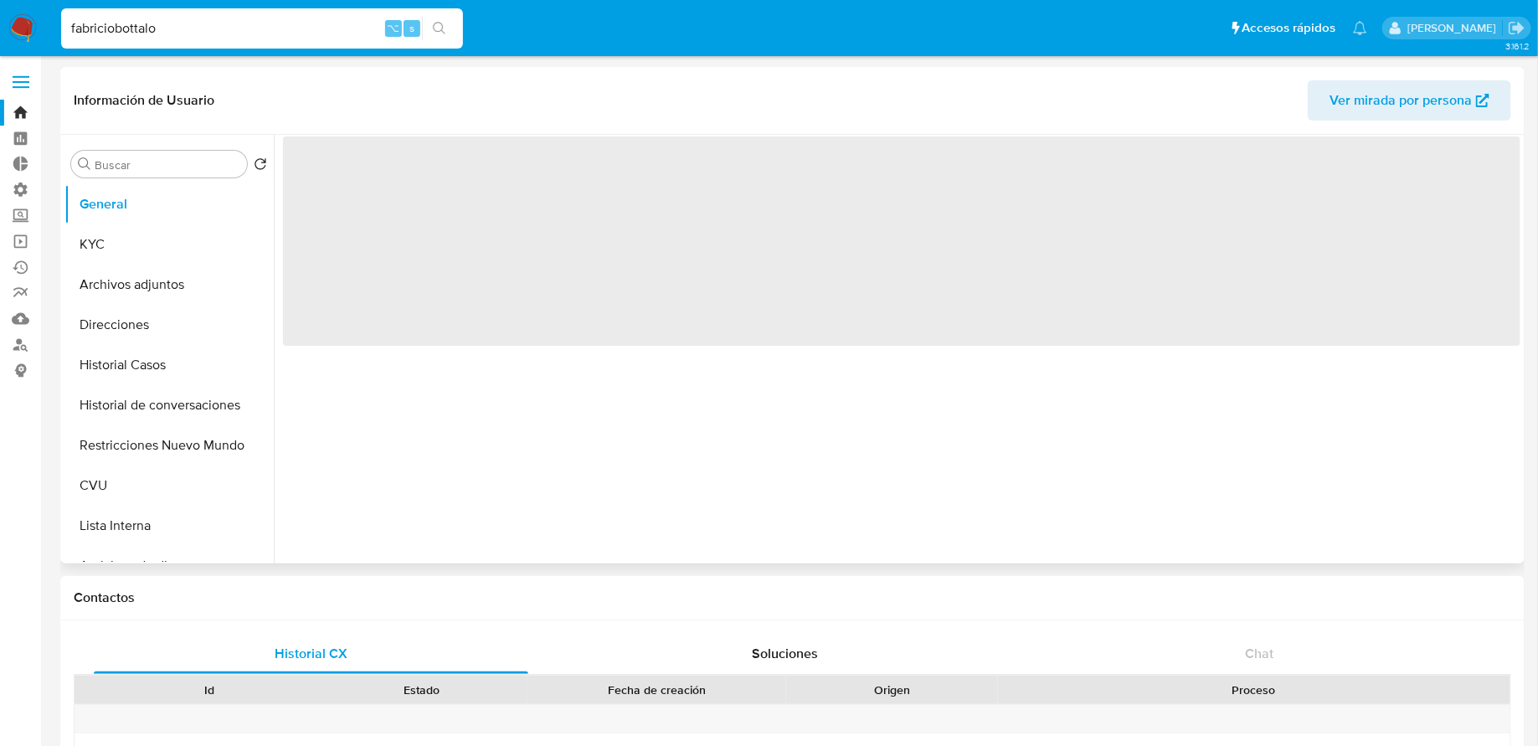
select select "10"
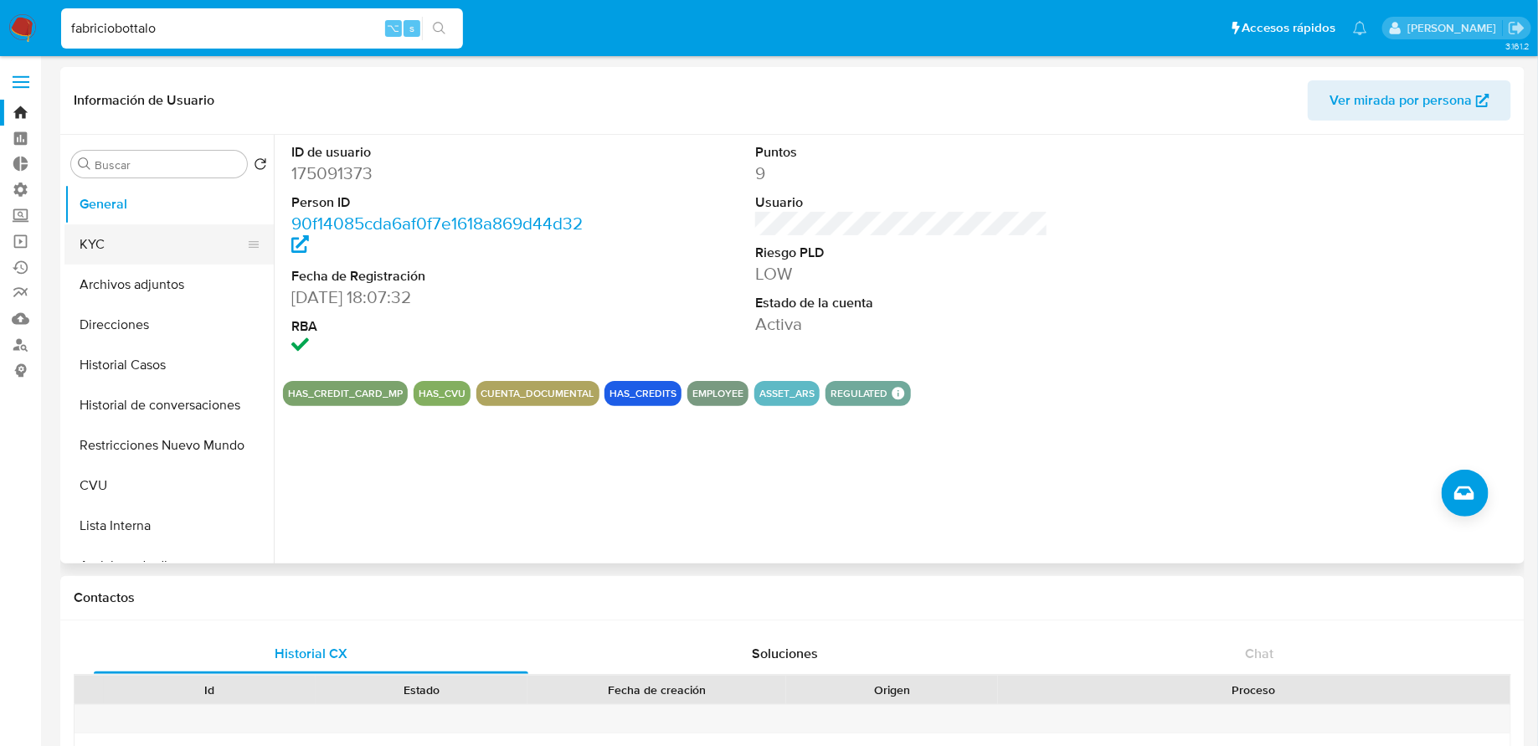
click at [120, 251] on button "KYC" at bounding box center [162, 244] width 196 height 40
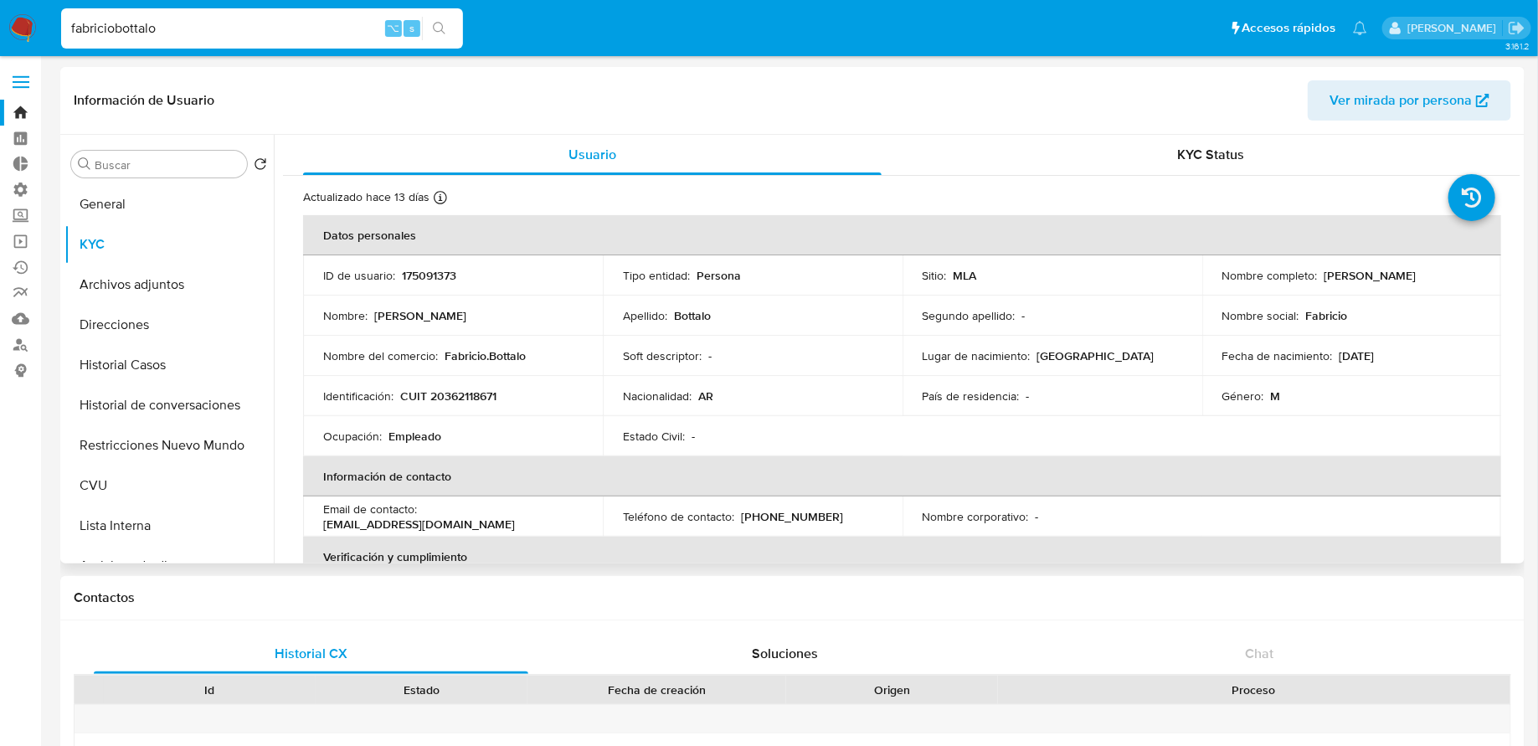
scroll to position [28, 0]
